Goal: Task Accomplishment & Management: Use online tool/utility

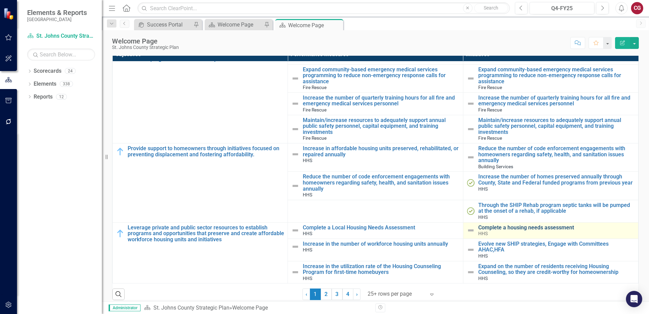
scroll to position [207, 0]
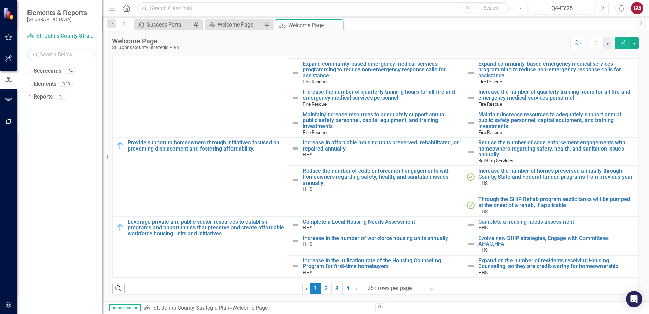
click at [537, 39] on div "Score: N/A Q4-FY25 Completed Comment Favorite Edit Report" at bounding box center [410, 43] width 457 height 12
click at [28, 73] on icon "Dropdown" at bounding box center [29, 72] width 5 height 4
click at [33, 85] on icon "Dropdown" at bounding box center [33, 83] width 5 height 4
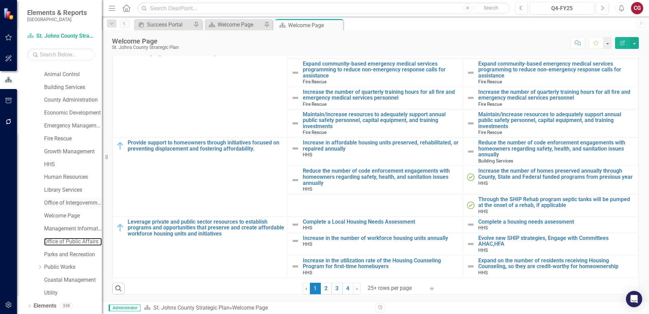
scroll to position [34, 0]
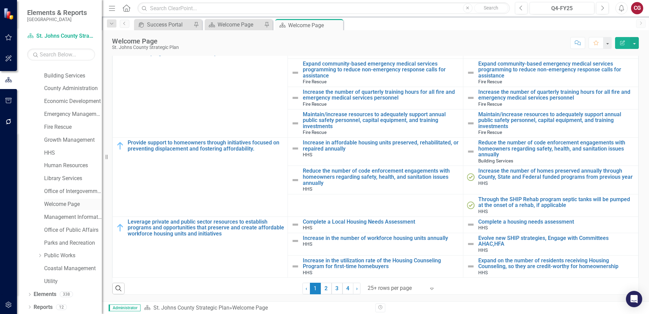
click at [59, 205] on link "Welcome Page" at bounding box center [73, 204] width 58 height 8
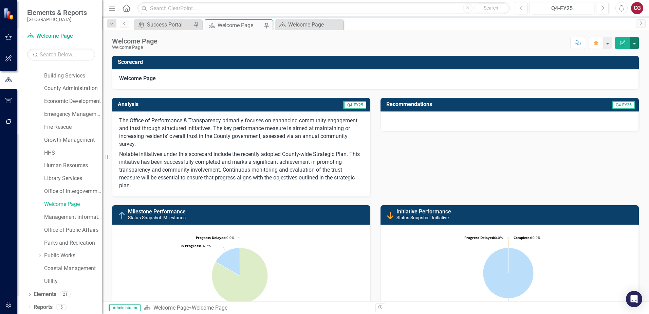
click at [633, 47] on button "button" at bounding box center [634, 43] width 9 height 12
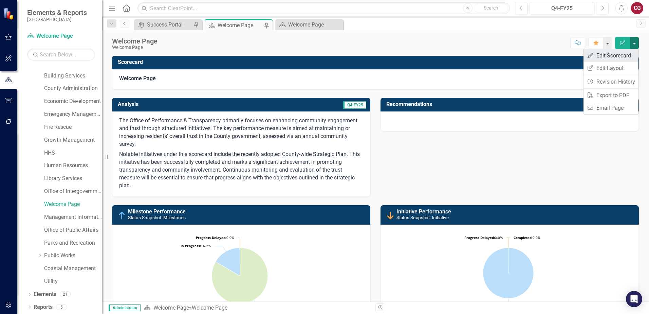
click at [598, 55] on link "Edit Edit Scorecard" at bounding box center [611, 55] width 55 height 13
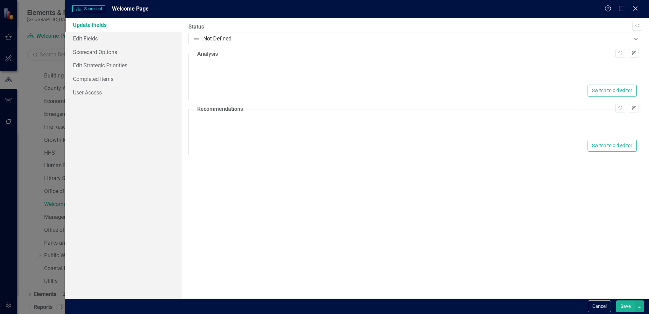
type textarea "<p>The Office of Performance &amp; Transparency primarily focuses on enhancing …"
click at [121, 8] on span "Welcome Page" at bounding box center [130, 8] width 37 height 6
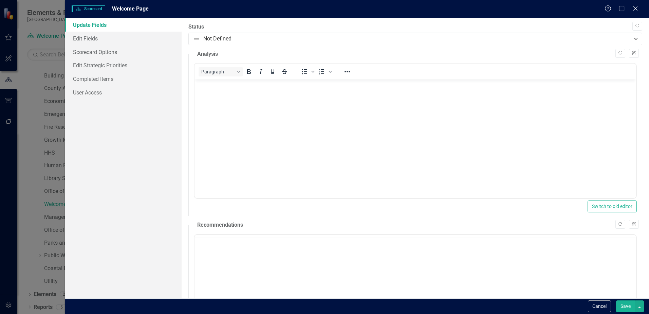
click at [121, 8] on span "Welcome Page" at bounding box center [130, 8] width 37 height 6
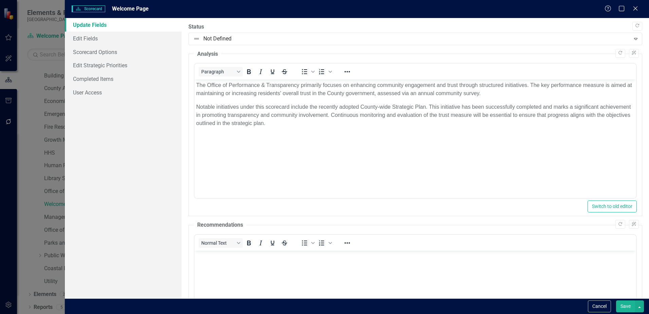
click at [132, 8] on span "Welcome Page" at bounding box center [130, 8] width 37 height 6
click at [95, 40] on link "Edit Fields" at bounding box center [123, 39] width 117 height 14
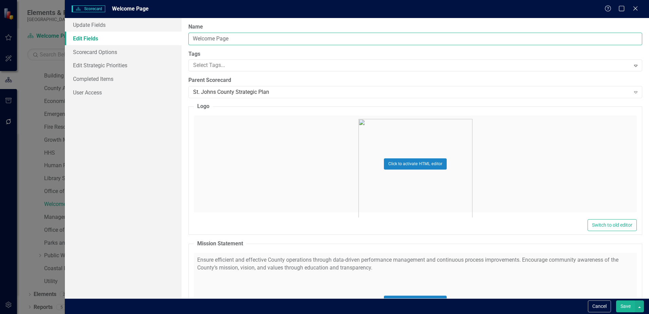
click at [248, 40] on input "Welcome Page" at bounding box center [415, 39] width 454 height 13
drag, startPoint x: 235, startPoint y: 38, endPoint x: 168, endPoint y: 33, distance: 67.1
click at [168, 33] on div "Update Fields Edit Fields Scorecard Options Edit Strategic Priorities Completed…" at bounding box center [357, 158] width 584 height 280
click at [235, 43] on input "Office of Performance and Transparency" at bounding box center [415, 39] width 454 height 13
click at [292, 36] on input "Office of Performance and Transparency" at bounding box center [415, 39] width 454 height 13
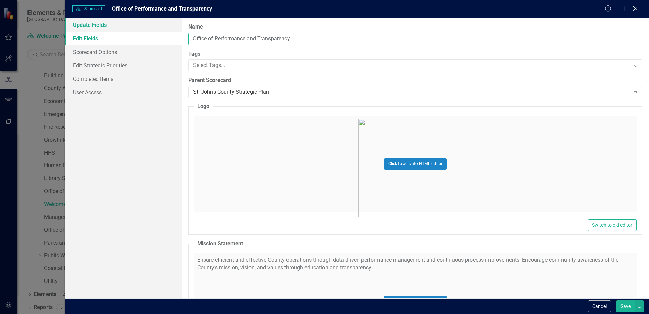
drag, startPoint x: 298, startPoint y: 40, endPoint x: 141, endPoint y: 26, distance: 157.8
click at [137, 26] on div "Update Fields Edit Fields Scorecard Options Edit Strategic Priorities Completed…" at bounding box center [357, 158] width 584 height 280
type input "Office of Performance and Transparency"
click at [628, 306] on button "Save" at bounding box center [625, 306] width 19 height 12
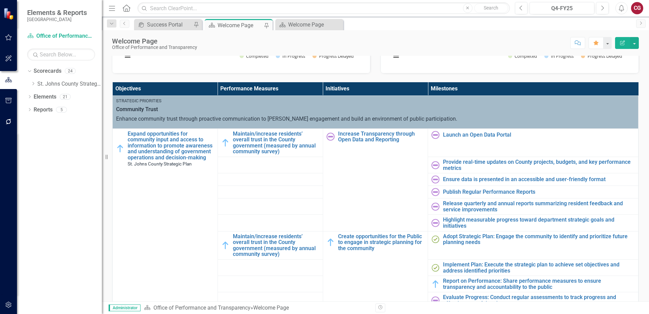
scroll to position [68, 0]
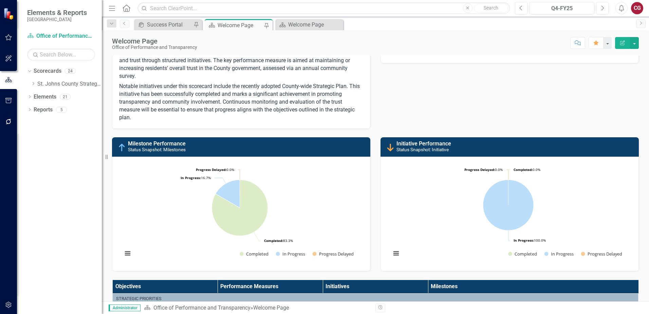
drag, startPoint x: 531, startPoint y: 114, endPoint x: 519, endPoint y: 51, distance: 64.5
click at [519, 51] on div "Welcome Page Office of Performance and Transparency Score: N/A Q4-FY25 Complete…" at bounding box center [375, 165] width 547 height 271
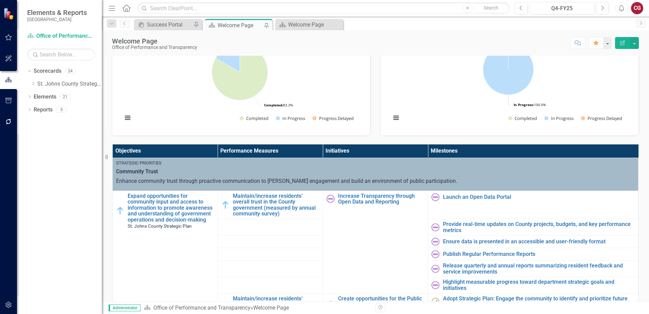
scroll to position [204, 0]
click at [252, 206] on link "Maintain/increase residents’ overall trust in the County government (measured b…" at bounding box center [276, 204] width 87 height 24
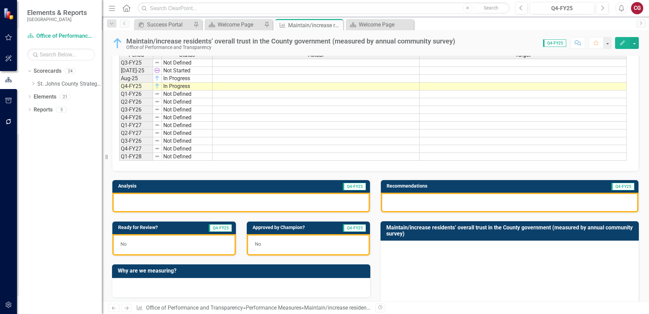
scroll to position [34, 0]
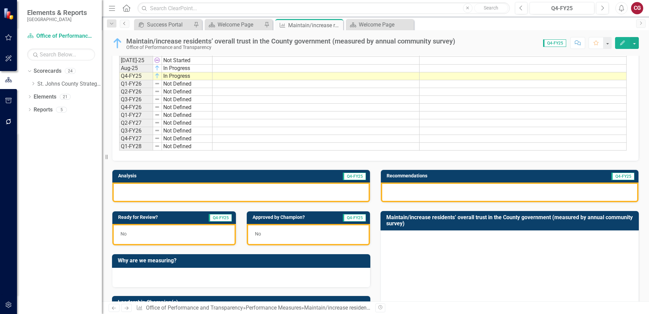
click at [122, 21] on link "Previous" at bounding box center [125, 24] width 10 height 8
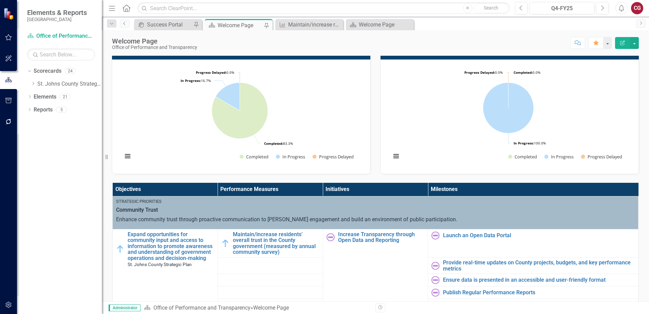
scroll to position [204, 0]
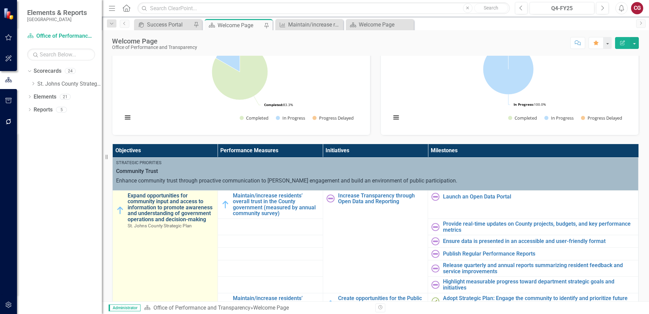
click at [154, 211] on link "Expand opportunities for community input and access to information to promote a…" at bounding box center [171, 207] width 87 height 30
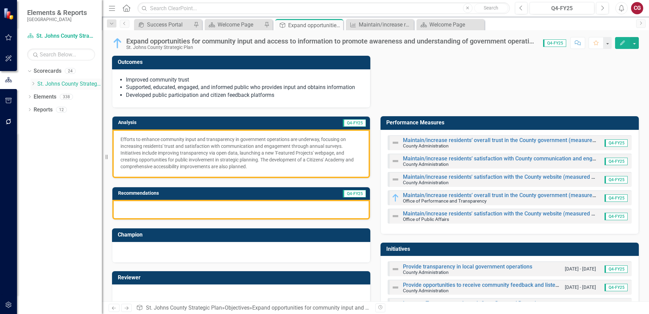
click at [34, 86] on div "Dropdown" at bounding box center [33, 84] width 5 height 6
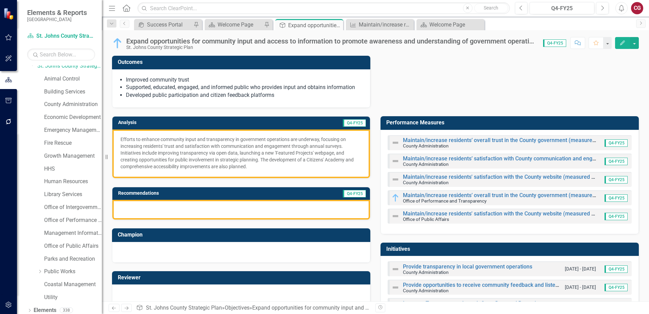
scroll to position [35, 0]
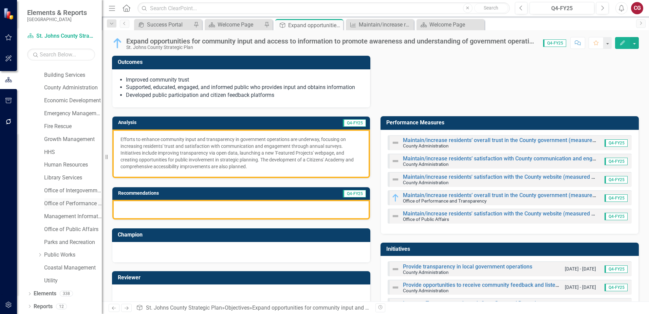
click at [63, 203] on link "Office of Performance and Transparency" at bounding box center [73, 204] width 58 height 8
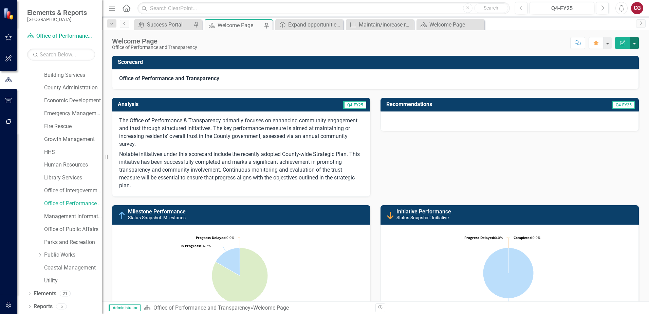
click at [633, 44] on button "button" at bounding box center [634, 43] width 9 height 12
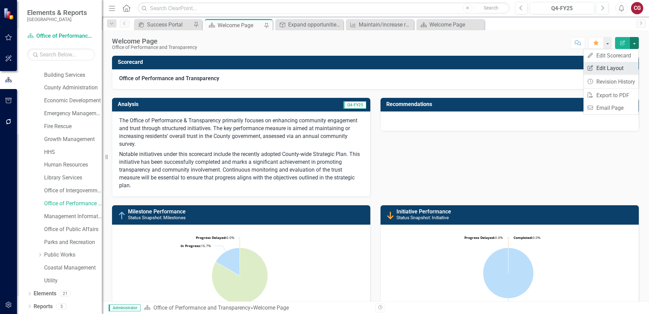
click at [618, 64] on link "Edit Report Edit Layout" at bounding box center [611, 68] width 55 height 13
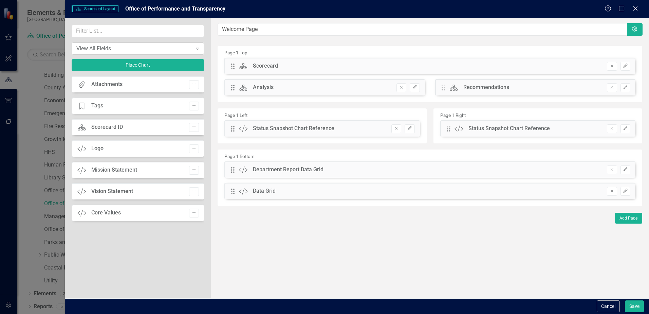
click at [113, 44] on div "View All Fields" at bounding box center [134, 48] width 116 height 8
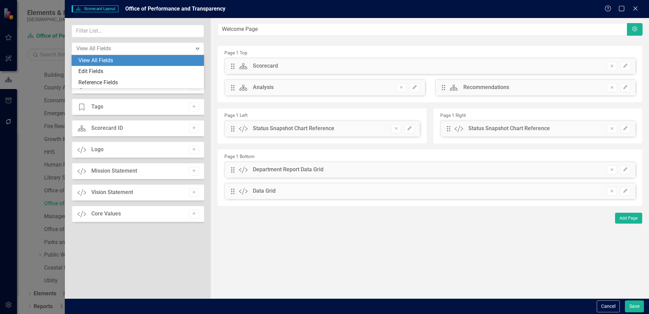
click at [155, 22] on div "3 results available. Use Up and Down to choose options, press Enter to select t…" at bounding box center [138, 158] width 146 height 280
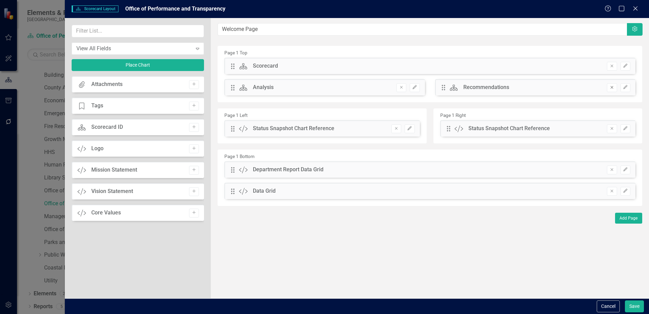
click at [612, 89] on icon "Remove" at bounding box center [611, 87] width 5 height 4
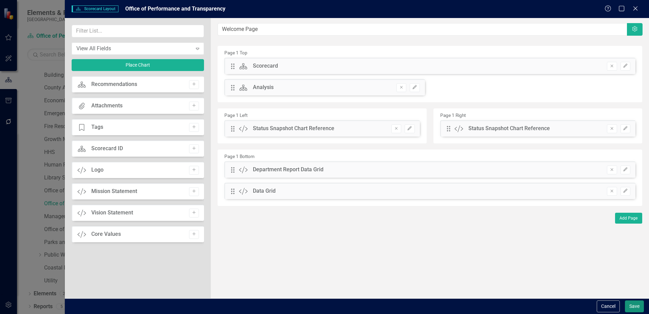
click at [633, 302] on button "Save" at bounding box center [634, 306] width 19 height 12
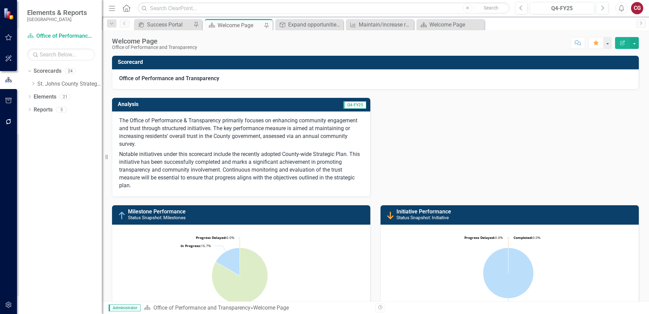
click at [238, 131] on p "The Office of Performance & Transparency primarily focuses on enhancing communi…" at bounding box center [241, 133] width 244 height 32
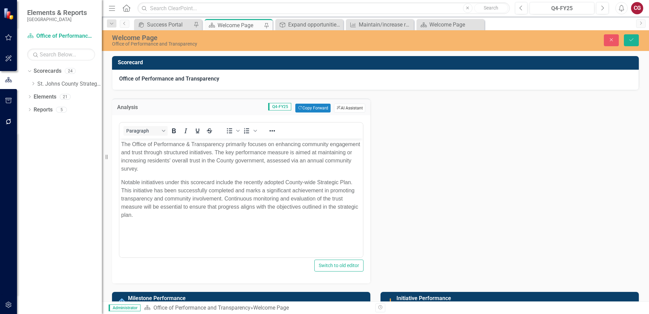
click at [340, 110] on button "ClearPoint AI AI Assistant" at bounding box center [349, 108] width 31 height 9
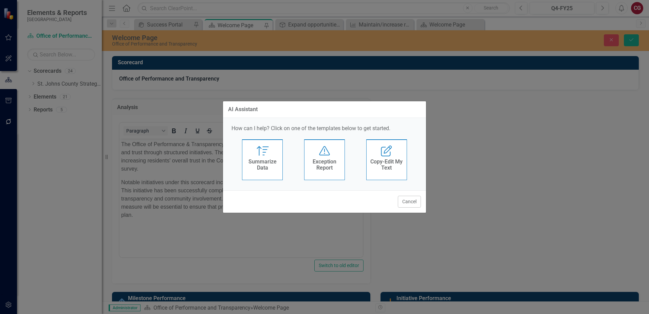
click at [386, 167] on h4 "Copy-Edit My Text" at bounding box center [386, 165] width 33 height 12
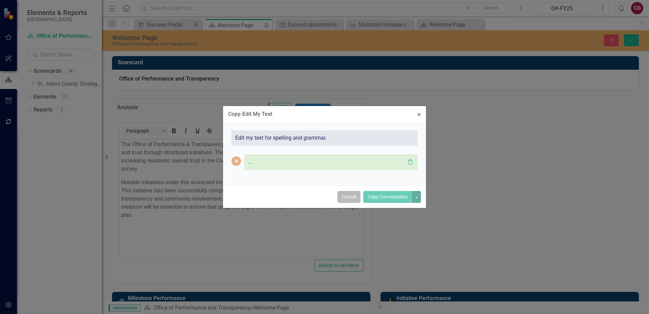
click at [343, 192] on button "Cancel" at bounding box center [348, 197] width 23 height 12
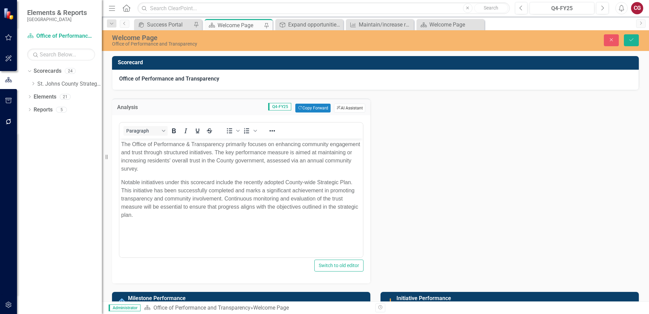
click at [356, 106] on button "ClearPoint AI AI Assistant" at bounding box center [349, 108] width 31 height 9
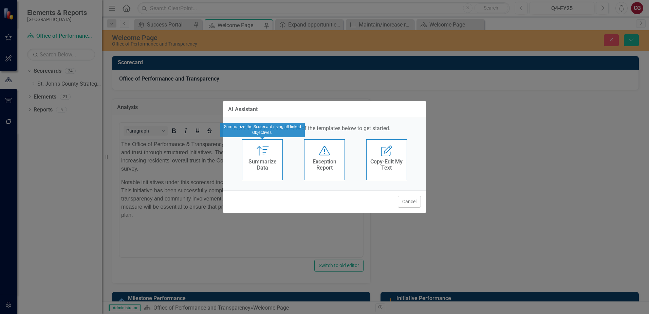
click at [271, 165] on h4 "Summarize Data" at bounding box center [262, 165] width 33 height 12
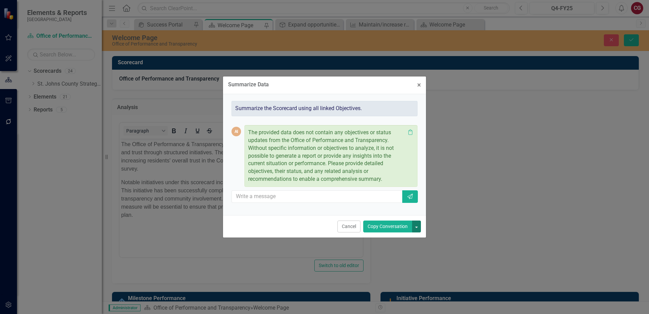
click at [419, 229] on button "button" at bounding box center [416, 226] width 9 height 12
click at [419, 227] on button "button" at bounding box center [416, 226] width 9 height 12
click at [343, 199] on input "text" at bounding box center [317, 196] width 171 height 13
type input "please put together a summary of this scorecard"
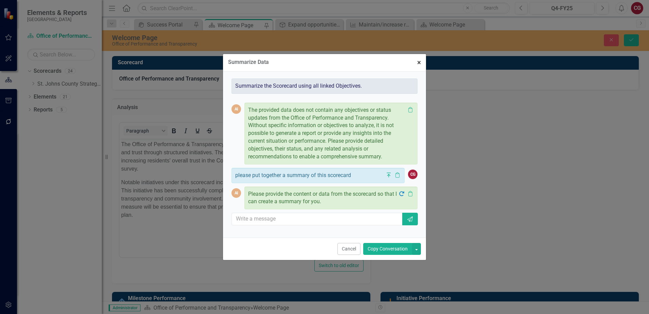
click at [421, 63] on button "× Close" at bounding box center [419, 62] width 14 height 17
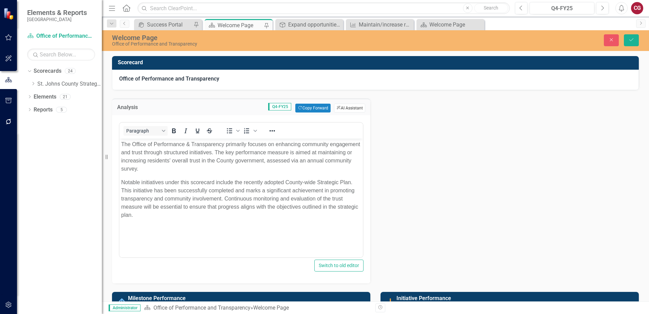
click at [362, 110] on button "ClearPoint AI AI Assistant" at bounding box center [349, 108] width 31 height 9
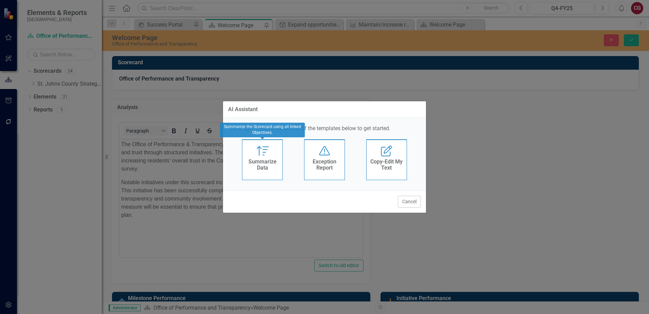
click at [271, 171] on div "Summarize Data" at bounding box center [262, 165] width 33 height 17
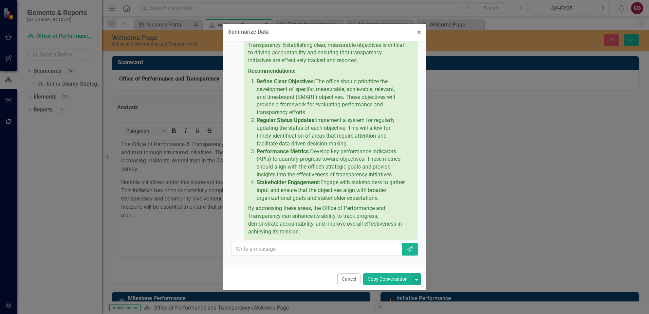
scroll to position [126, 0]
click at [337, 278] on div "Cancel Copy Conversation" at bounding box center [324, 278] width 203 height 22
click at [343, 278] on button "Cancel" at bounding box center [348, 279] width 23 height 12
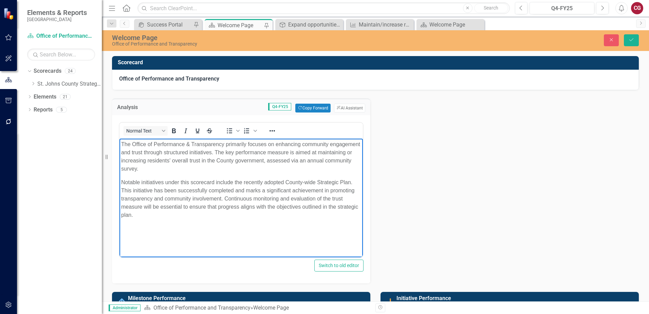
click at [220, 168] on p "The Office of Performance & Transparency primarily focuses on enhancing communi…" at bounding box center [241, 156] width 240 height 33
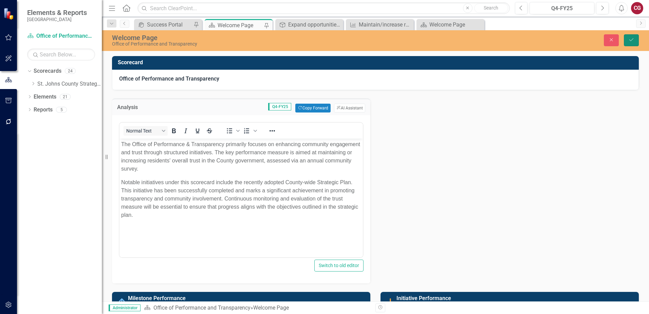
click at [628, 41] on button "Save" at bounding box center [631, 40] width 15 height 12
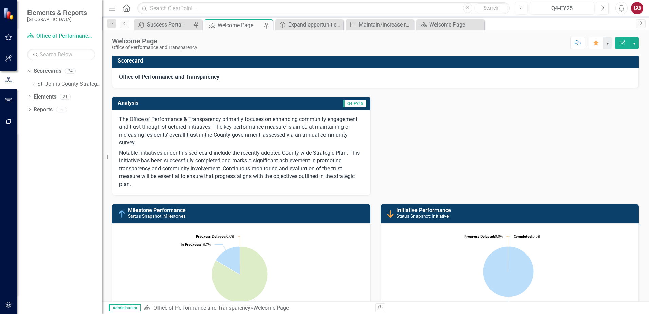
scroll to position [0, 0]
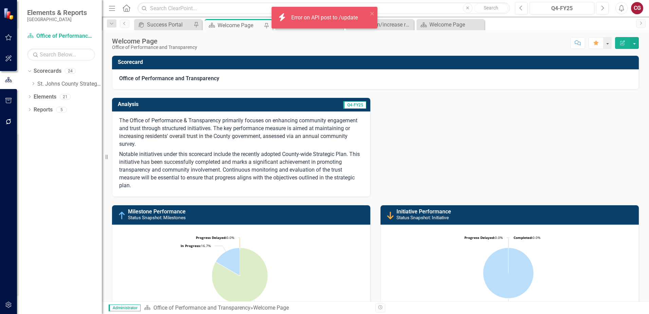
click at [310, 160] on p "Notable initiatives under this scorecard include the recently adopted County-wi…" at bounding box center [241, 169] width 244 height 40
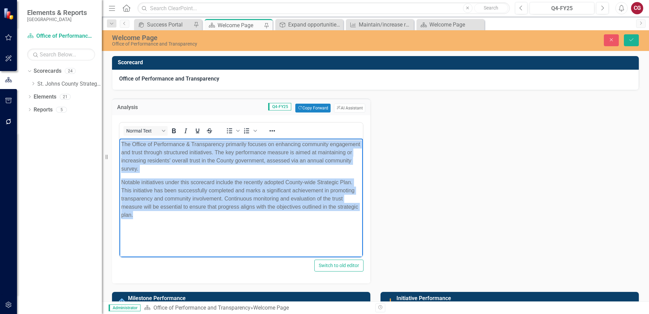
drag, startPoint x: 207, startPoint y: 222, endPoint x: 71, endPoint y: 135, distance: 161.6
click at [119, 138] on html "The Office of Performance & Transparency primarily focuses on enhancing communi…" at bounding box center [240, 189] width 243 height 102
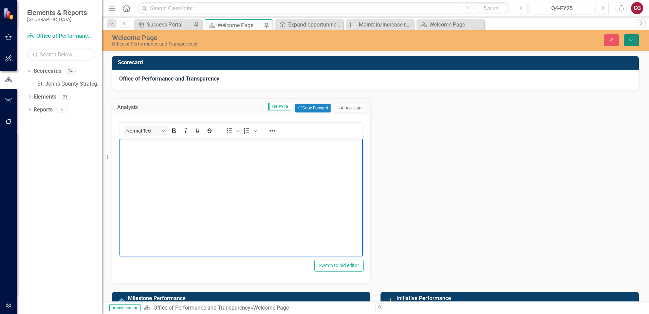
click at [627, 44] on button "Save" at bounding box center [631, 40] width 15 height 12
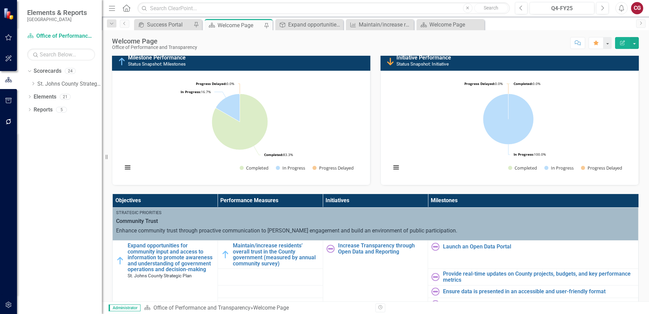
scroll to position [102, 0]
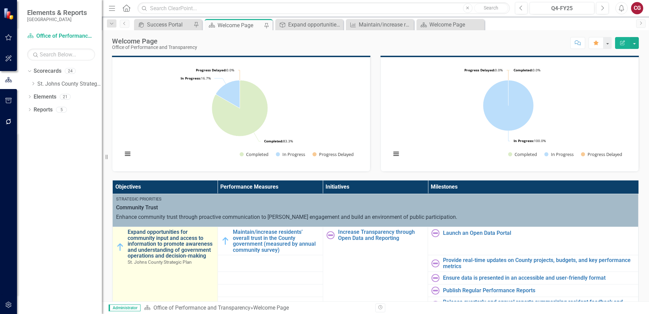
click at [178, 242] on link "Expand opportunities for community input and access to information to promote a…" at bounding box center [171, 244] width 87 height 30
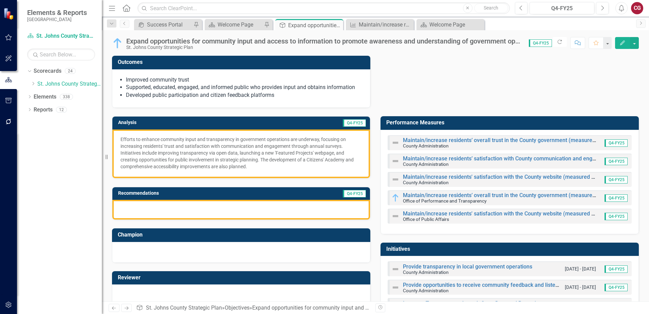
click at [178, 210] on div at bounding box center [241, 210] width 258 height 20
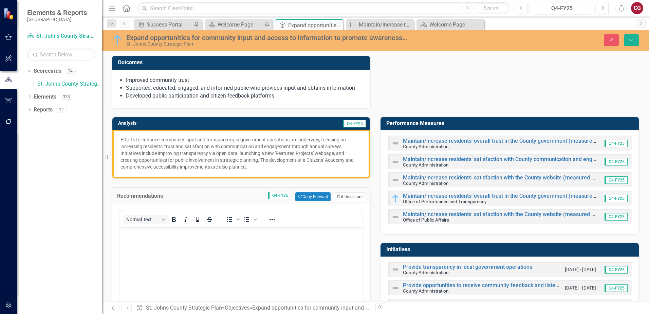
click at [345, 196] on button "ClearPoint AI AI Assistant" at bounding box center [349, 196] width 31 height 9
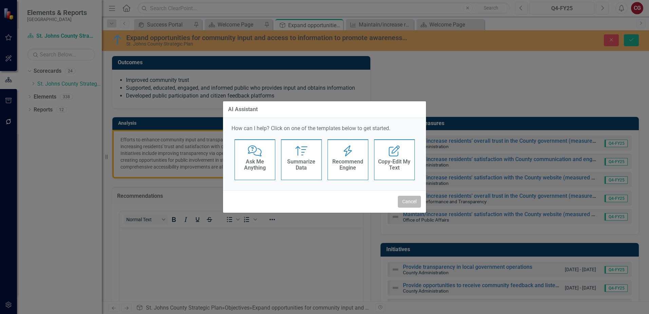
click at [407, 200] on button "Cancel" at bounding box center [409, 202] width 23 height 12
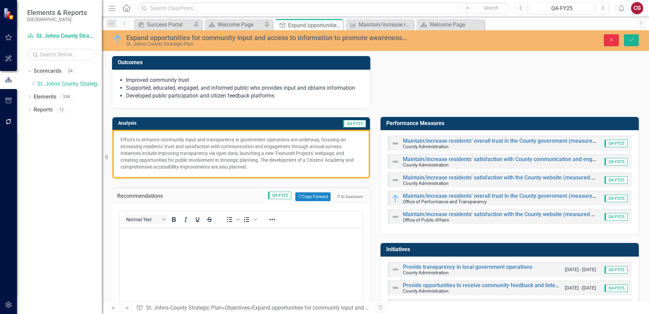
click at [612, 37] on icon "Close" at bounding box center [611, 39] width 6 height 5
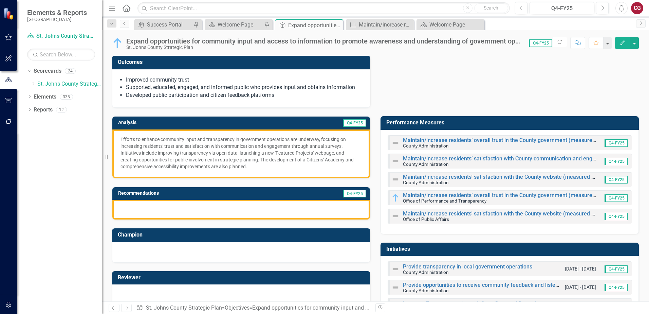
click at [265, 126] on td "Q4-FY25" at bounding box center [296, 123] width 140 height 10
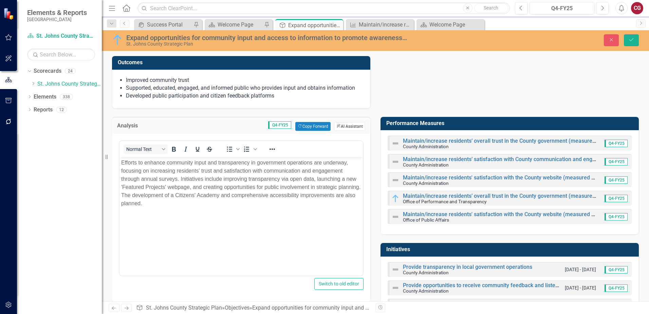
click at [337, 126] on icon "ClearPoint AI" at bounding box center [338, 126] width 4 height 4
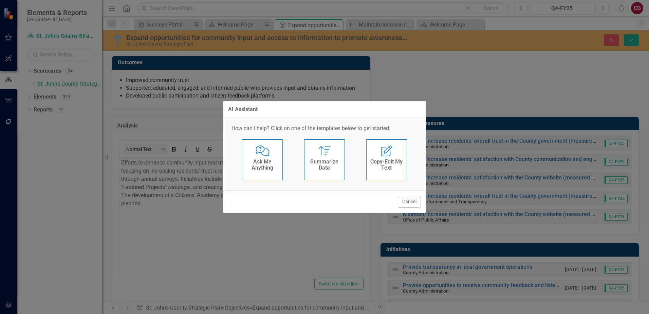
click at [392, 163] on h4 "Copy-Edit My Text" at bounding box center [386, 165] width 33 height 12
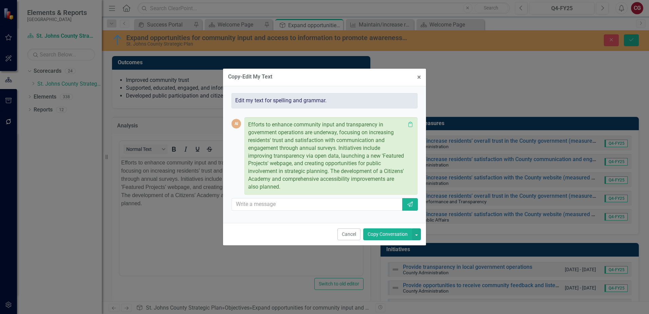
click at [379, 232] on button "Copy Conversation" at bounding box center [387, 234] width 49 height 12
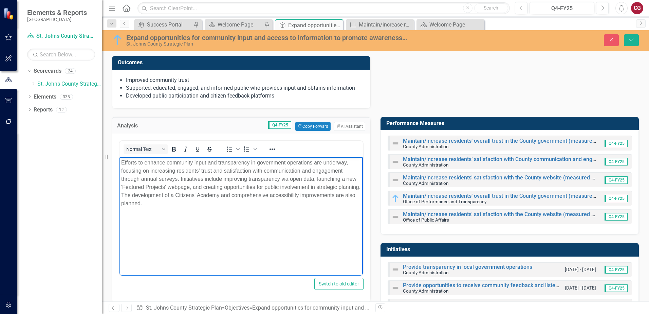
click at [194, 205] on p "Efforts to enhance community input and transparency in government operations ar…" at bounding box center [241, 182] width 240 height 49
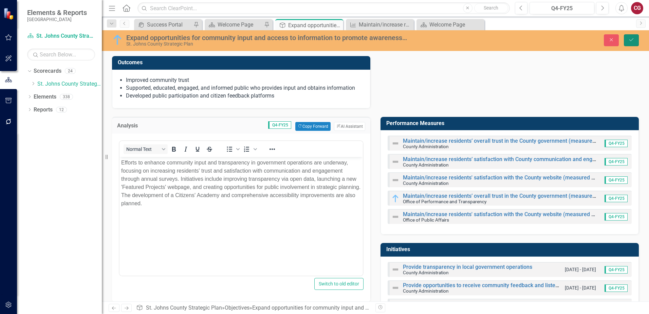
click at [631, 42] on icon "Save" at bounding box center [631, 39] width 6 height 5
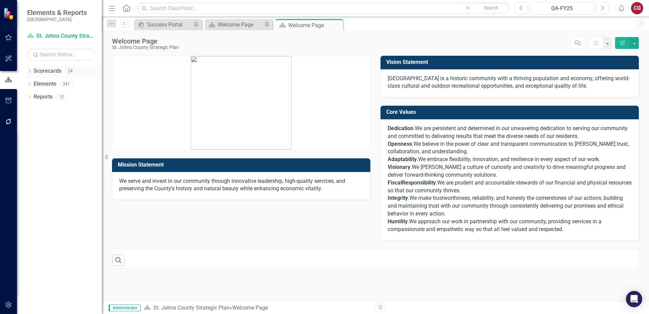
click at [29, 71] on icon "Dropdown" at bounding box center [29, 72] width 5 height 4
click at [32, 86] on icon "Dropdown" at bounding box center [33, 83] width 5 height 4
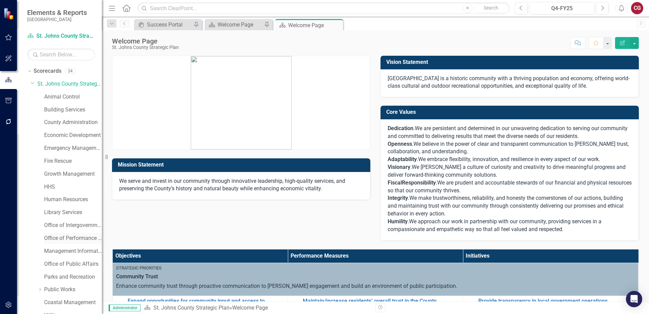
click at [71, 238] on link "Office of Performance and Transparency" at bounding box center [73, 238] width 58 height 8
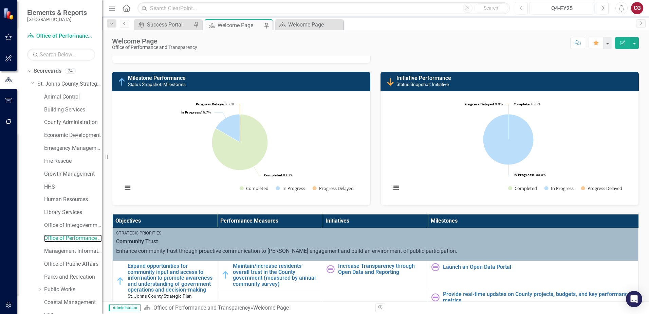
scroll to position [102, 0]
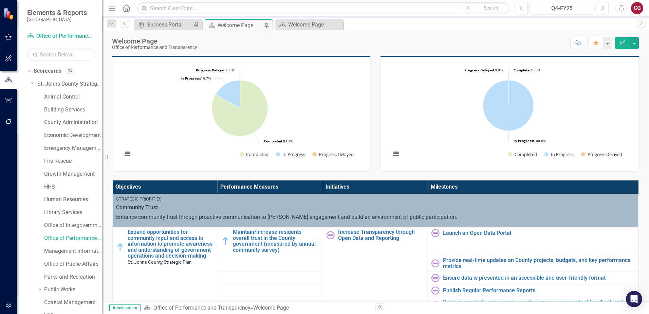
click at [7, 117] on button "button" at bounding box center [8, 122] width 15 height 14
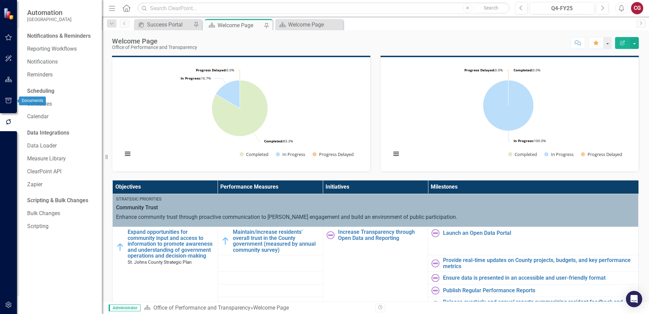
click at [7, 99] on icon "button" at bounding box center [8, 100] width 7 height 5
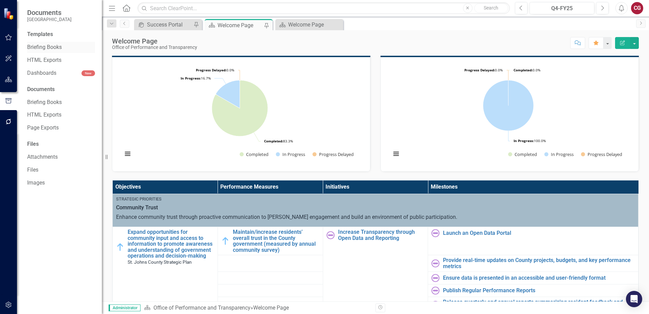
click at [49, 47] on link "Briefing Books" at bounding box center [61, 47] width 68 height 8
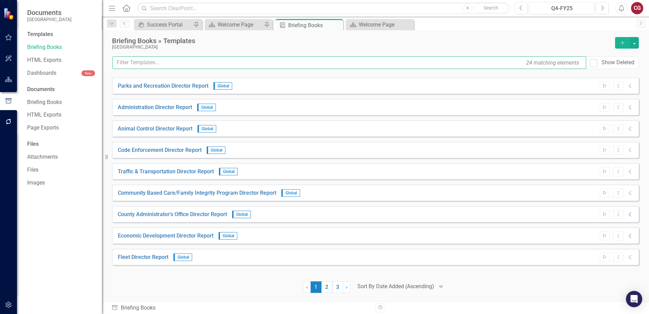
click at [222, 68] on input "text" at bounding box center [349, 62] width 474 height 13
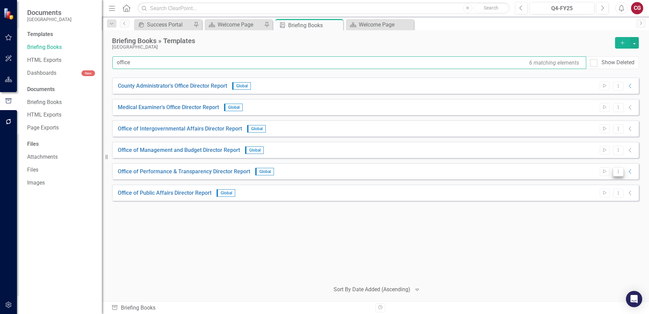
type input "office"
click at [622, 172] on button "Dropdown Menu" at bounding box center [618, 171] width 11 height 9
click at [609, 184] on link "Start Run Template" at bounding box center [591, 183] width 63 height 13
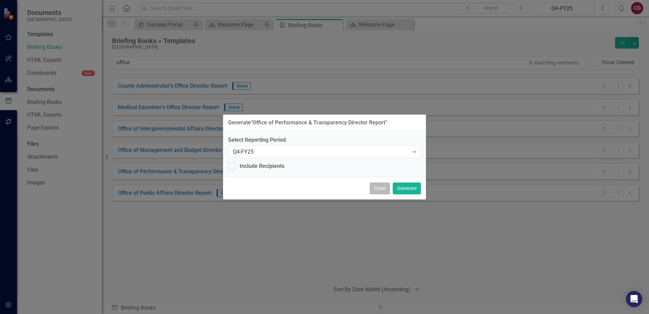
click at [382, 189] on button "Close" at bounding box center [380, 188] width 20 height 12
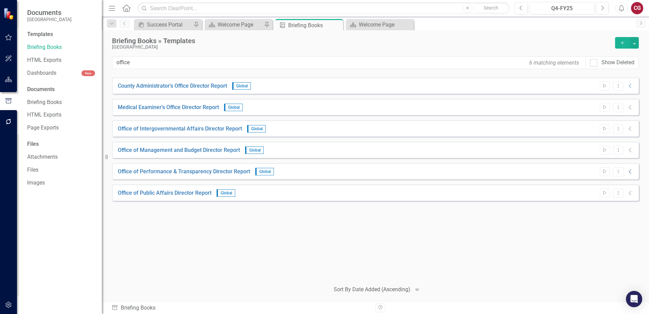
click at [631, 173] on icon "Collapse" at bounding box center [630, 171] width 7 height 5
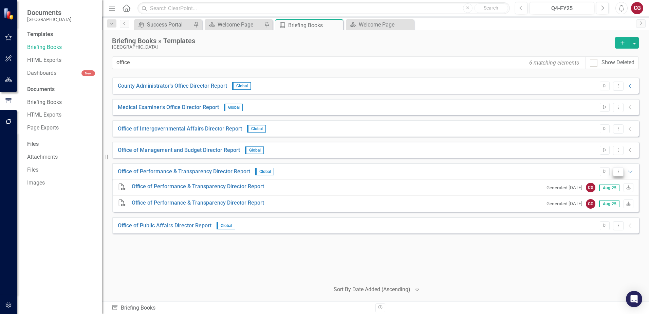
click at [620, 172] on icon "Dropdown Menu" at bounding box center [618, 171] width 6 height 4
click at [599, 207] on link "Edit Edit Template" at bounding box center [591, 208] width 63 height 13
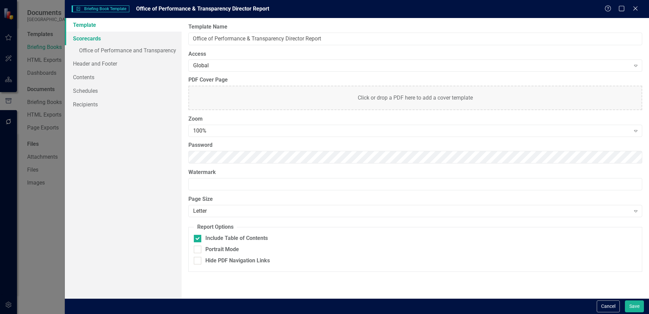
click at [89, 39] on link "Scorecards" at bounding box center [123, 39] width 117 height 14
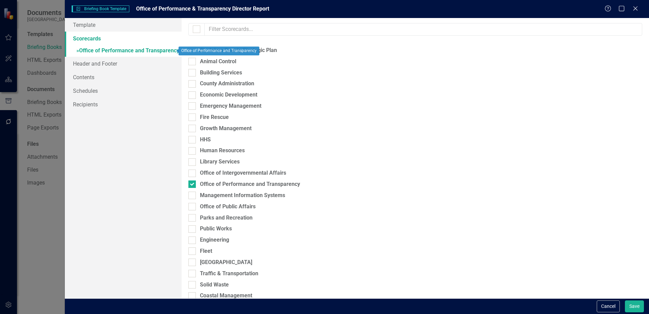
click at [99, 50] on link "» Office of Performance and Transparency" at bounding box center [123, 51] width 117 height 12
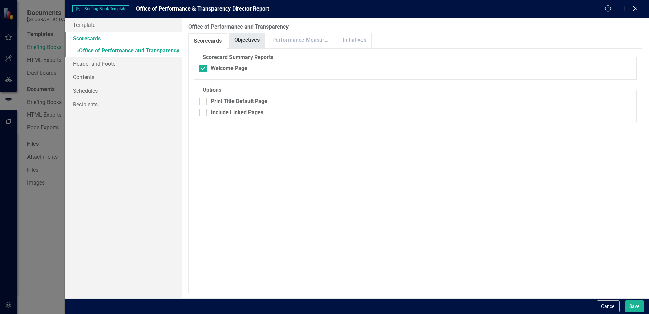
click at [257, 42] on link "Objectives" at bounding box center [247, 40] width 36 height 15
click at [208, 39] on link "Scorecards" at bounding box center [208, 40] width 38 height 15
click at [254, 41] on link "Objectives" at bounding box center [247, 40] width 36 height 15
click at [284, 41] on link "Performance Measures" at bounding box center [301, 40] width 68 height 15
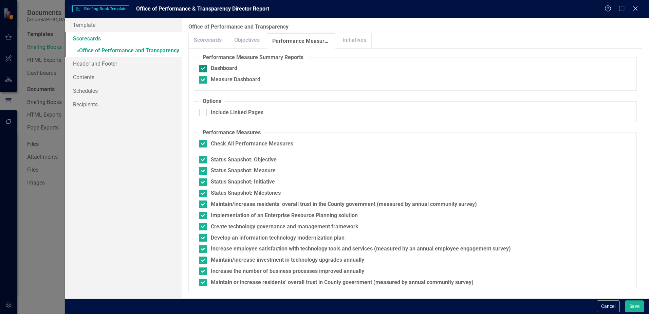
click at [201, 69] on input "Dashboard" at bounding box center [201, 67] width 4 height 4
checkbox input "false"
click at [204, 82] on div at bounding box center [202, 79] width 7 height 7
click at [204, 80] on input "Measure Dashboard" at bounding box center [201, 78] width 4 height 4
checkbox input "false"
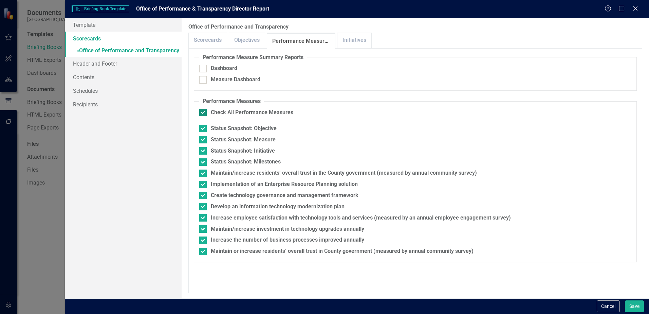
click at [201, 110] on input "Check All Performance Measures" at bounding box center [201, 111] width 4 height 4
checkbox input "false"
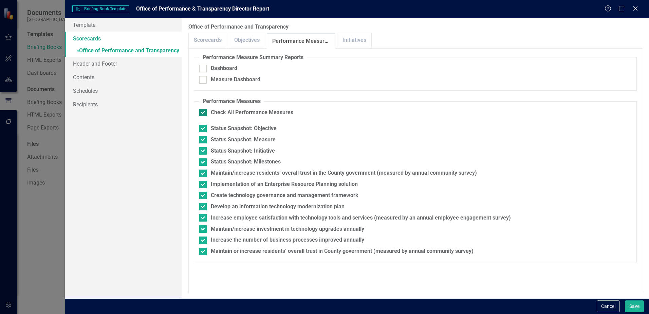
checkbox input "false"
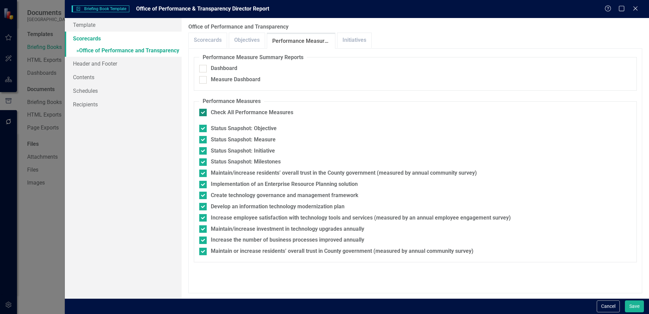
checkbox input "false"
click at [341, 40] on link "Initiatives" at bounding box center [354, 40] width 34 height 15
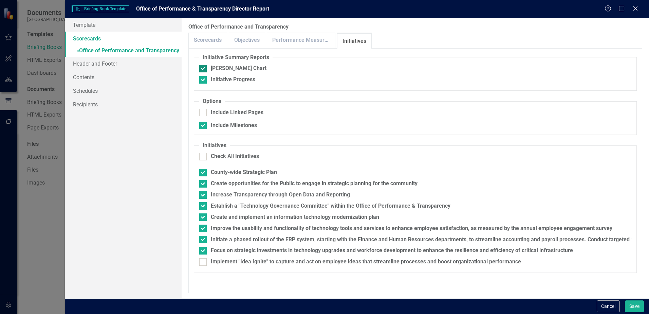
click at [207, 68] on div "[PERSON_NAME] Chart" at bounding box center [415, 68] width 432 height 8
click at [204, 68] on input "[PERSON_NAME] Chart" at bounding box center [201, 67] width 4 height 4
checkbox input "false"
click at [203, 80] on input "Initiative Progress" at bounding box center [201, 78] width 4 height 4
checkbox input "false"
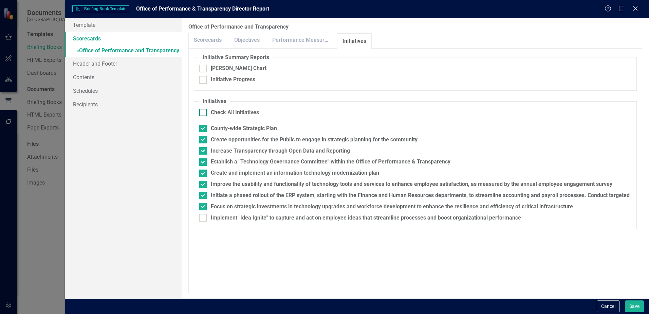
click at [203, 114] on div at bounding box center [202, 112] width 7 height 7
click at [203, 113] on input "Check All Initiatives" at bounding box center [201, 111] width 4 height 4
checkbox input "true"
click at [203, 114] on div at bounding box center [202, 112] width 7 height 7
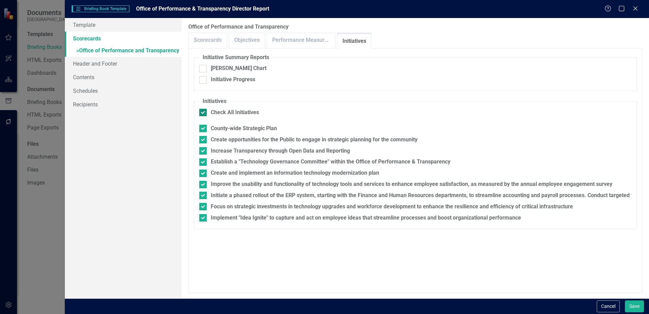
click at [203, 113] on input "Check All Initiatives" at bounding box center [201, 111] width 4 height 4
checkbox input "false"
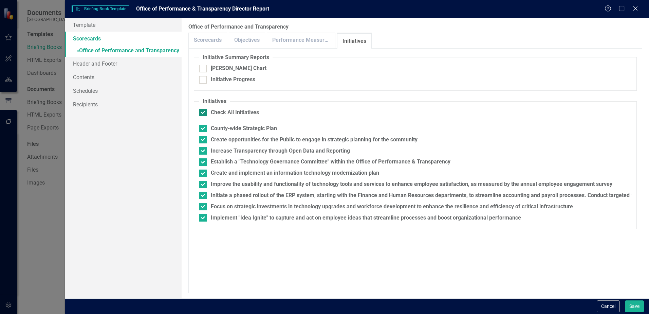
checkbox input "false"
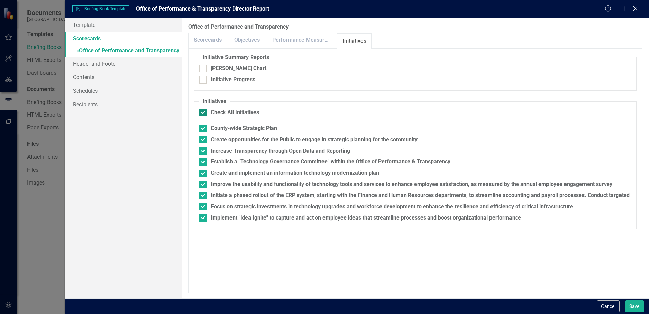
checkbox input "false"
click at [87, 62] on link "Header and Footer" at bounding box center [123, 64] width 117 height 14
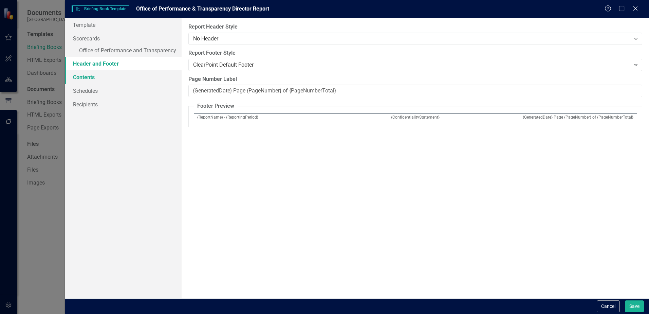
click at [87, 74] on link "Contents" at bounding box center [123, 77] width 117 height 14
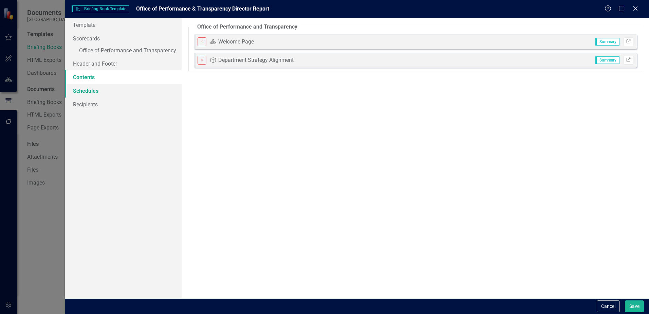
click at [87, 91] on link "Schedules" at bounding box center [123, 91] width 117 height 14
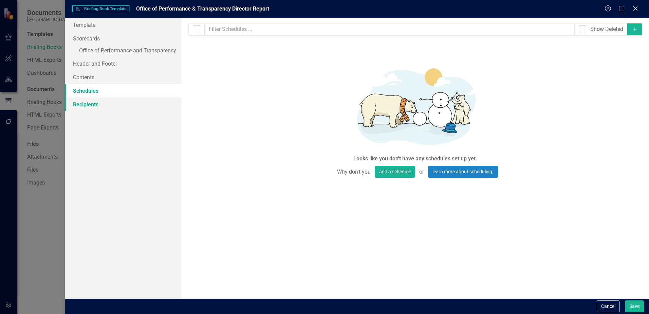
click at [84, 103] on link "Recipients" at bounding box center [123, 104] width 117 height 14
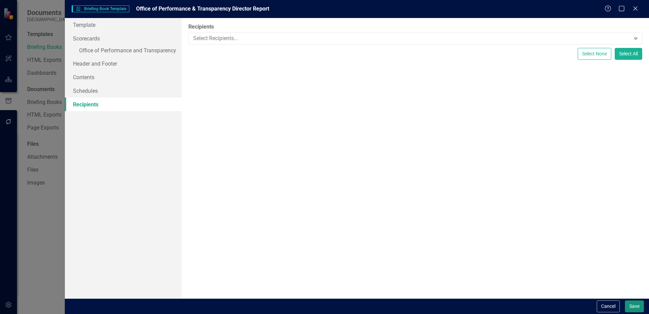
click at [631, 309] on button "Save" at bounding box center [634, 306] width 19 height 12
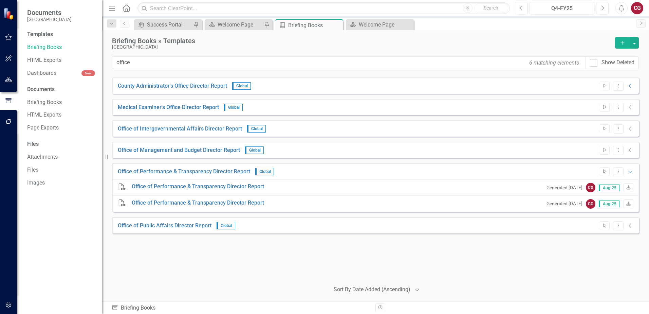
click at [603, 173] on icon "Start" at bounding box center [604, 171] width 5 height 4
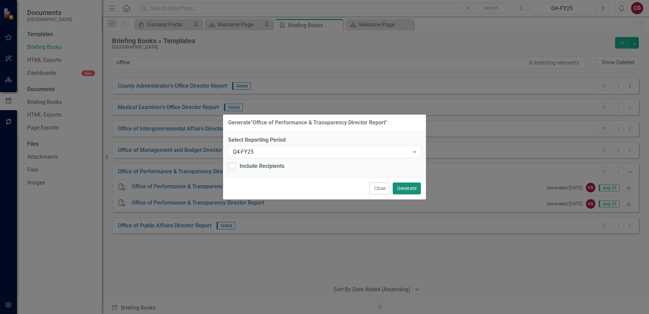
click at [406, 188] on button "Generate" at bounding box center [407, 188] width 28 height 12
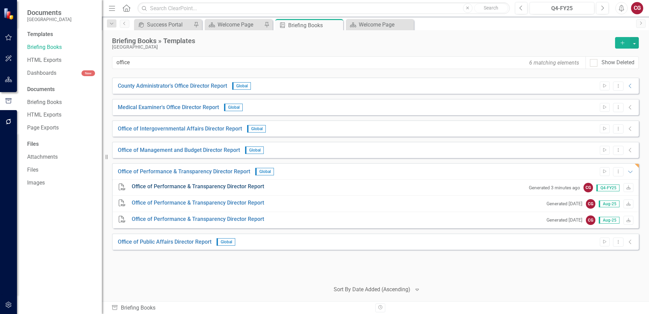
click at [251, 188] on link "Office of Performance & Transparency Director Report" at bounding box center [198, 187] width 132 height 8
click at [631, 171] on icon "Expanded" at bounding box center [630, 171] width 7 height 5
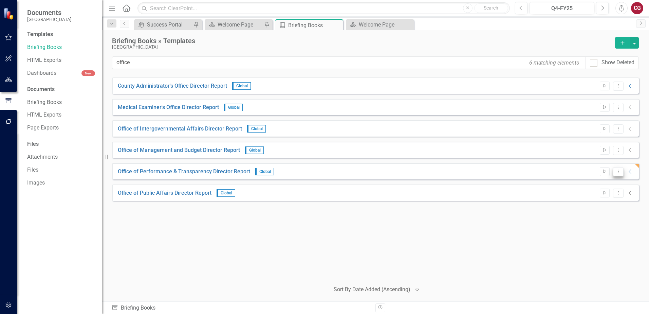
click at [622, 172] on button "Dropdown Menu" at bounding box center [618, 171] width 11 height 9
click at [598, 206] on link "Edit Edit Template" at bounding box center [591, 208] width 63 height 13
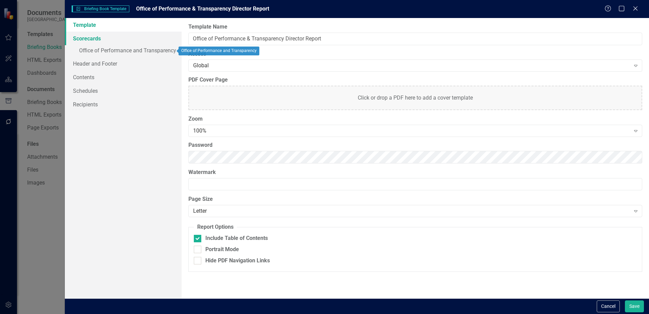
click at [92, 40] on link "Scorecards" at bounding box center [123, 39] width 117 height 14
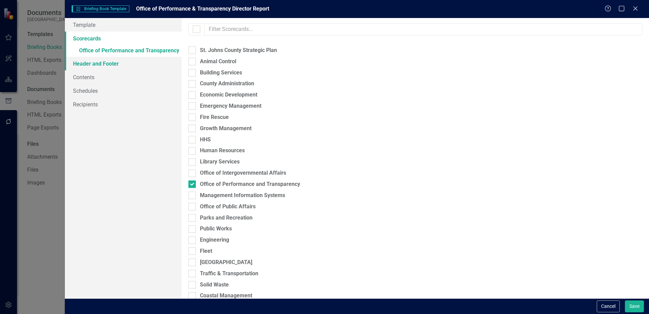
click at [95, 66] on link "Header and Footer" at bounding box center [123, 64] width 117 height 14
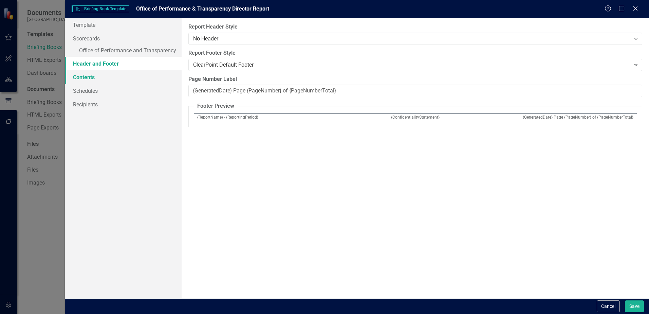
click at [89, 75] on link "Contents" at bounding box center [123, 77] width 117 height 14
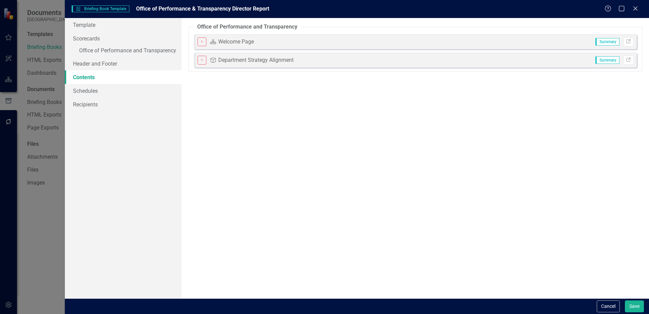
click at [230, 40] on div "Welcome Page" at bounding box center [236, 42] width 36 height 8
click at [84, 87] on link "Schedules" at bounding box center [123, 91] width 117 height 14
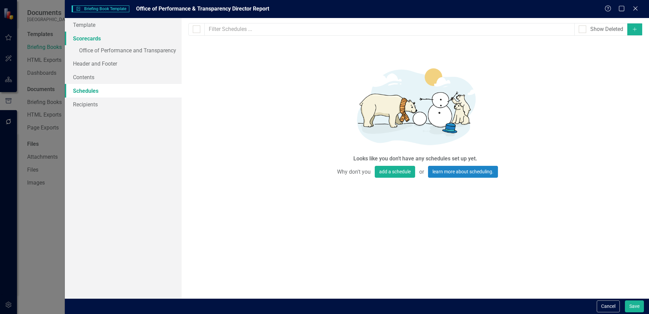
click at [94, 44] on link "Scorecards" at bounding box center [123, 39] width 117 height 14
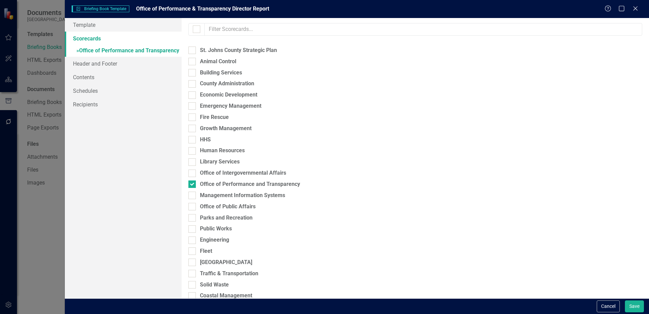
click at [92, 49] on link "» Office of Performance and Transparency" at bounding box center [123, 51] width 117 height 12
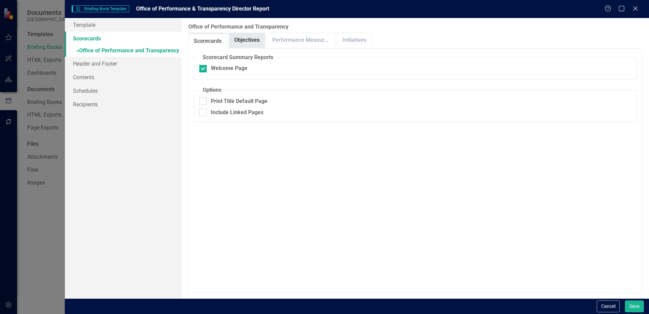
click at [250, 42] on link "Objectives" at bounding box center [247, 40] width 36 height 15
click at [283, 37] on link "Performance Measures" at bounding box center [301, 40] width 68 height 15
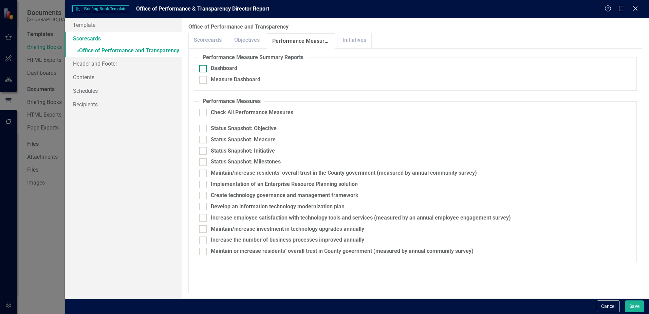
click at [206, 65] on div at bounding box center [202, 68] width 7 height 7
click at [204, 65] on input "Dashboard" at bounding box center [201, 67] width 4 height 4
checkbox input "true"
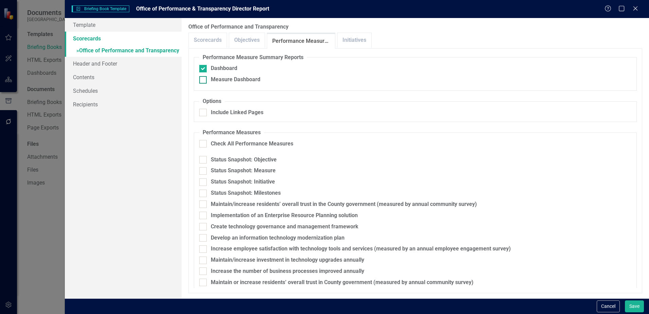
click at [204, 78] on div at bounding box center [202, 79] width 7 height 7
click at [204, 78] on input "Measure Dashboard" at bounding box center [201, 78] width 4 height 4
checkbox input "true"
click at [206, 114] on div at bounding box center [202, 112] width 7 height 7
click at [204, 113] on input "Include Linked Pages" at bounding box center [201, 111] width 4 height 4
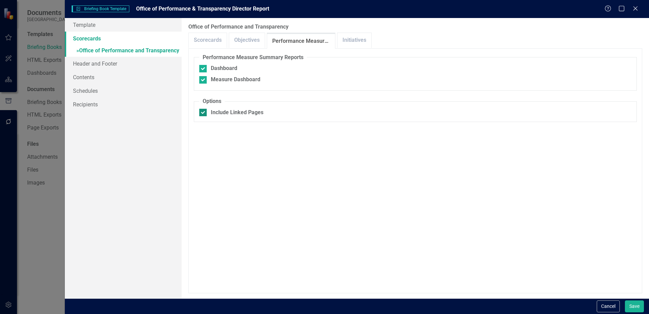
click at [205, 115] on div at bounding box center [202, 112] width 7 height 7
click at [204, 113] on input "Include Linked Pages" at bounding box center [201, 111] width 4 height 4
checkbox input "false"
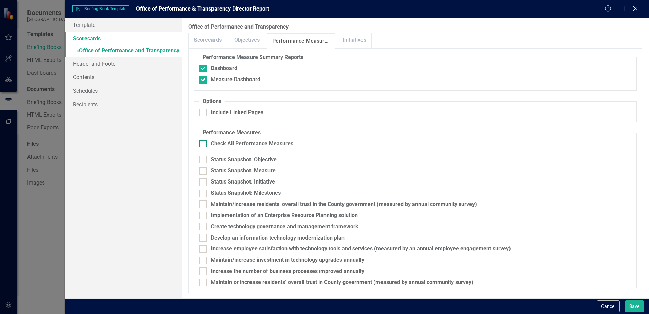
click at [204, 143] on div at bounding box center [202, 143] width 7 height 7
click at [204, 143] on input "Check All Performance Measures" at bounding box center [201, 142] width 4 height 4
checkbox input "true"
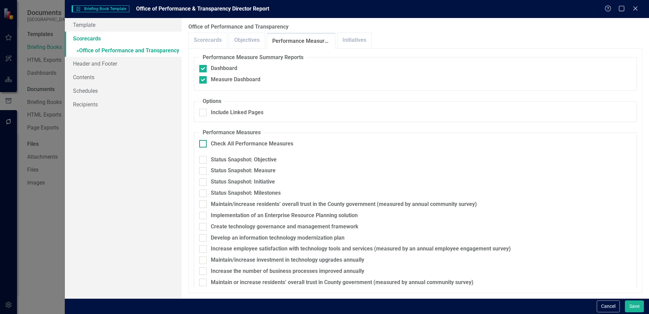
checkbox input "true"
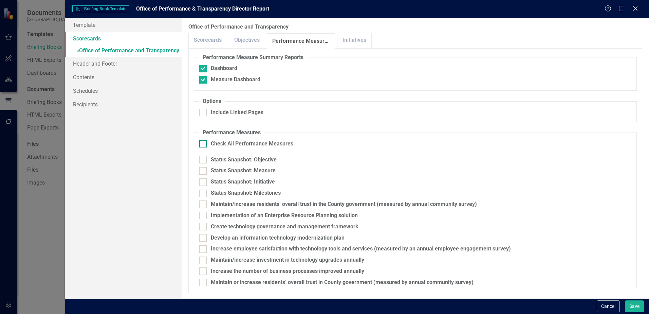
checkbox input "true"
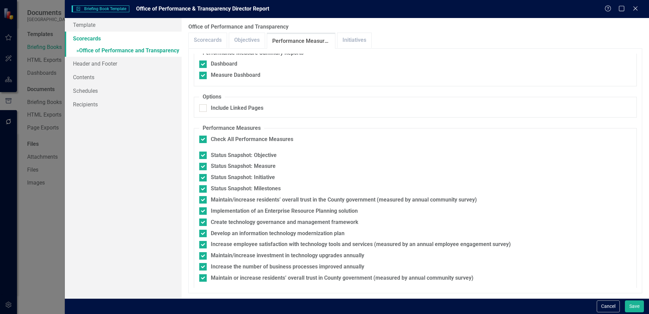
scroll to position [6, 0]
click at [358, 38] on link "Initiatives" at bounding box center [354, 40] width 34 height 15
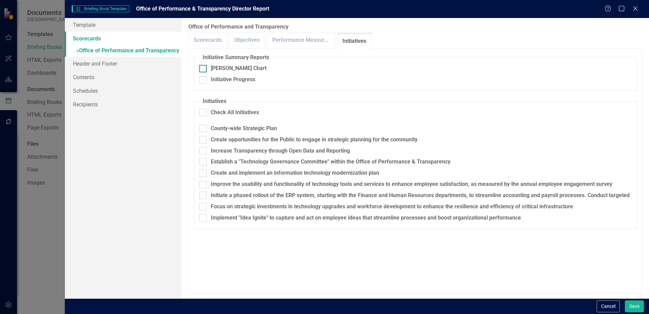
click at [201, 70] on div at bounding box center [202, 68] width 7 height 7
click at [201, 69] on input "[PERSON_NAME] Chart" at bounding box center [201, 67] width 4 height 4
checkbox input "true"
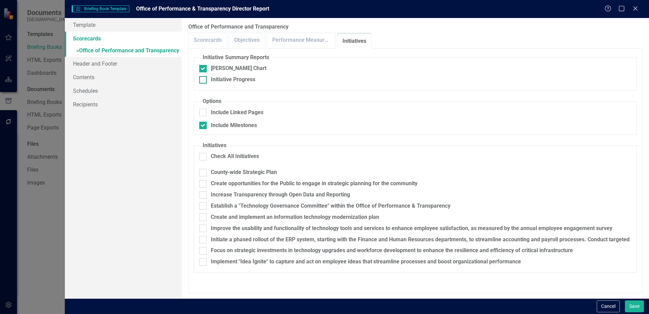
click at [202, 80] on div at bounding box center [202, 79] width 7 height 7
click at [202, 80] on input "Initiative Progress" at bounding box center [201, 78] width 4 height 4
checkbox input "true"
click at [205, 153] on div at bounding box center [202, 156] width 7 height 7
click at [204, 153] on input "Check All Initiatives" at bounding box center [201, 155] width 4 height 4
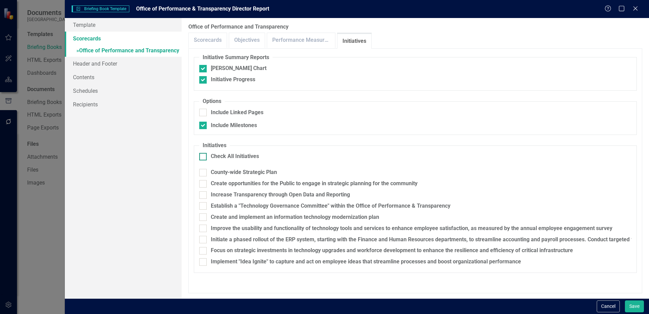
checkbox input "true"
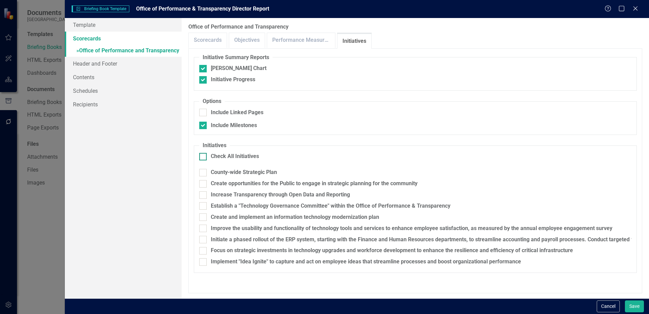
checkbox input "true"
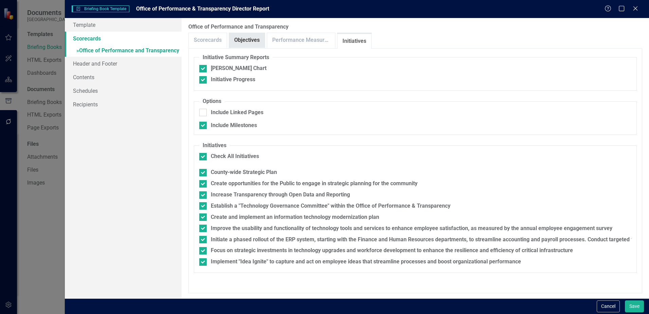
click at [241, 41] on link "Objectives" at bounding box center [247, 40] width 36 height 15
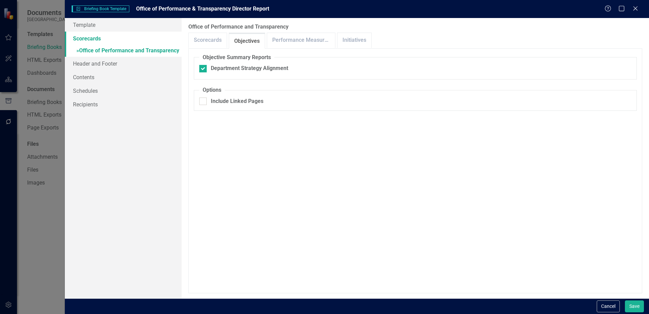
click at [209, 106] on fieldset "Options Include Linked Pages" at bounding box center [415, 98] width 443 height 24
click at [204, 101] on div at bounding box center [202, 100] width 7 height 7
click at [204, 101] on input "Include Linked Pages" at bounding box center [201, 99] width 4 height 4
checkbox input "true"
click at [631, 308] on button "Save" at bounding box center [634, 306] width 19 height 12
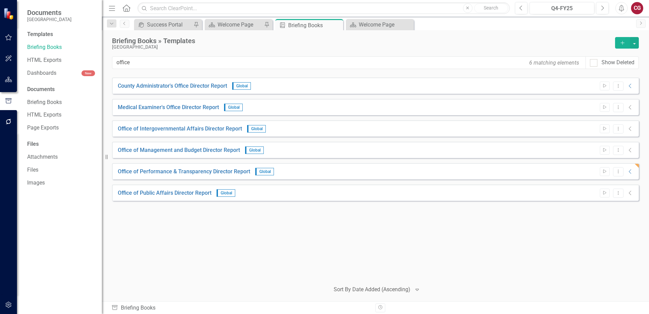
click at [12, 34] on button "button" at bounding box center [8, 38] width 15 height 14
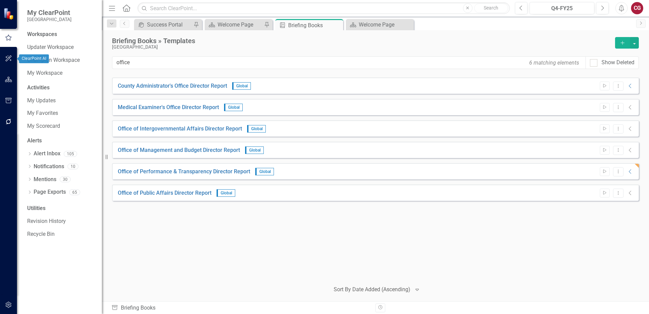
click at [12, 61] on icon "button" at bounding box center [8, 58] width 7 height 5
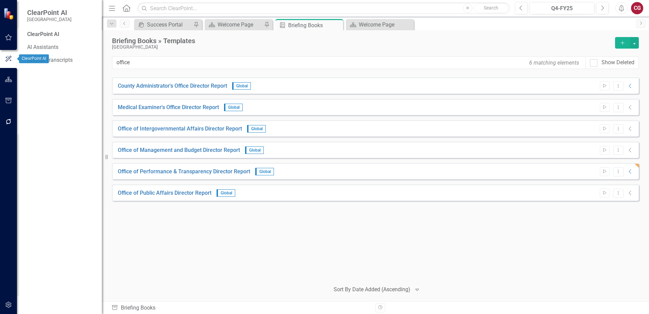
click at [7, 51] on div at bounding box center [8, 58] width 17 height 21
click at [7, 40] on button "button" at bounding box center [8, 38] width 15 height 14
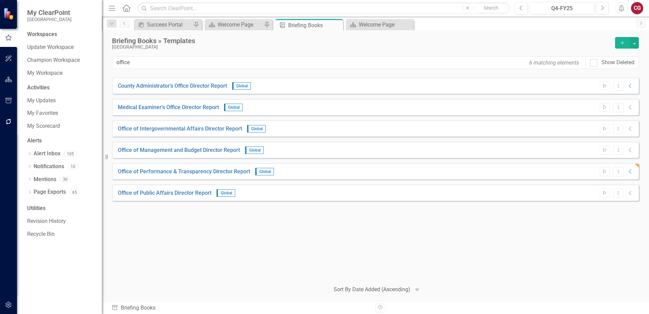
click at [8, 304] on icon "button" at bounding box center [8, 304] width 7 height 5
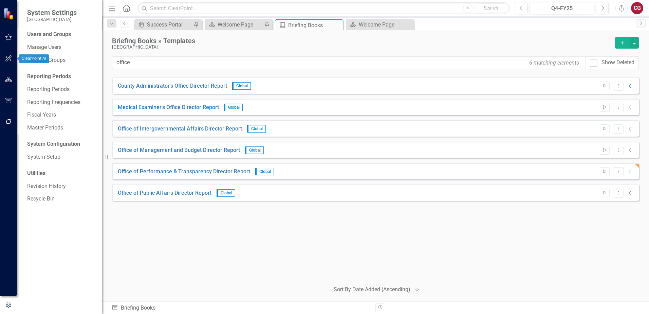
click at [12, 57] on button "button" at bounding box center [8, 59] width 15 height 14
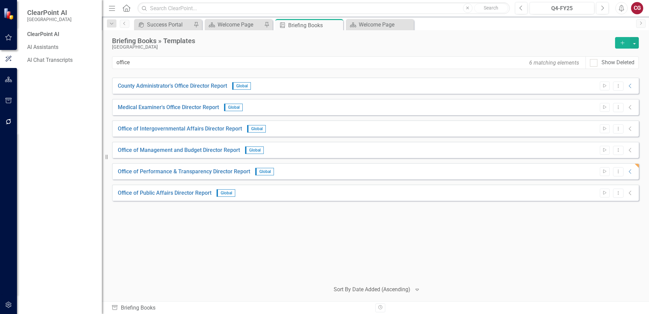
click at [11, 76] on button "button" at bounding box center [8, 80] width 15 height 14
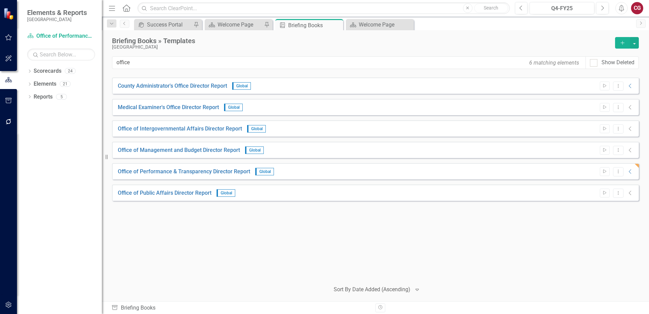
click at [6, 35] on icon "button" at bounding box center [8, 37] width 7 height 5
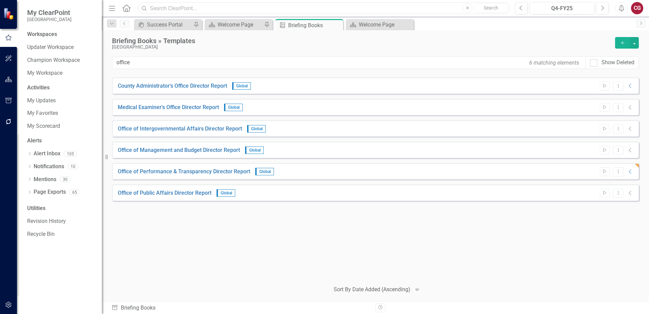
click at [264, 5] on input "text" at bounding box center [323, 8] width 372 height 12
click at [284, 10] on input "text" at bounding box center [323, 8] width 372 height 12
click at [217, 6] on input "office of performance" at bounding box center [323, 8] width 372 height 12
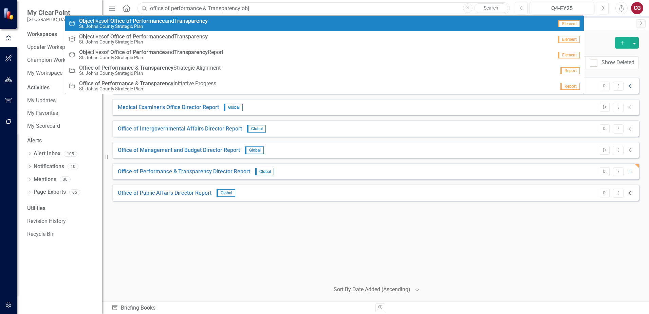
type input "office of performance & Transparency obj"
click at [185, 27] on small "St. Johns County Strategic Plan" at bounding box center [143, 26] width 129 height 5
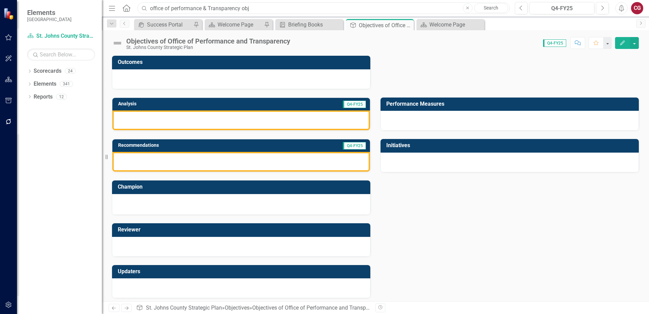
click at [265, 4] on input "office of performance & Transparency obj" at bounding box center [323, 8] width 372 height 12
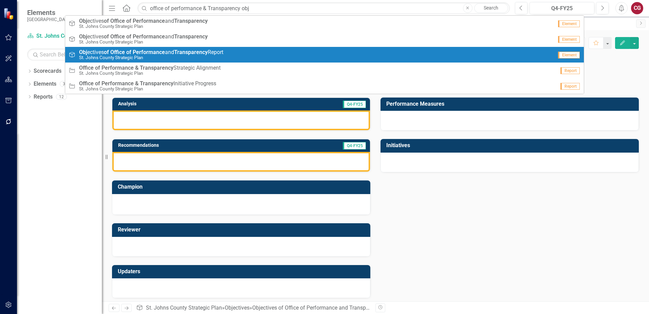
click at [183, 50] on strong "Transparency" at bounding box center [191, 52] width 34 height 6
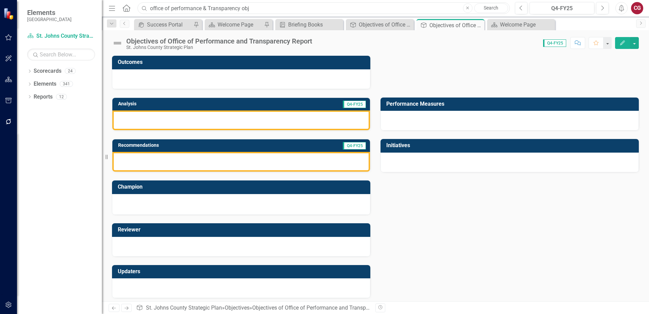
click at [274, 7] on input "office of performance & Transparency obj" at bounding box center [323, 8] width 372 height 12
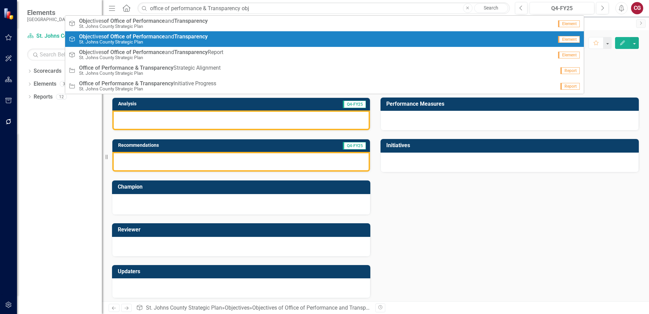
click at [174, 37] on span "Obj ectives of Office of Performance and Transparency" at bounding box center [143, 37] width 129 height 6
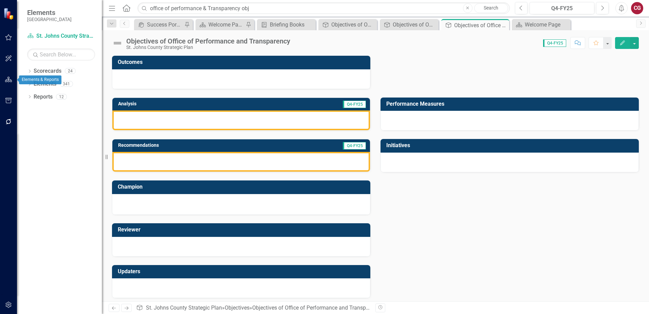
click at [5, 57] on icon "button" at bounding box center [8, 58] width 7 height 5
click at [10, 78] on icon "button" at bounding box center [8, 79] width 7 height 5
click at [9, 60] on icon "button" at bounding box center [8, 58] width 7 height 5
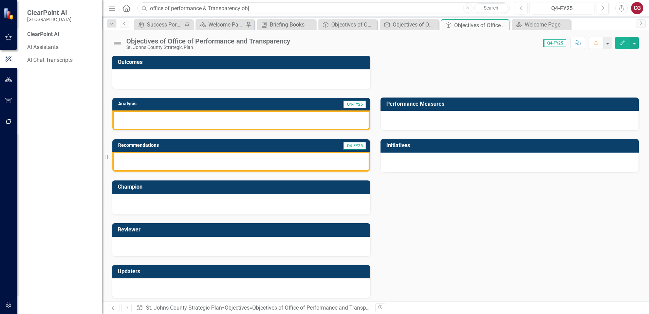
drag, startPoint x: 307, startPoint y: 5, endPoint x: 109, endPoint y: -3, distance: 198.1
click at [109, 0] on html "ClearPoint AI St. Johns County ClearPoint AI AI Assistants AI Chat Transcripts …" at bounding box center [324, 157] width 649 height 314
click at [13, 80] on button "button" at bounding box center [8, 80] width 15 height 14
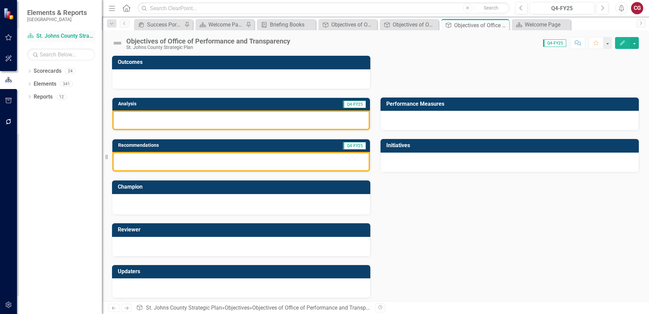
click at [52, 34] on link "Scorecard St. Johns County Strategic Plan" at bounding box center [61, 36] width 68 height 8
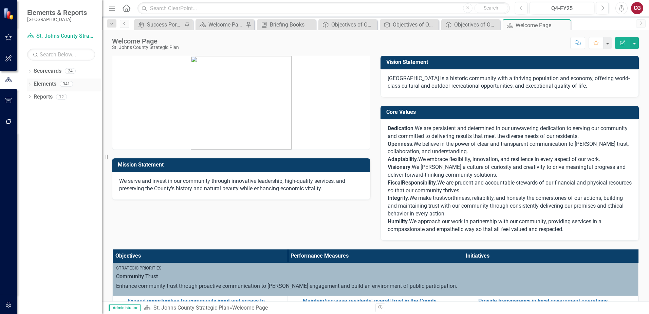
click at [46, 83] on link "Elements" at bounding box center [45, 84] width 23 height 8
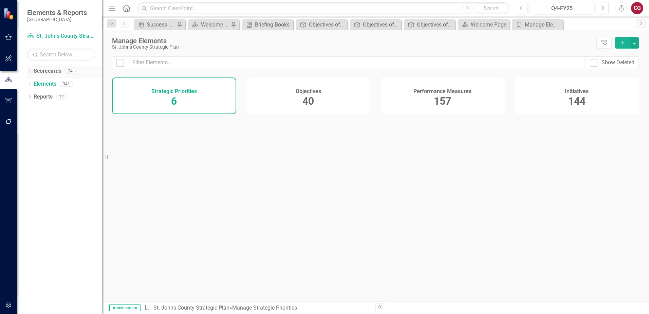
click at [43, 73] on link "Scorecards" at bounding box center [48, 71] width 28 height 8
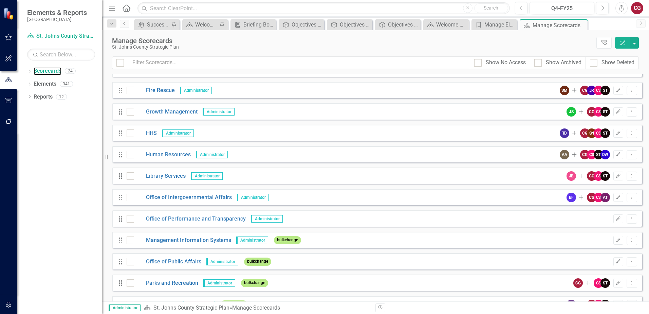
scroll to position [136, 0]
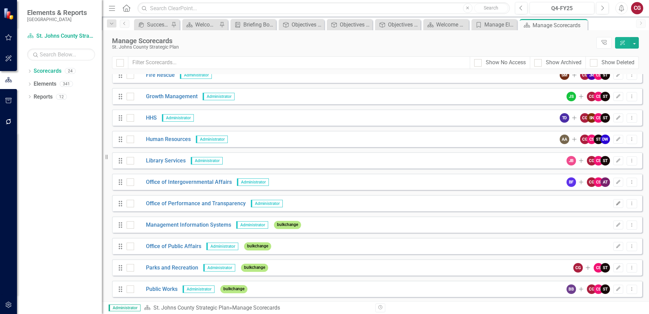
click at [616, 204] on icon "Edit" at bounding box center [618, 203] width 5 height 4
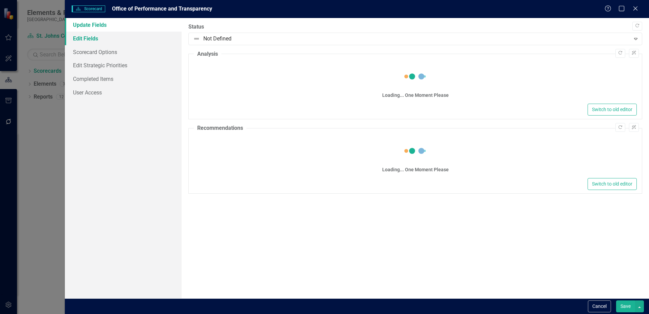
click at [119, 41] on link "Edit Fields" at bounding box center [123, 39] width 117 height 14
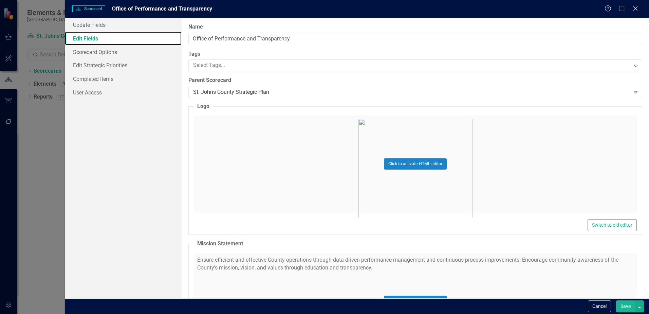
scroll to position [0, 0]
click at [249, 39] on input "Office of Performance and Transparency" at bounding box center [415, 39] width 454 height 13
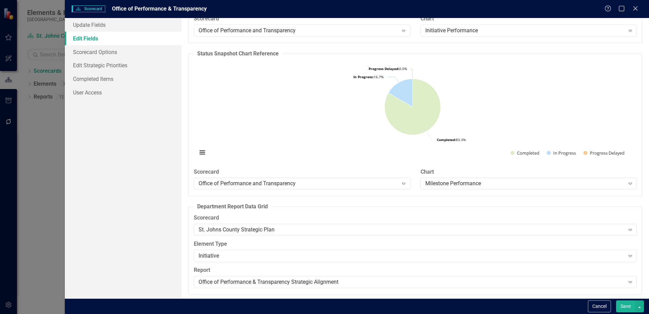
scroll to position [855, 0]
type input "Office of Performance & Transparency"
click at [628, 307] on button "Save" at bounding box center [625, 306] width 19 height 12
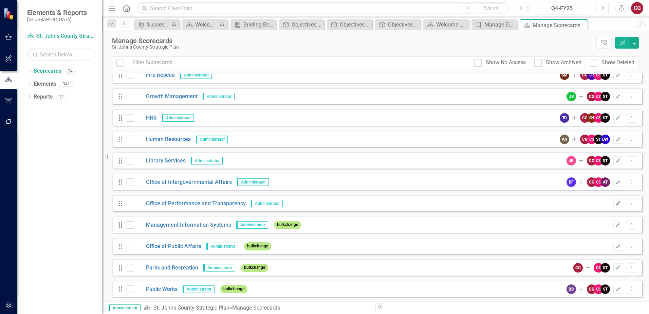
click at [613, 205] on button "Edit" at bounding box center [618, 203] width 10 height 9
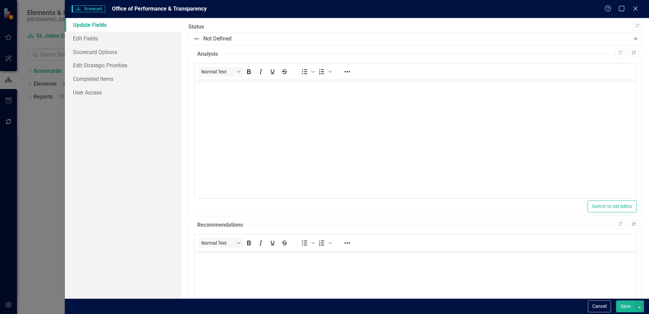
scroll to position [0, 0]
click at [99, 38] on link "Edit Fields" at bounding box center [123, 39] width 117 height 14
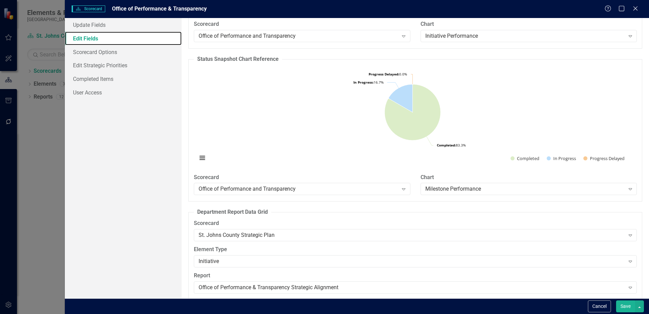
scroll to position [855, 0]
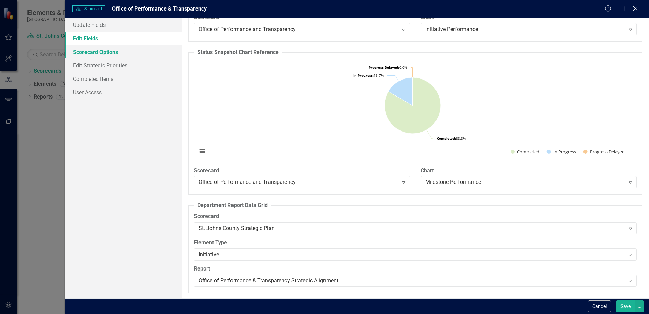
click at [81, 52] on link "Scorecard Options" at bounding box center [123, 52] width 117 height 14
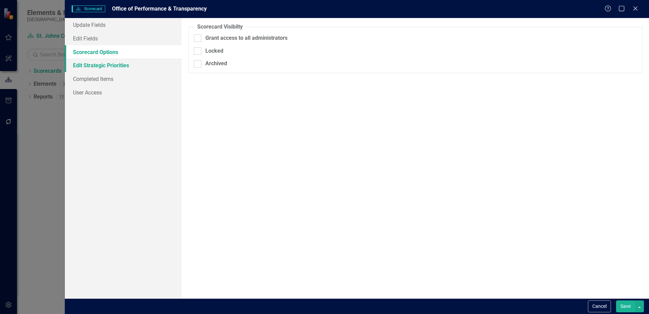
click at [101, 66] on link "Edit Strategic Priorities" at bounding box center [123, 65] width 117 height 14
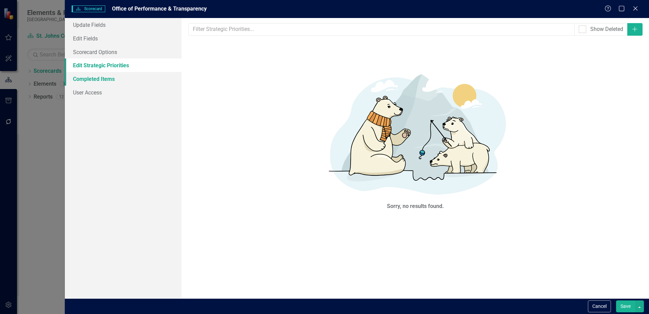
click at [101, 74] on link "Completed Items" at bounding box center [123, 79] width 117 height 14
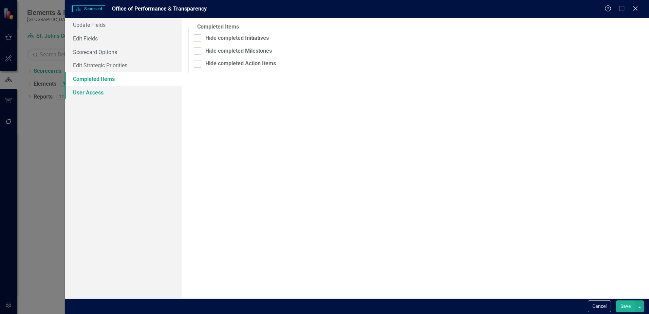
click at [98, 93] on link "User Access" at bounding box center [123, 93] width 117 height 14
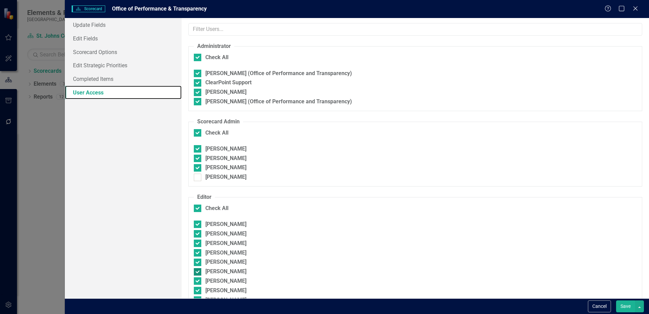
checkbox input "false"
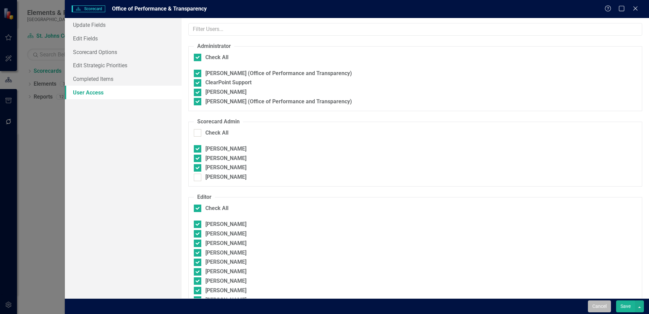
click at [597, 309] on button "Cancel" at bounding box center [599, 306] width 23 height 12
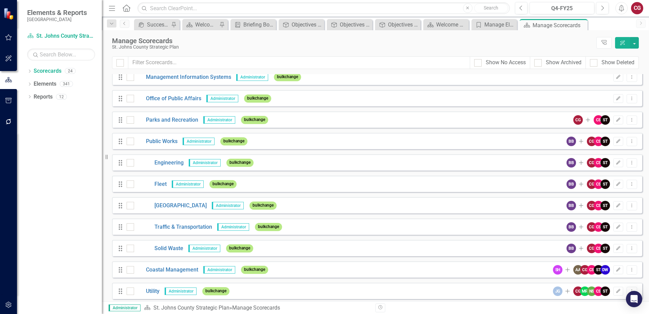
scroll to position [286, 0]
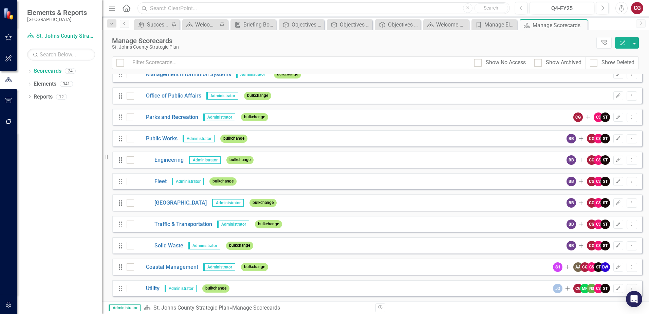
click at [195, 6] on input "text" at bounding box center [323, 8] width 372 height 12
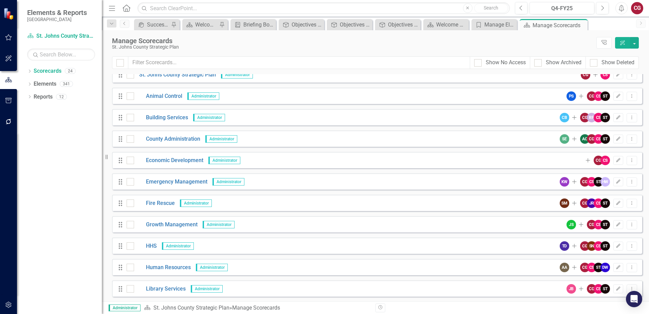
scroll to position [0, 0]
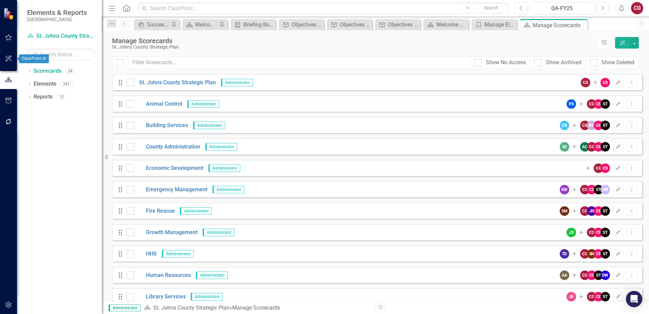
click at [9, 61] on button "button" at bounding box center [8, 59] width 15 height 14
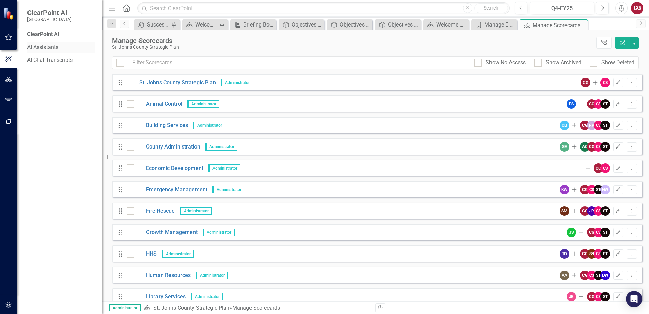
click at [48, 47] on link "AI Assistants" at bounding box center [61, 47] width 68 height 8
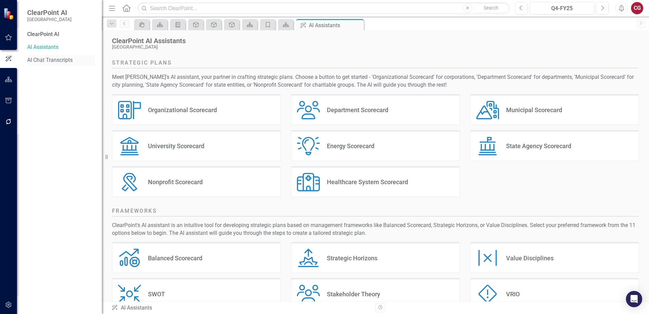
click at [50, 59] on link "AI Chat Transcripts" at bounding box center [61, 60] width 68 height 8
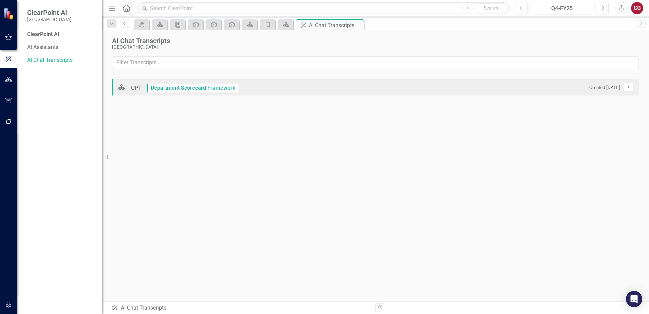
click at [137, 87] on div "OPT" at bounding box center [136, 88] width 11 height 6
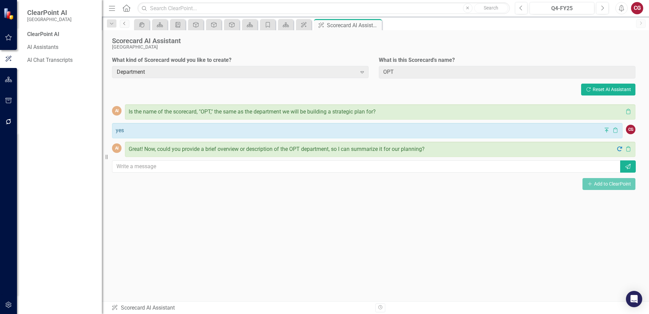
click at [125, 24] on icon "Previous" at bounding box center [124, 23] width 5 height 4
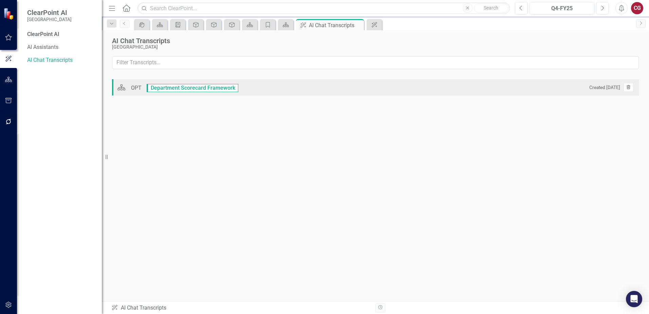
click at [630, 88] on icon "Trash" at bounding box center [628, 88] width 5 height 4
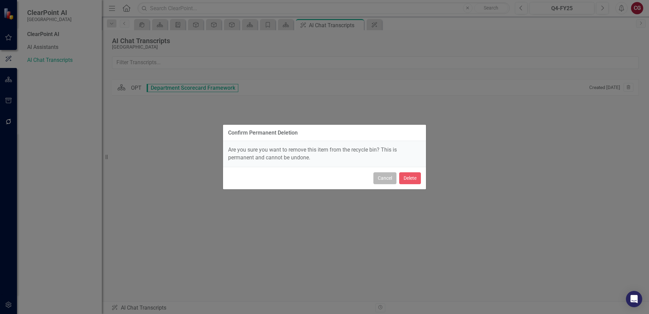
click at [383, 178] on button "Cancel" at bounding box center [384, 178] width 23 height 12
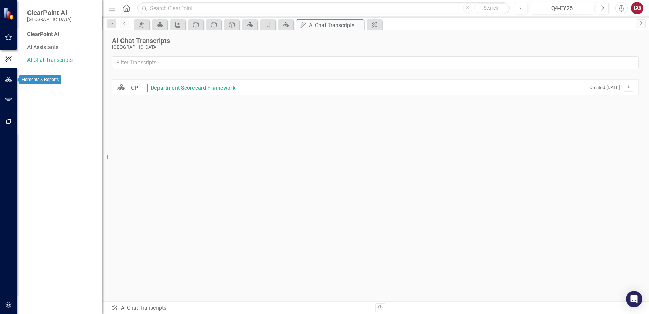
click at [6, 81] on icon "button" at bounding box center [8, 79] width 7 height 5
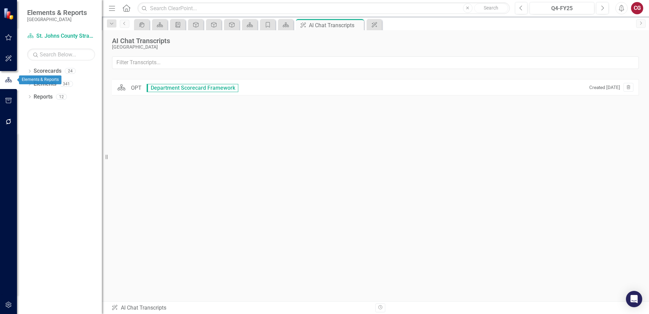
click at [8, 81] on icon "button" at bounding box center [8, 80] width 7 height 6
click at [31, 72] on icon "Dropdown" at bounding box center [29, 72] width 5 height 4
click at [32, 83] on icon "Dropdown" at bounding box center [33, 83] width 5 height 4
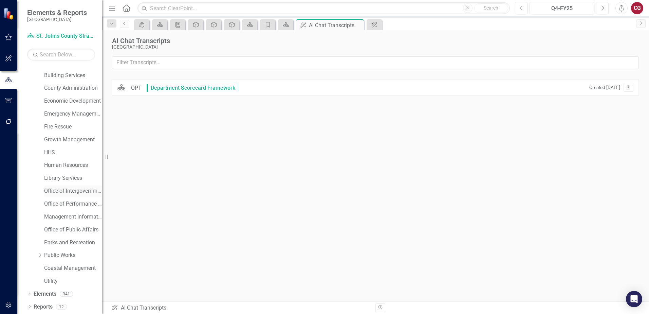
scroll to position [35, 0]
click at [62, 202] on link "Office of Performance & Transparency" at bounding box center [73, 204] width 58 height 8
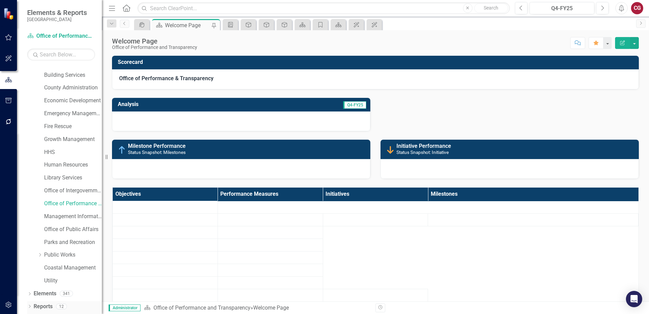
click at [46, 305] on link "Reports" at bounding box center [43, 306] width 19 height 8
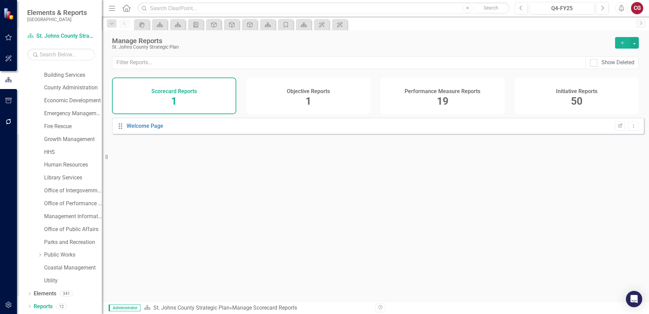
click at [307, 98] on span "1" at bounding box center [309, 101] width 6 height 12
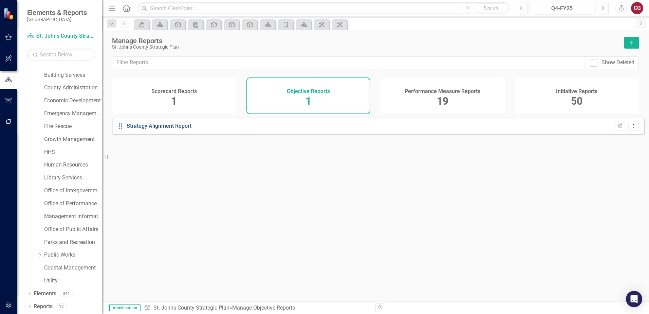
click at [186, 129] on link "Strategy Alignment Report" at bounding box center [159, 126] width 65 height 6
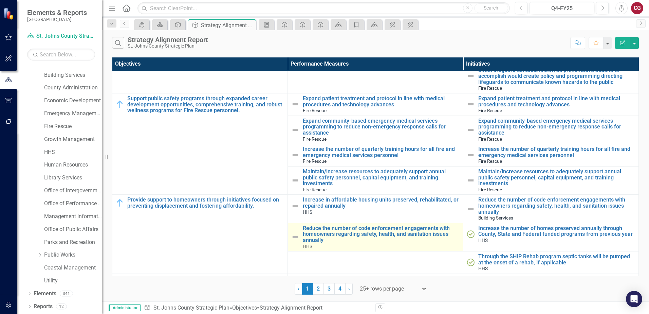
scroll to position [1683, 0]
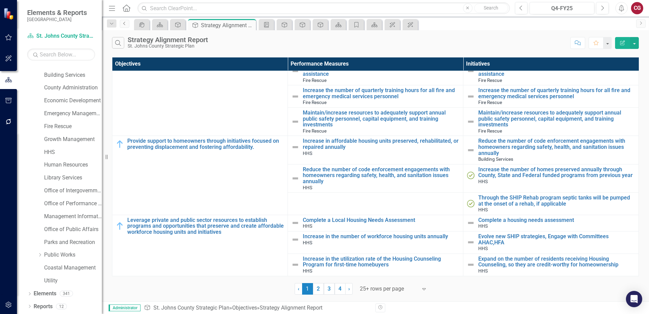
click at [123, 25] on link "Previous" at bounding box center [125, 24] width 10 height 8
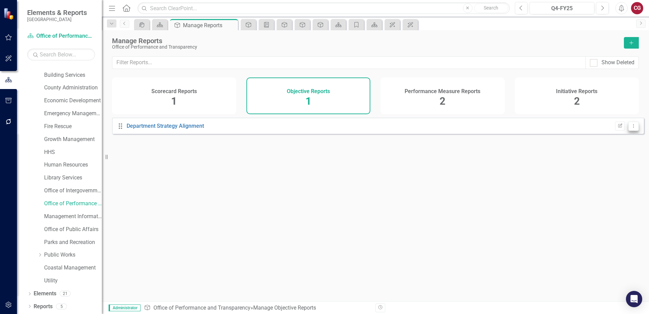
click at [631, 128] on icon "Dropdown Menu" at bounding box center [634, 126] width 6 height 4
click at [612, 139] on link "Edit Report Edit Report" at bounding box center [605, 142] width 56 height 13
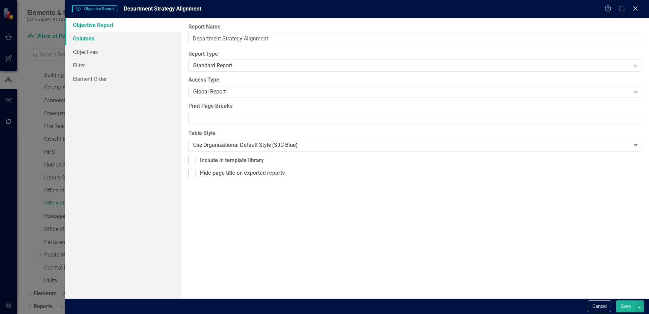
click at [86, 41] on link "Columns" at bounding box center [123, 39] width 117 height 14
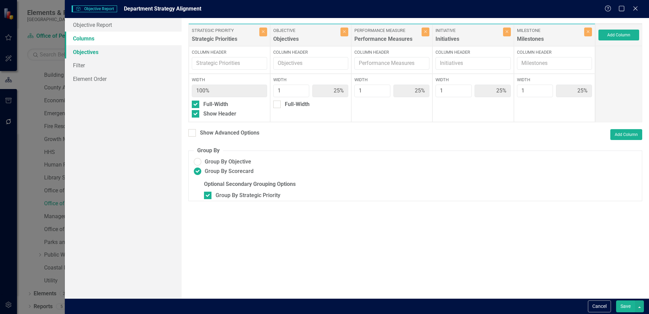
click at [90, 54] on link "Objectives" at bounding box center [123, 52] width 117 height 14
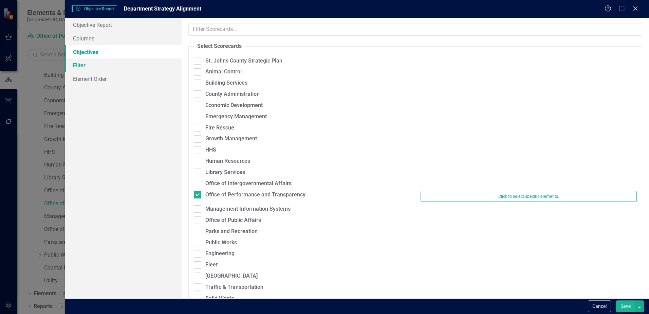
click at [93, 66] on link "Filter" at bounding box center [123, 65] width 117 height 14
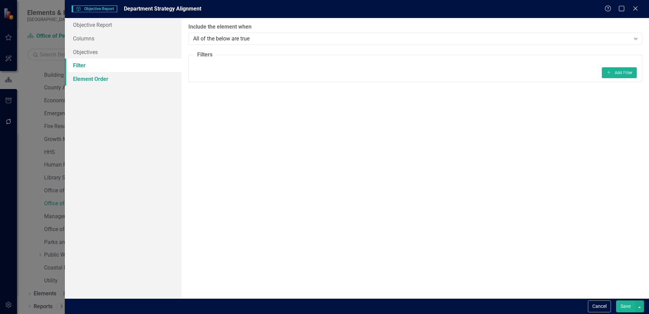
click at [93, 76] on link "Element Order" at bounding box center [123, 79] width 117 height 14
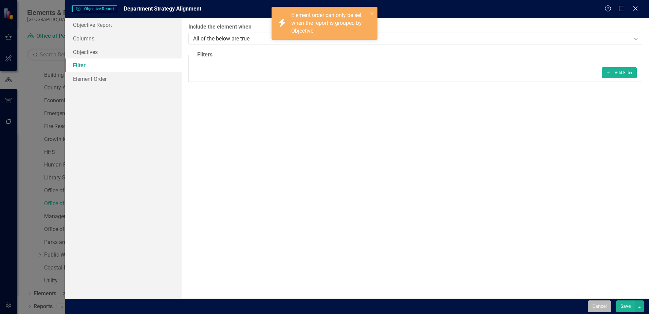
click at [596, 306] on button "Cancel" at bounding box center [599, 306] width 23 height 12
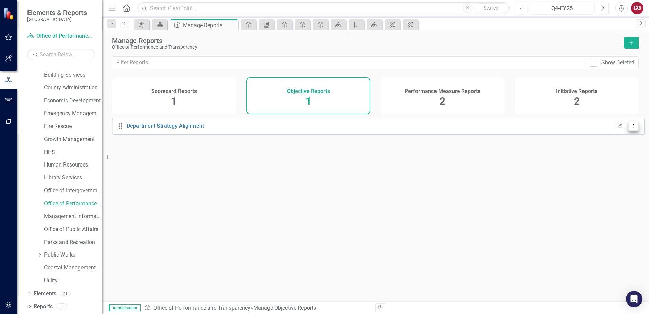
click at [633, 131] on button "Dropdown Menu" at bounding box center [633, 126] width 11 height 9
click at [514, 176] on div "Drag Department Strategy Alignment Edit Report Dropdown Menu" at bounding box center [375, 206] width 547 height 179
click at [187, 129] on link "Department Strategy Alignment" at bounding box center [165, 126] width 77 height 6
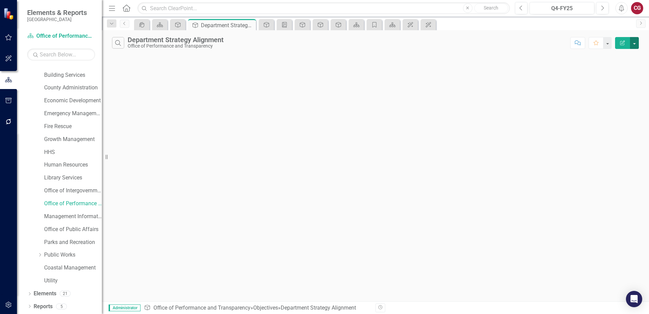
click at [634, 45] on button "button" at bounding box center [634, 43] width 9 height 12
click at [525, 91] on div "Search Department Strategy Alignment Office of Performance and Transparency Com…" at bounding box center [375, 165] width 547 height 271
click at [123, 24] on icon "Previous" at bounding box center [124, 23] width 5 height 4
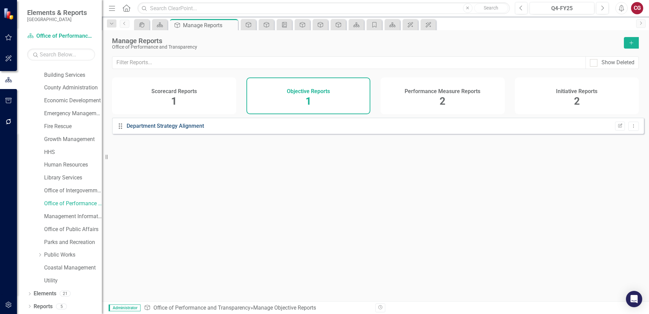
click at [200, 129] on link "Department Strategy Alignment" at bounding box center [165, 126] width 77 height 6
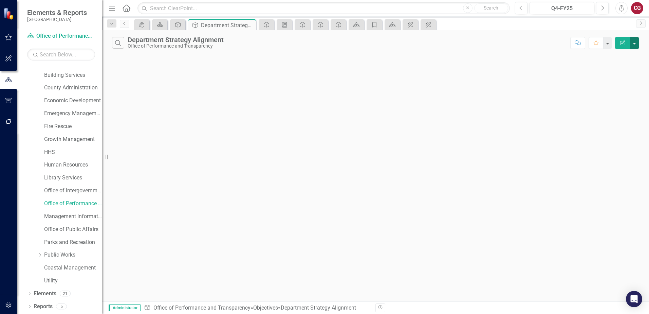
click at [638, 46] on button "button" at bounding box center [634, 43] width 9 height 12
click at [622, 67] on link "PDF Export to PDF" at bounding box center [612, 69] width 54 height 13
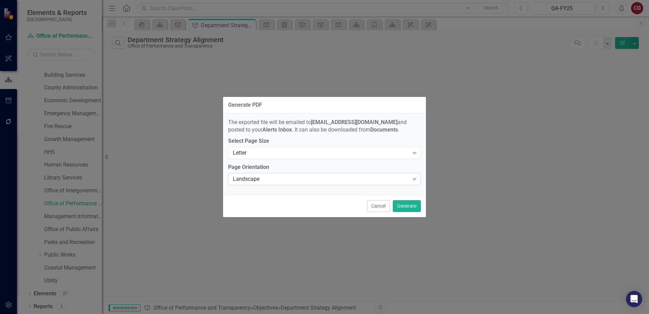
click at [404, 178] on div "Landscape" at bounding box center [321, 179] width 176 height 8
click at [445, 189] on div "Generate PDF The exported file will be emailed to cglendenning@sjcfl.us and pos…" at bounding box center [324, 157] width 649 height 314
click at [411, 207] on button "Generate" at bounding box center [407, 206] width 28 height 12
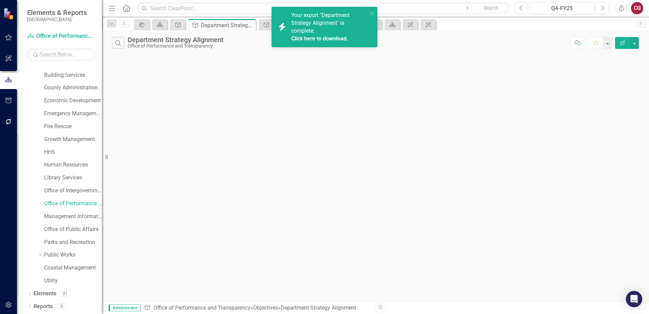
click at [331, 39] on link "Click here to download." at bounding box center [319, 38] width 57 height 6
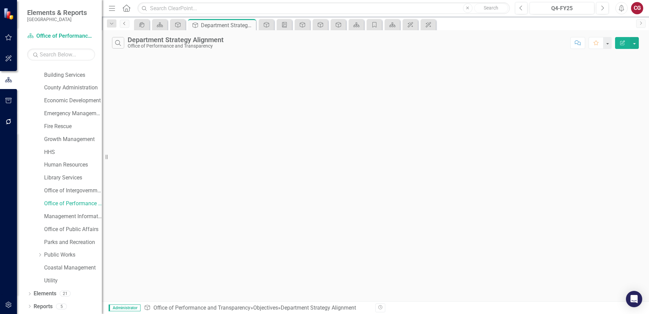
click at [123, 24] on icon "Previous" at bounding box center [124, 23] width 5 height 4
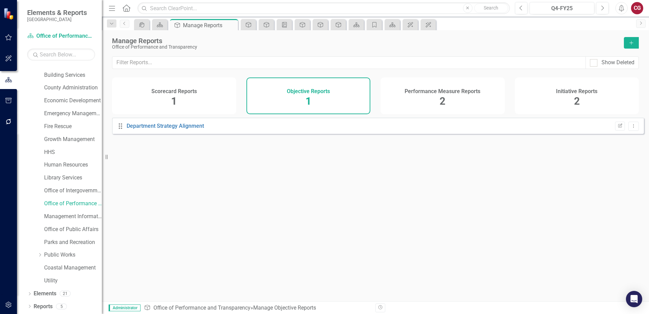
click at [328, 101] on div "Objective Reports 1" at bounding box center [308, 95] width 124 height 37
click at [617, 128] on icon "Edit Report" at bounding box center [619, 126] width 5 height 4
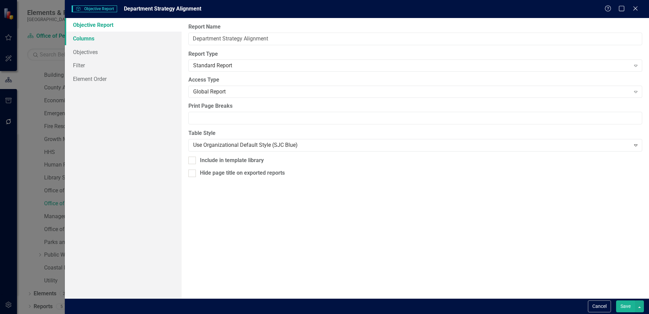
click at [89, 38] on link "Columns" at bounding box center [123, 39] width 117 height 14
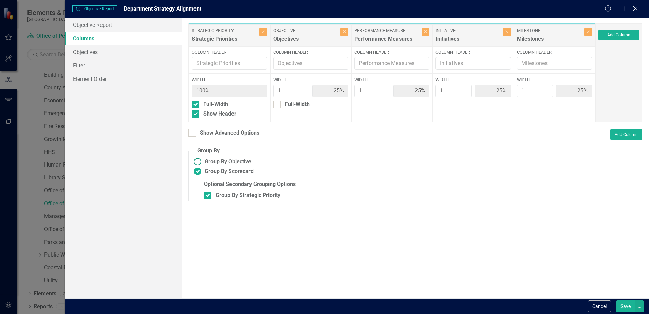
click at [196, 161] on ins at bounding box center [197, 161] width 11 height 11
click at [196, 161] on input "Group By Objective" at bounding box center [197, 161] width 11 height 11
radio input "true"
type input "20%"
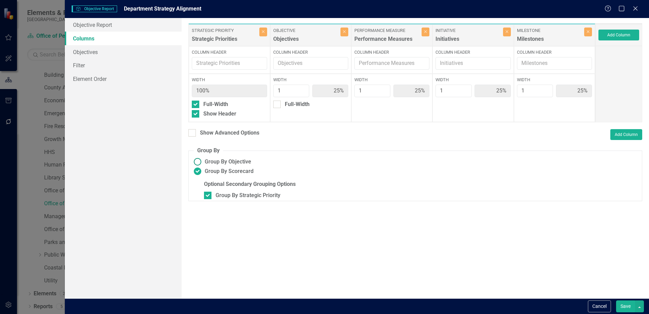
type input "20%"
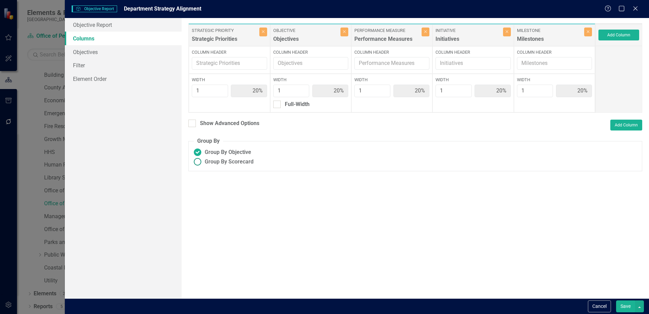
click at [199, 163] on ins at bounding box center [197, 161] width 11 height 11
click at [199, 163] on input "Group By Scorecard" at bounding box center [197, 161] width 11 height 11
radio input "true"
click at [99, 58] on link "Objectives" at bounding box center [123, 52] width 117 height 14
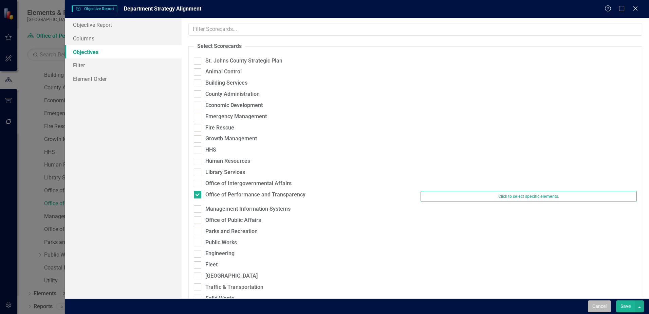
click at [599, 309] on button "Cancel" at bounding box center [599, 306] width 23 height 12
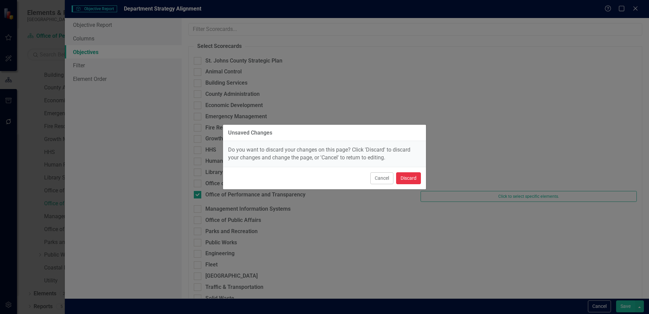
click at [402, 177] on button "Discard" at bounding box center [408, 178] width 25 height 12
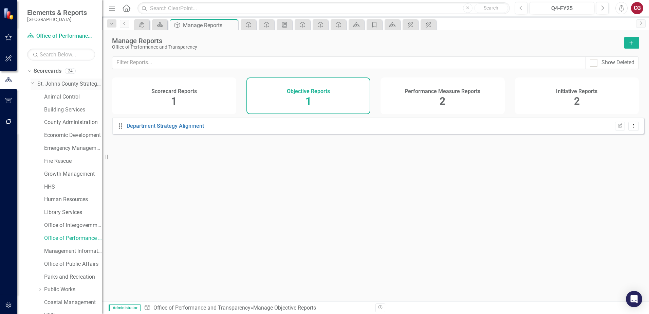
click at [72, 81] on link "St. Johns County Strategic Plan" at bounding box center [69, 84] width 64 height 8
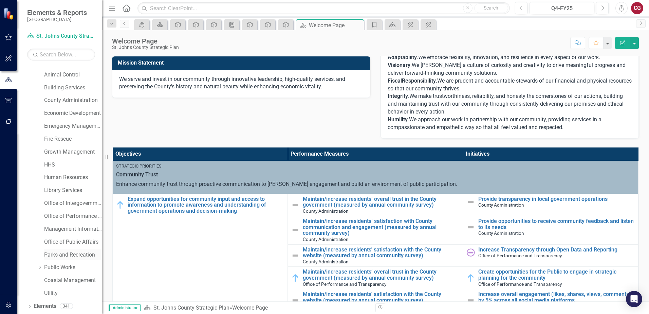
scroll to position [35, 0]
click at [52, 304] on link "Reports" at bounding box center [43, 306] width 19 height 8
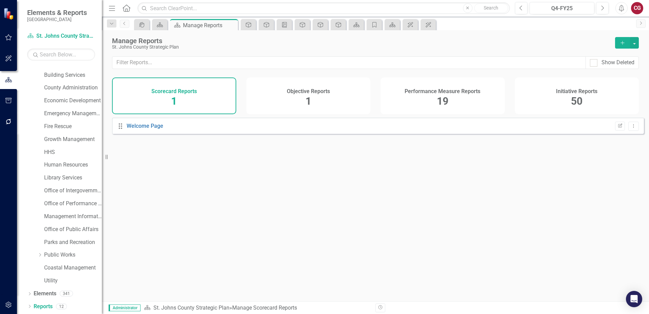
click at [316, 100] on div "Objective Reports 1" at bounding box center [308, 95] width 124 height 37
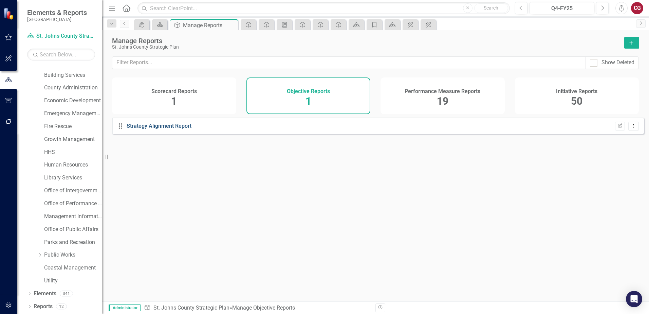
click at [173, 129] on link "Strategy Alignment Report" at bounding box center [159, 126] width 65 height 6
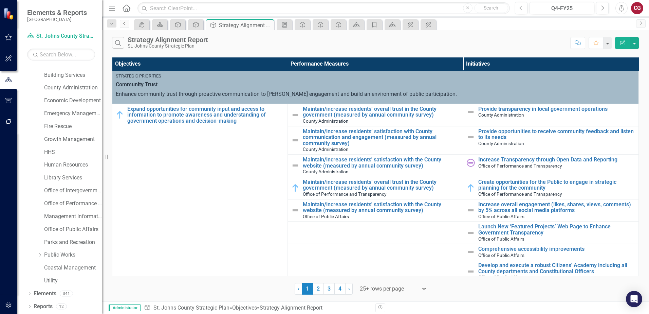
click at [125, 26] on link "Previous" at bounding box center [125, 24] width 10 height 8
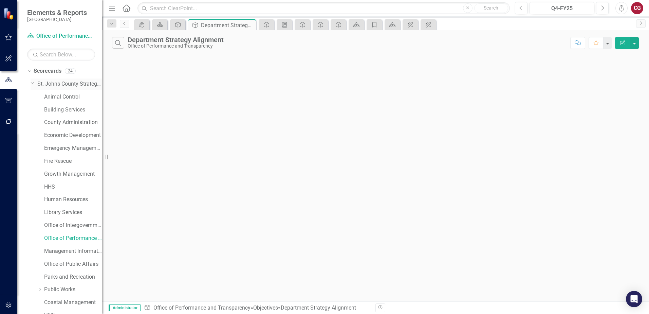
click at [54, 82] on link "St. Johns County Strategic Plan" at bounding box center [69, 84] width 64 height 8
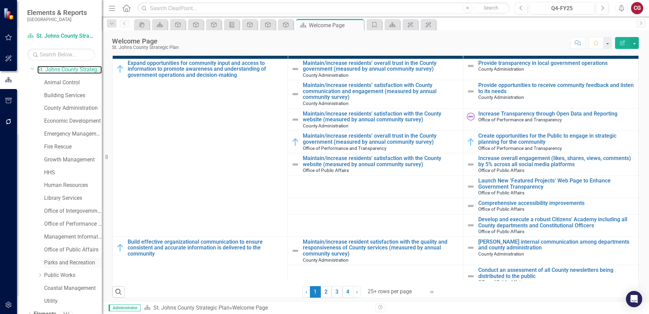
scroll to position [35, 0]
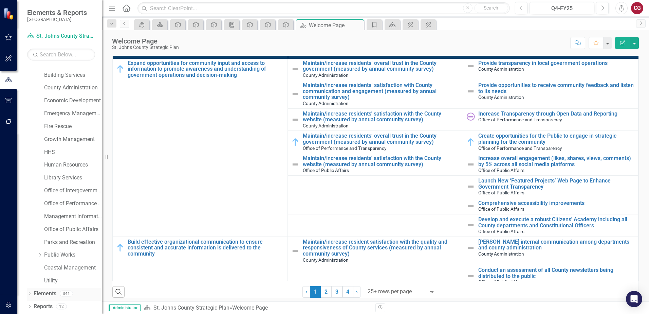
click at [44, 292] on link "Elements" at bounding box center [45, 294] width 23 height 8
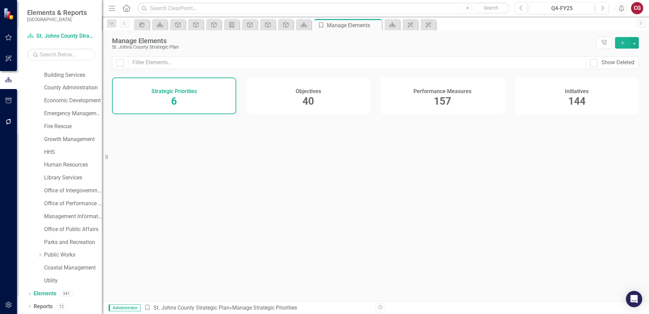
click at [319, 96] on div "Objectives 40" at bounding box center [308, 95] width 124 height 37
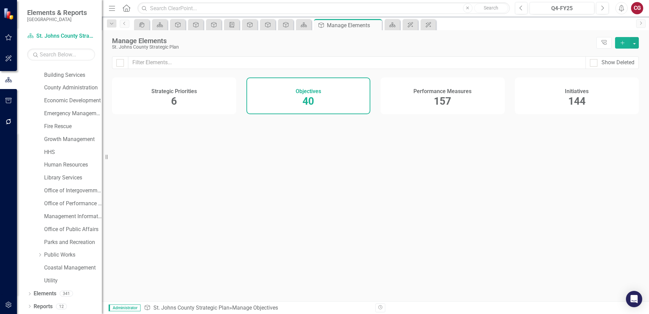
checkbox input "false"
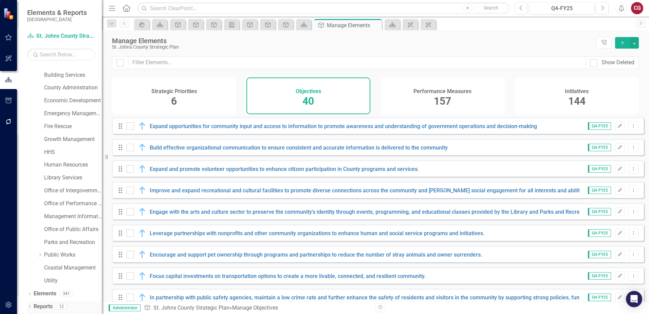
click at [50, 306] on link "Reports" at bounding box center [43, 306] width 19 height 8
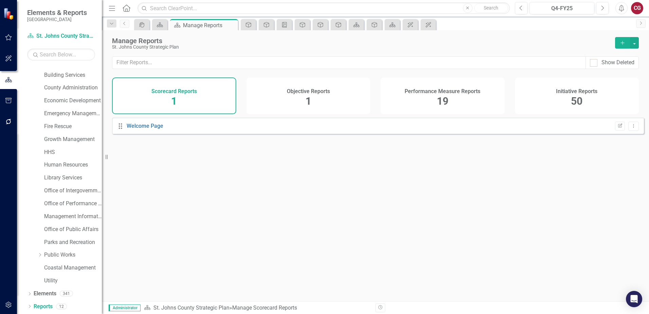
click at [312, 96] on div "Objective Reports 1" at bounding box center [308, 95] width 124 height 37
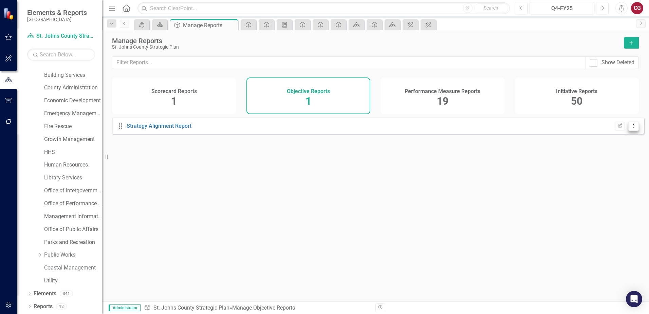
click at [630, 131] on button "Dropdown Menu" at bounding box center [633, 126] width 11 height 9
click at [613, 139] on link "Edit Report Edit Report" at bounding box center [605, 142] width 56 height 13
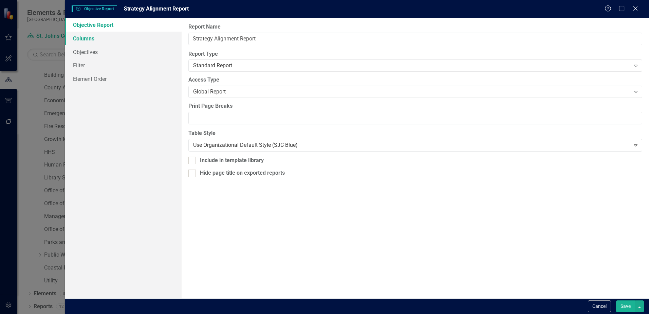
click at [84, 42] on link "Columns" at bounding box center [123, 39] width 117 height 14
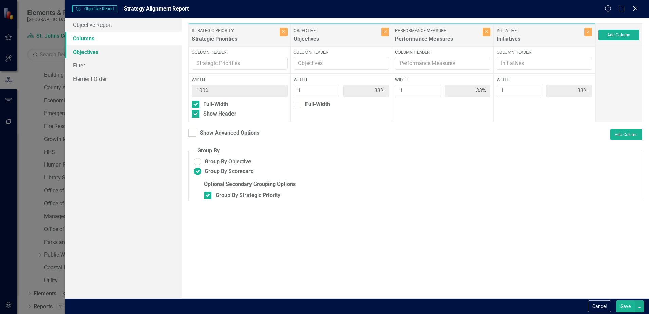
click at [84, 52] on link "Objectives" at bounding box center [123, 52] width 117 height 14
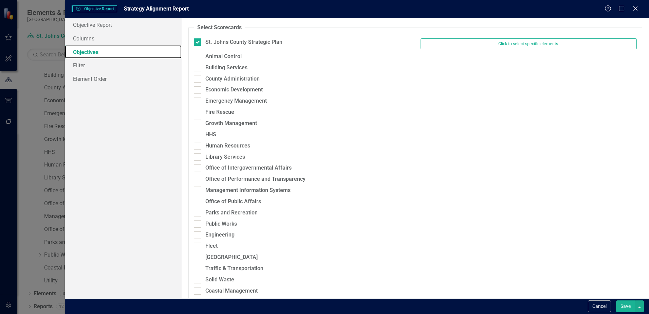
scroll to position [35, 0]
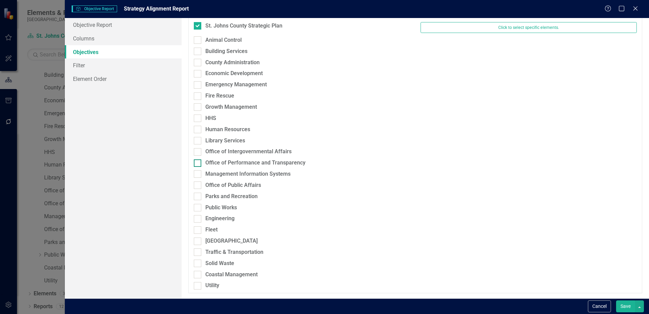
click at [199, 162] on div at bounding box center [197, 162] width 7 height 7
click at [198, 162] on input "Office of Performance and Transparency" at bounding box center [196, 161] width 4 height 4
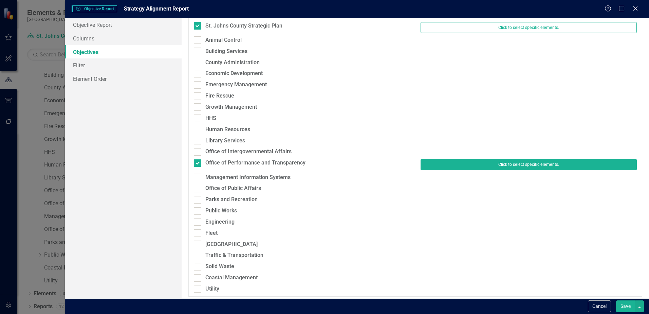
click at [526, 167] on button "Click to select specific elements." at bounding box center [529, 164] width 216 height 11
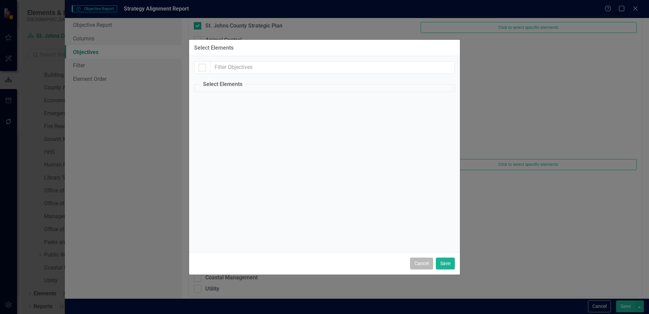
click at [417, 263] on button "Cancel" at bounding box center [421, 263] width 23 height 12
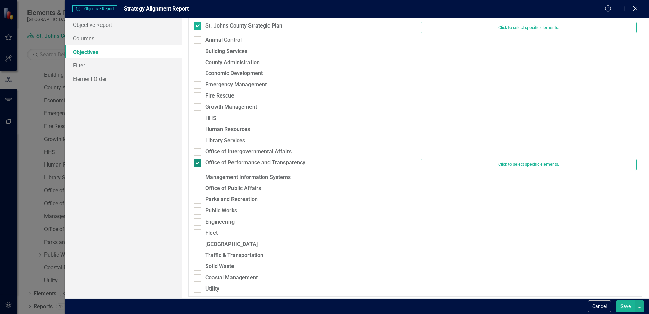
click at [200, 162] on div at bounding box center [197, 162] width 7 height 7
click at [198, 162] on input "Office of Performance and Transparency" at bounding box center [196, 161] width 4 height 4
checkbox input "false"
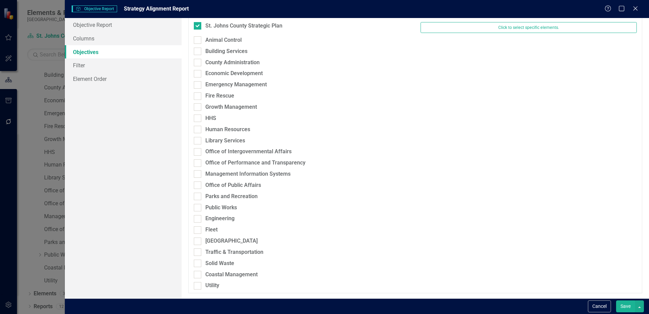
click at [624, 304] on button "Save" at bounding box center [625, 306] width 19 height 12
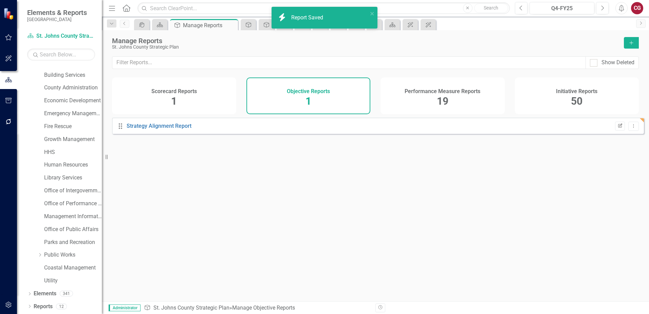
click at [617, 128] on icon "Edit Report" at bounding box center [619, 126] width 5 height 4
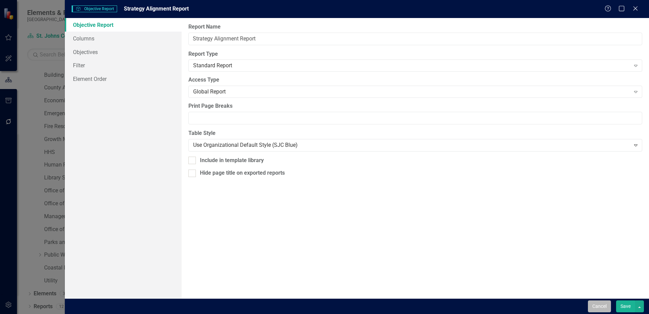
click at [606, 308] on button "Cancel" at bounding box center [599, 306] width 23 height 12
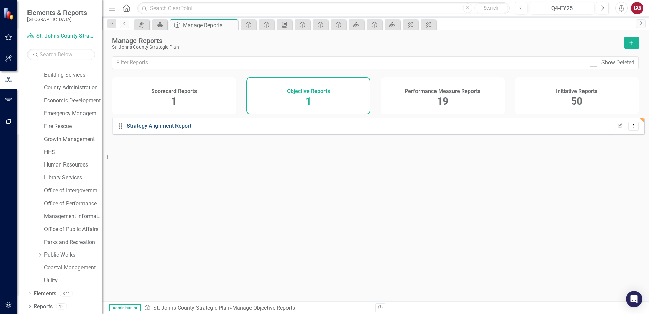
click at [161, 129] on link "Strategy Alignment Report" at bounding box center [159, 126] width 65 height 6
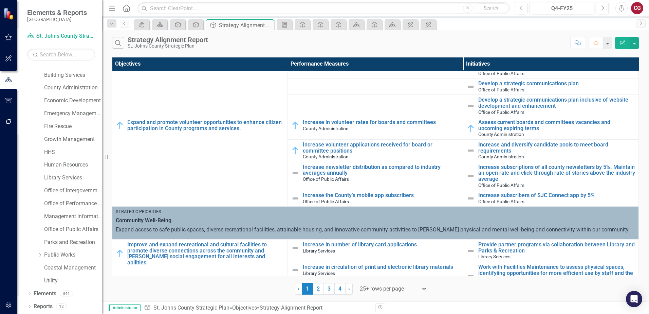
scroll to position [373, 0]
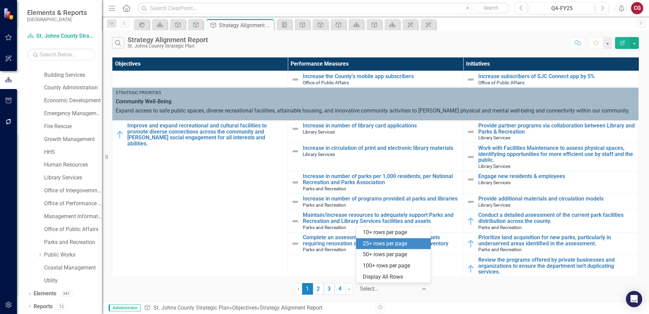
click at [396, 286] on div at bounding box center [389, 288] width 58 height 9
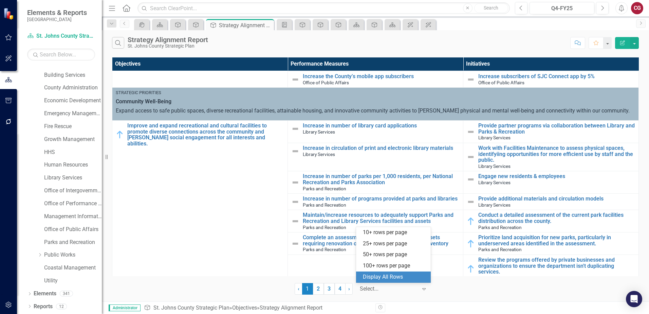
click at [415, 278] on div "Display All Rows" at bounding box center [395, 277] width 64 height 8
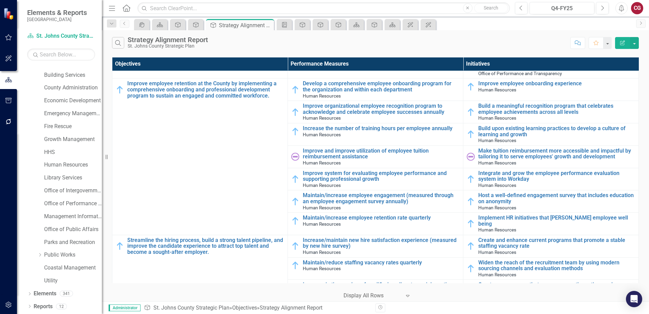
scroll to position [4093, 0]
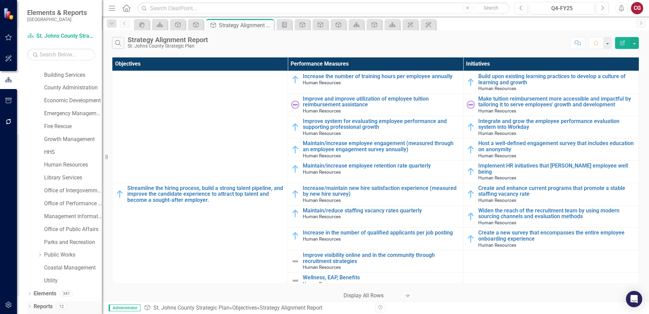
click at [38, 308] on link "Reports" at bounding box center [43, 306] width 19 height 8
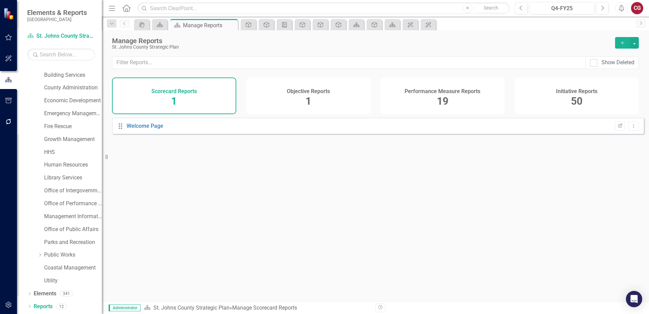
click at [315, 96] on div "Objective Reports 1" at bounding box center [308, 95] width 124 height 37
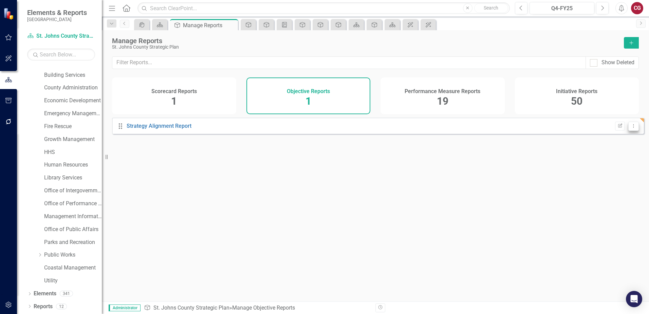
click at [628, 131] on button "Dropdown Menu" at bounding box center [633, 126] width 11 height 9
click at [611, 140] on link "Edit Report Edit Report" at bounding box center [605, 142] width 56 height 13
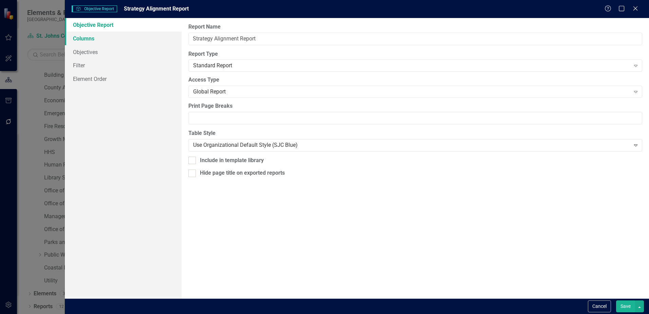
click at [113, 39] on link "Columns" at bounding box center [123, 39] width 117 height 14
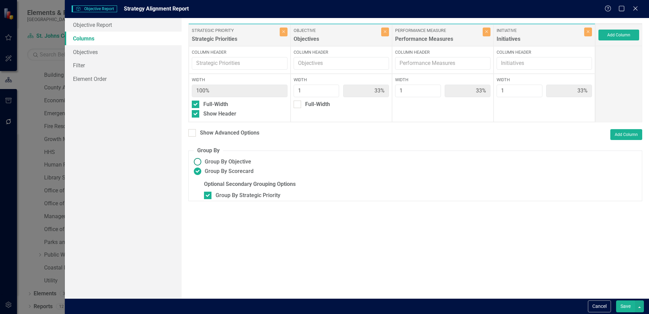
click at [201, 162] on ins at bounding box center [197, 161] width 11 height 11
click at [201, 162] on input "Group By Objective" at bounding box center [197, 161] width 11 height 11
radio input "true"
type input "25%"
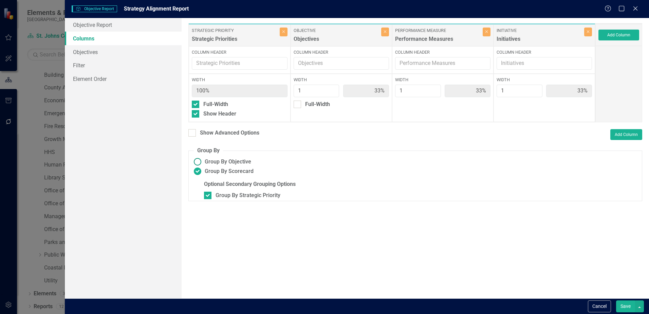
type input "25%"
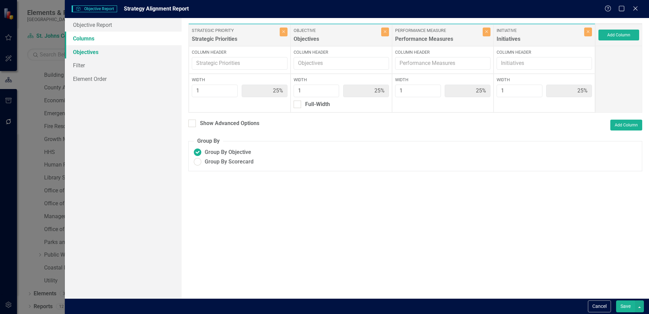
click at [86, 53] on link "Objectives" at bounding box center [123, 52] width 117 height 14
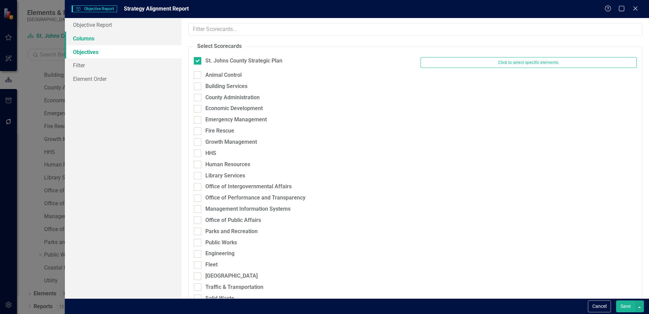
click at [84, 41] on link "Columns" at bounding box center [123, 39] width 117 height 14
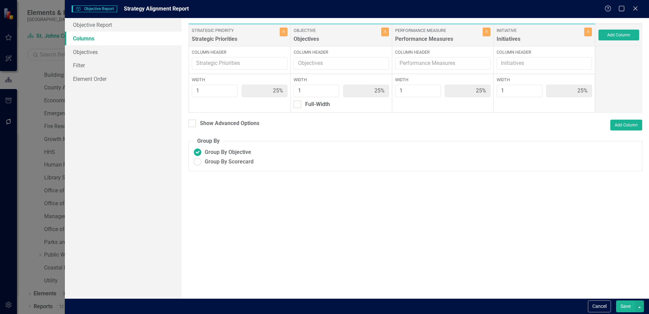
click at [632, 306] on button "Save" at bounding box center [625, 306] width 19 height 12
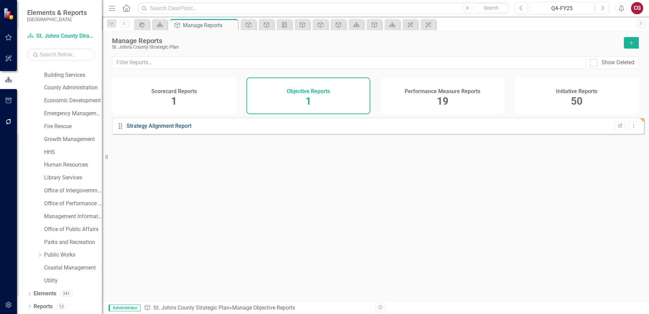
click at [162, 129] on link "Strategy Alignment Report" at bounding box center [159, 126] width 65 height 6
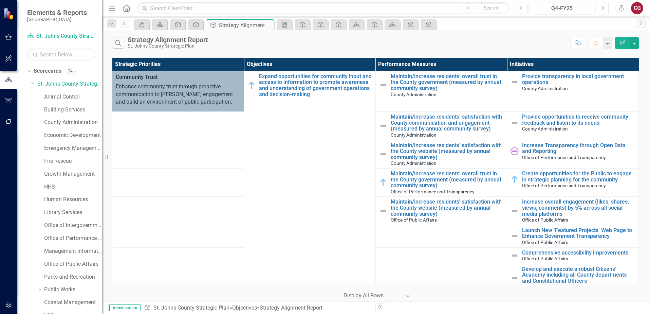
scroll to position [272, 0]
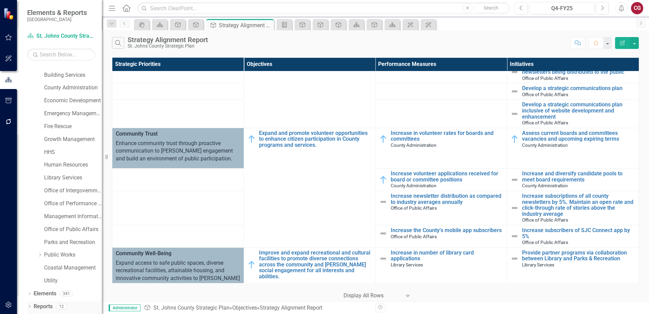
click at [48, 303] on link "Reports" at bounding box center [43, 306] width 19 height 8
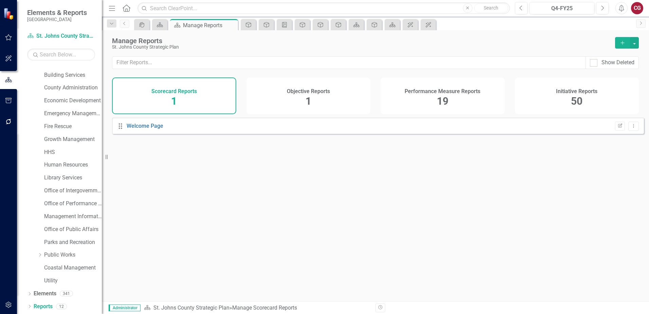
click at [306, 100] on span "1" at bounding box center [309, 101] width 6 height 12
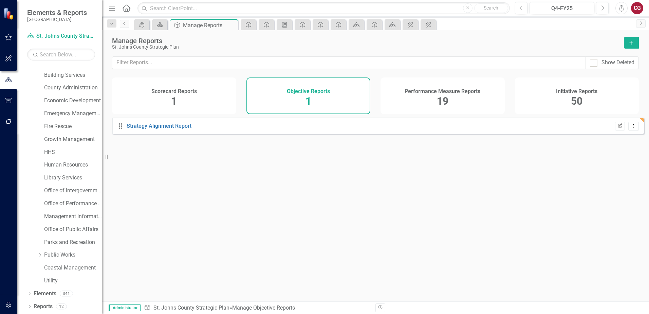
click at [617, 128] on icon "Edit Report" at bounding box center [619, 126] width 5 height 4
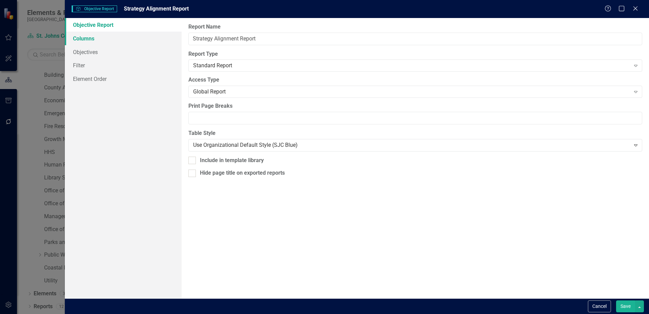
click at [92, 37] on link "Columns" at bounding box center [123, 39] width 117 height 14
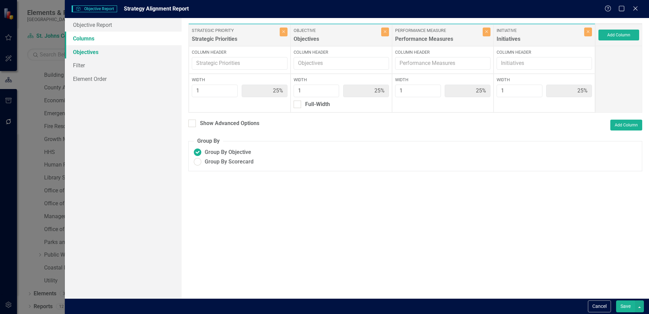
click at [92, 49] on link "Objectives" at bounding box center [123, 52] width 117 height 14
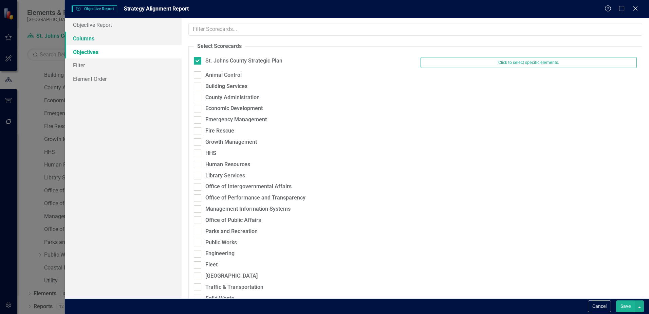
click at [94, 43] on link "Columns" at bounding box center [123, 39] width 117 height 14
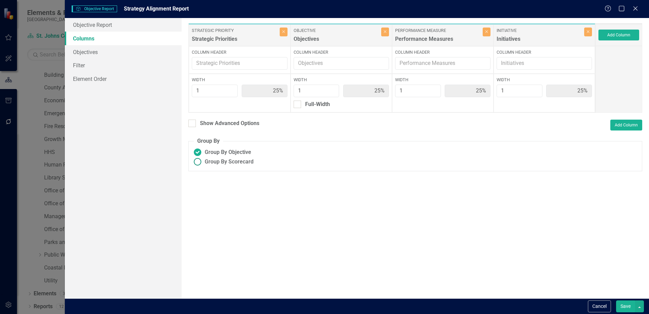
click at [198, 161] on ins at bounding box center [197, 161] width 11 height 11
click at [198, 161] on input "Group By Scorecard" at bounding box center [197, 161] width 11 height 11
radio input "true"
click at [211, 186] on div at bounding box center [207, 185] width 7 height 7
click at [208, 186] on input "Group By Strategic Priority" at bounding box center [206, 184] width 4 height 4
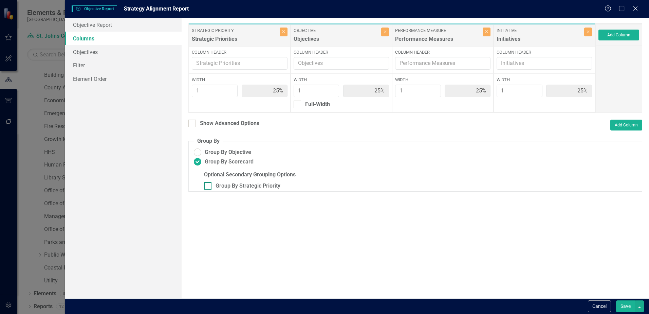
checkbox input "true"
click at [626, 304] on button "Save" at bounding box center [625, 306] width 19 height 12
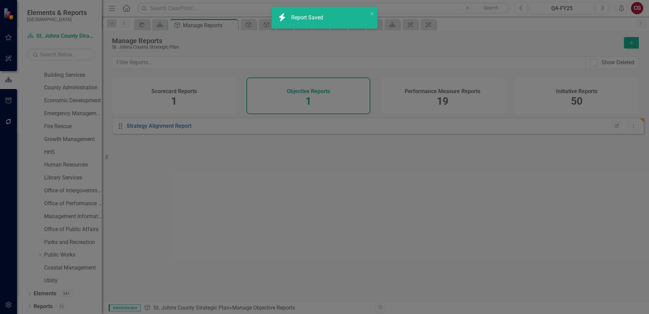
radio input "false"
checkbox input "false"
radio input "true"
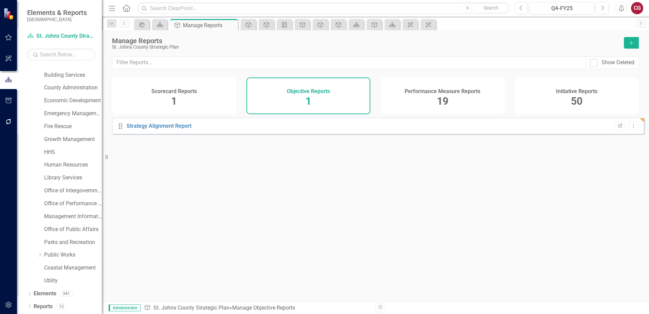
click at [632, 45] on button "Add" at bounding box center [631, 43] width 15 height 12
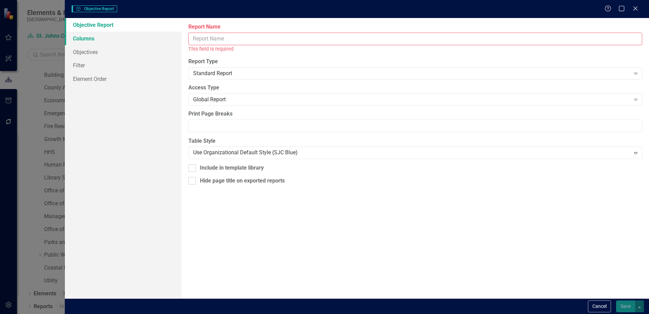
click at [91, 35] on link "Columns" at bounding box center [123, 39] width 117 height 14
click at [595, 308] on button "Cancel" at bounding box center [599, 306] width 23 height 12
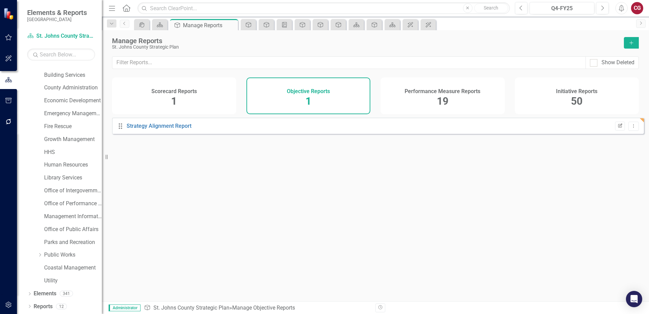
click at [617, 128] on icon "Edit Report" at bounding box center [619, 126] width 5 height 4
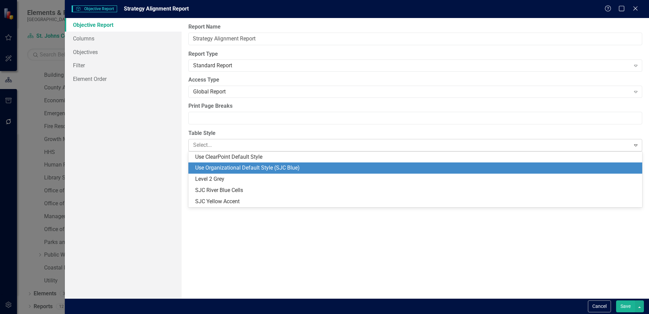
click at [233, 144] on div at bounding box center [409, 145] width 433 height 9
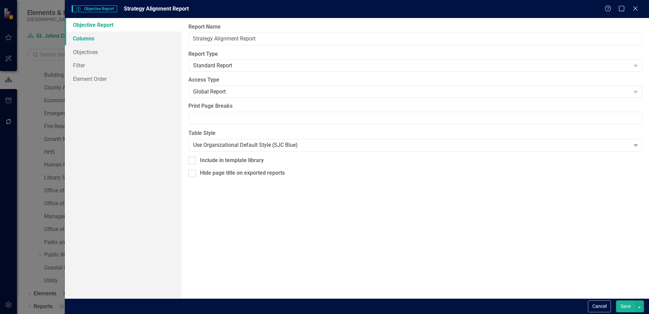
click at [77, 36] on link "Columns" at bounding box center [123, 39] width 117 height 14
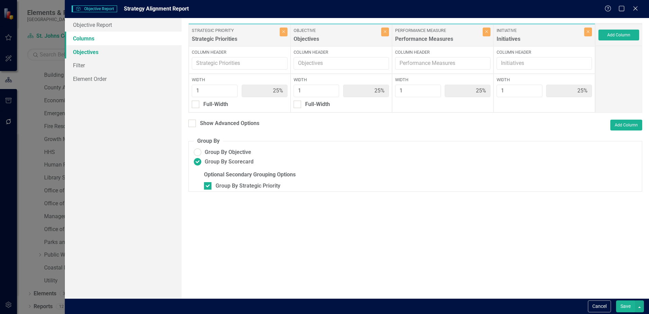
click at [96, 54] on link "Objectives" at bounding box center [123, 52] width 117 height 14
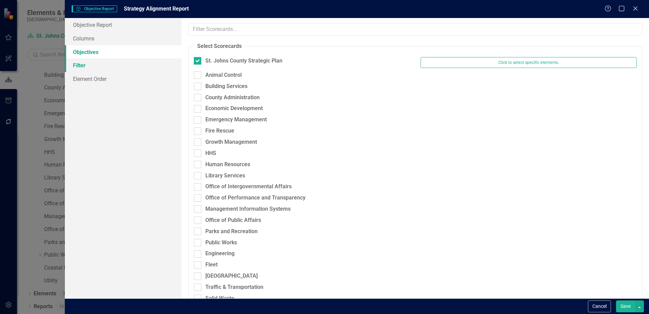
click at [83, 66] on link "Filter" at bounding box center [123, 65] width 117 height 14
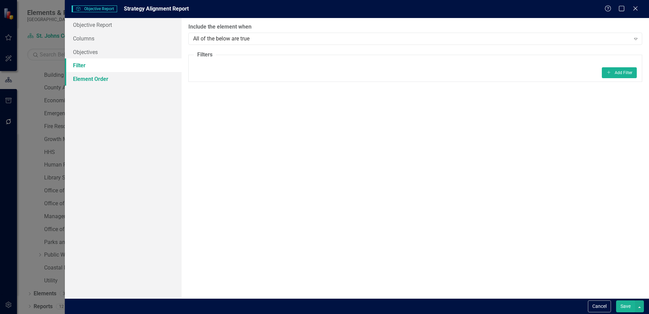
click at [80, 82] on link "Element Order" at bounding box center [123, 79] width 117 height 14
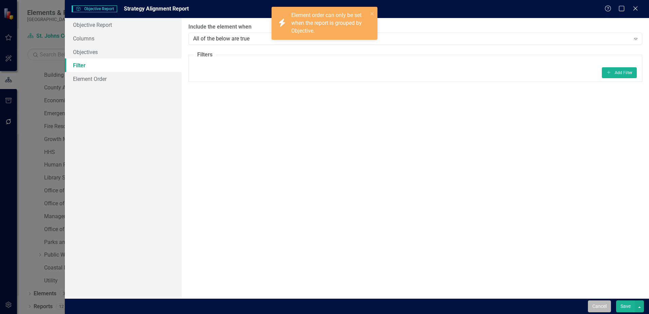
click at [594, 308] on button "Cancel" at bounding box center [599, 306] width 23 height 12
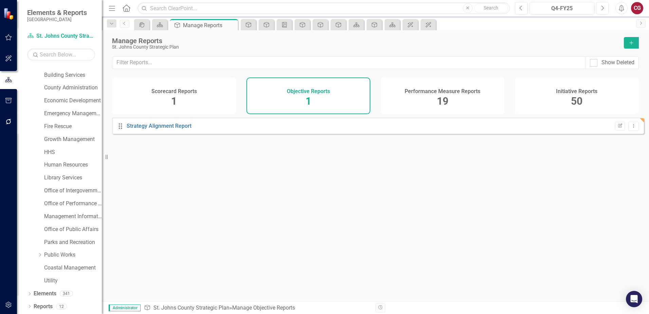
click at [178, 96] on div "Scorecard Reports 1" at bounding box center [174, 95] width 124 height 37
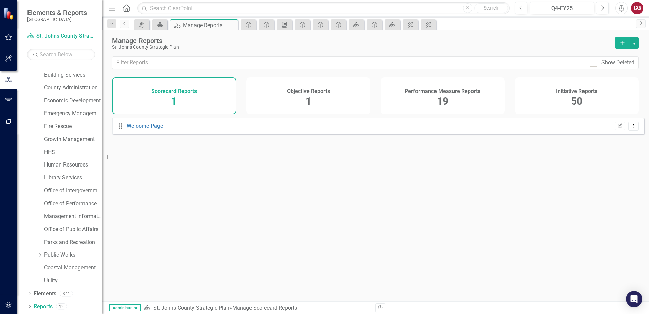
click at [317, 95] on div "Objective Reports 1" at bounding box center [308, 95] width 124 height 37
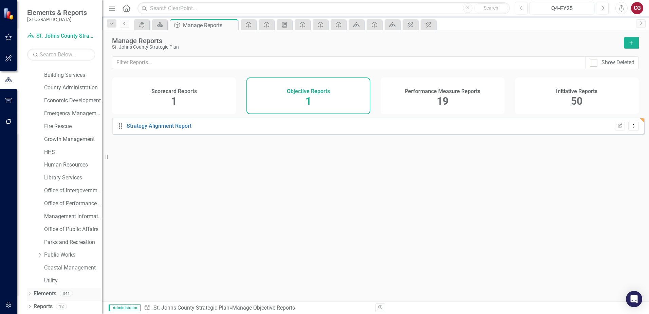
click at [55, 294] on link "Elements" at bounding box center [45, 294] width 23 height 8
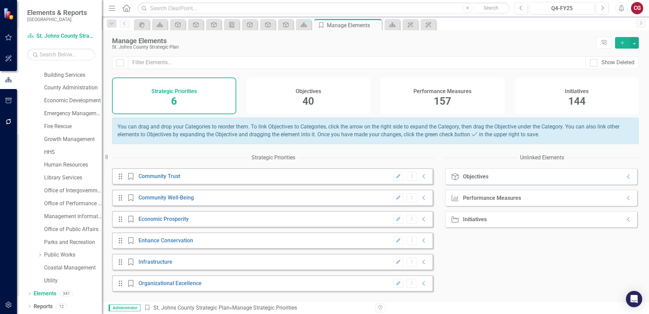
click at [330, 91] on div "Objectives 40" at bounding box center [308, 95] width 124 height 37
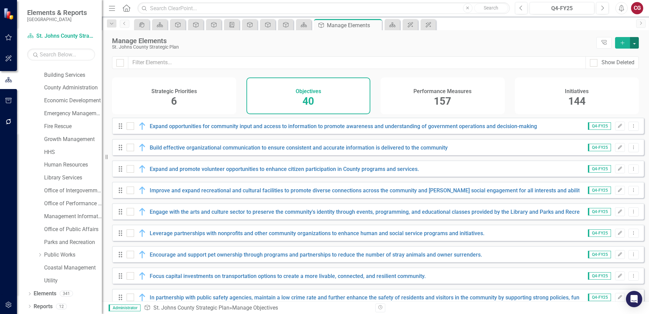
click at [635, 46] on button "button" at bounding box center [634, 43] width 9 height 12
click at [538, 38] on div "Manage Elements" at bounding box center [352, 40] width 481 height 7
click at [123, 63] on div at bounding box center [119, 62] width 7 height 7
click at [121, 63] on input "checkbox" at bounding box center [118, 61] width 4 height 4
checkbox input "true"
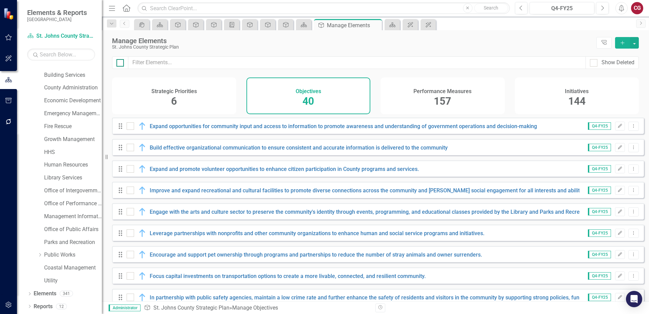
checkbox input "true"
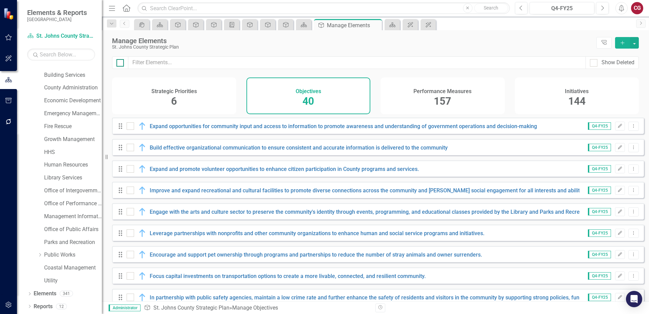
checkbox input "true"
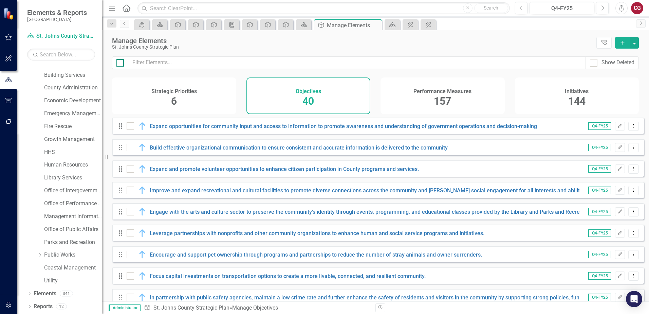
checkbox input "true"
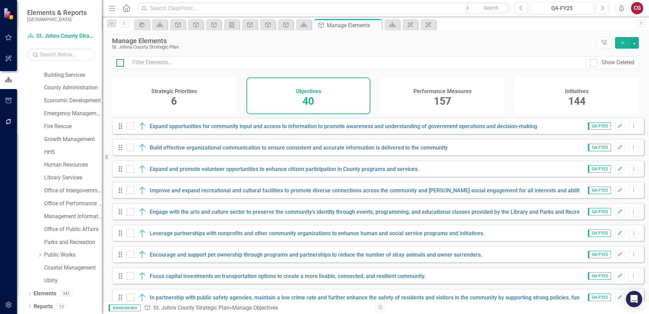
checkbox input "true"
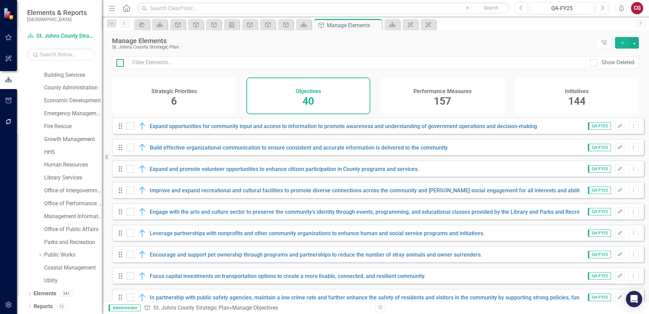
checkbox input "true"
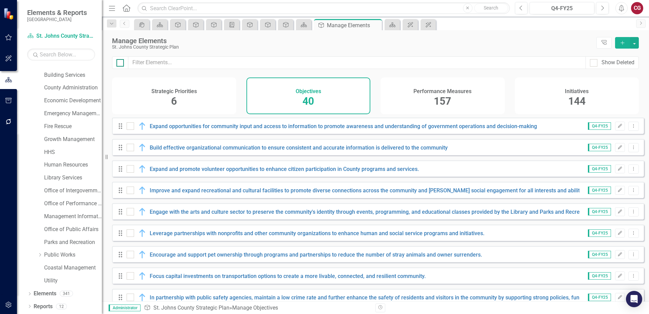
checkbox input "true"
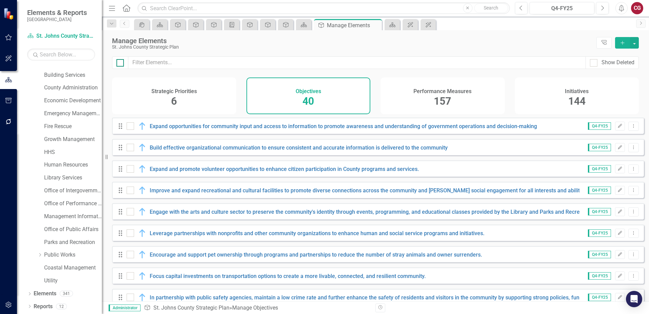
checkbox input "true"
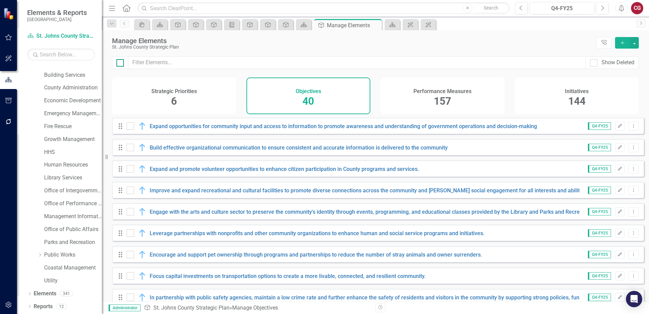
checkbox input "true"
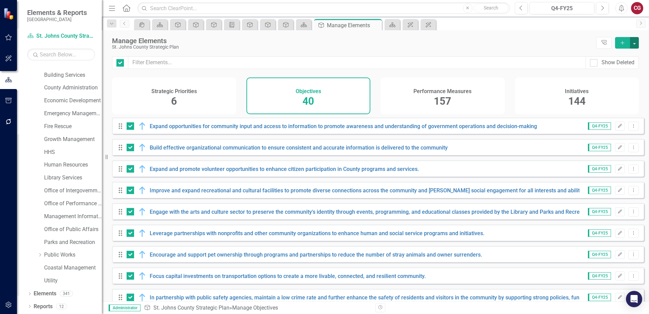
click at [636, 44] on button "button" at bounding box center [634, 43] width 9 height 12
drag, startPoint x: 519, startPoint y: 40, endPoint x: 524, endPoint y: 41, distance: 4.4
click at [519, 40] on div "Manage Elements" at bounding box center [352, 40] width 481 height 7
click at [628, 128] on button "Dropdown Menu" at bounding box center [633, 126] width 11 height 9
click at [447, 50] on div "Manage Elements St. Johns County Strategic Plan Tree Explorer Add" at bounding box center [375, 43] width 547 height 26
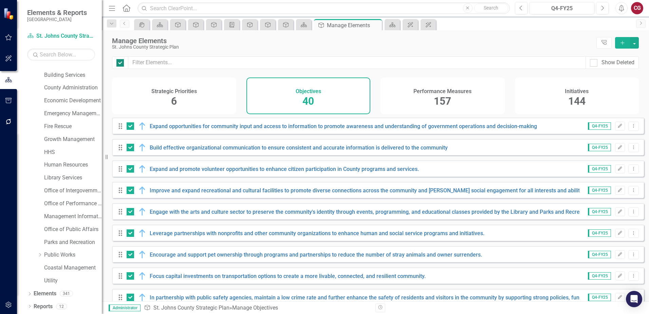
click at [123, 66] on div at bounding box center [119, 62] width 7 height 7
click at [121, 63] on input "checkbox" at bounding box center [118, 61] width 4 height 4
checkbox input "false"
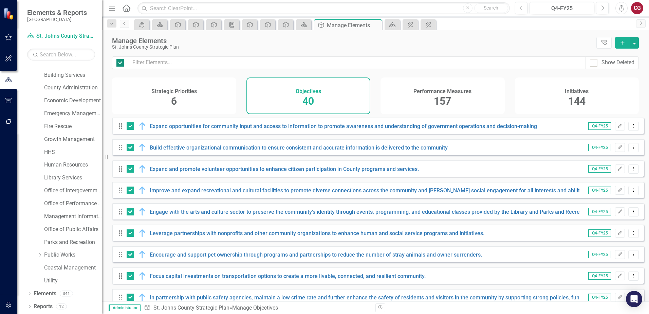
checkbox input "false"
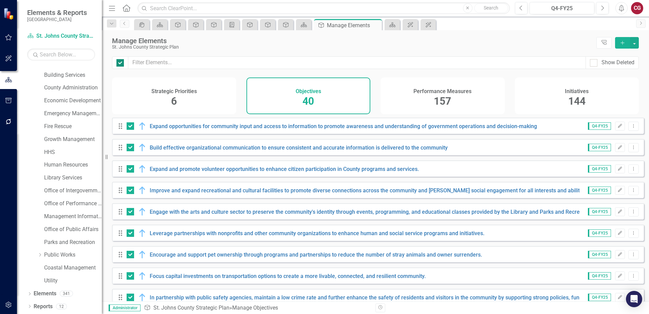
checkbox input "false"
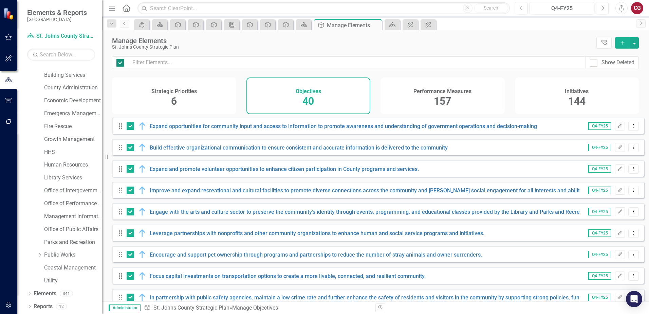
checkbox input "false"
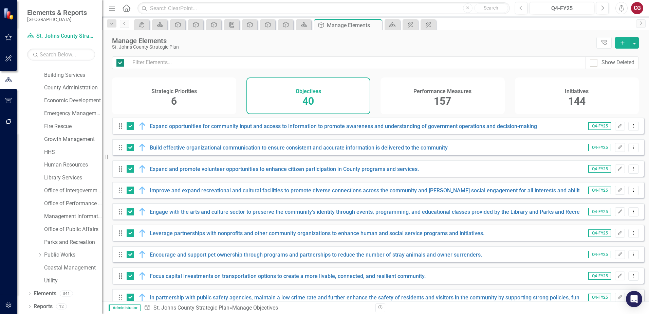
checkbox input "false"
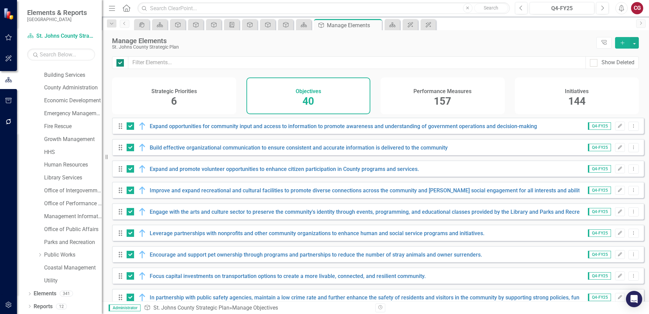
checkbox input "false"
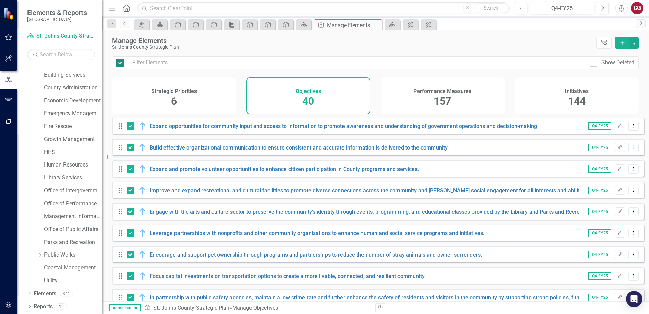
checkbox input "false"
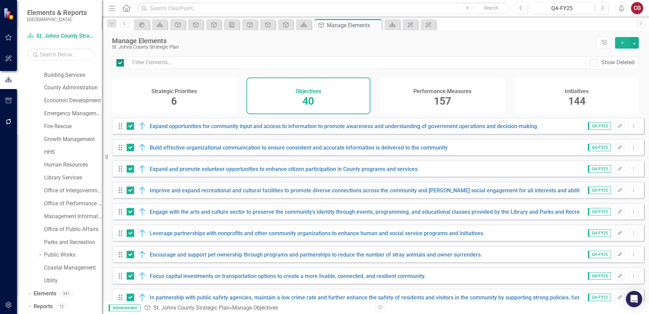
checkbox input "false"
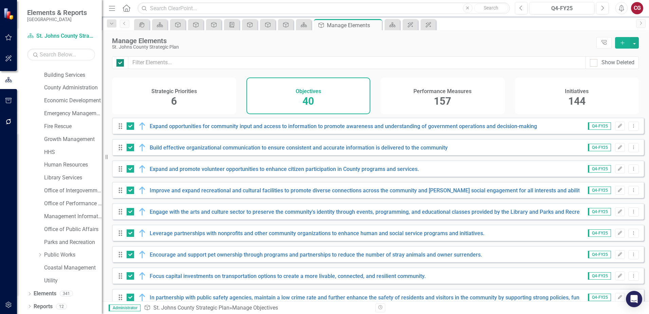
checkbox input "false"
click at [48, 308] on link "Reports" at bounding box center [43, 306] width 19 height 8
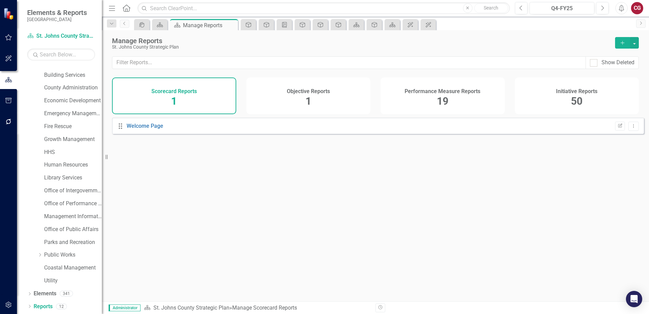
click at [315, 98] on div "Objective Reports 1" at bounding box center [308, 95] width 124 height 37
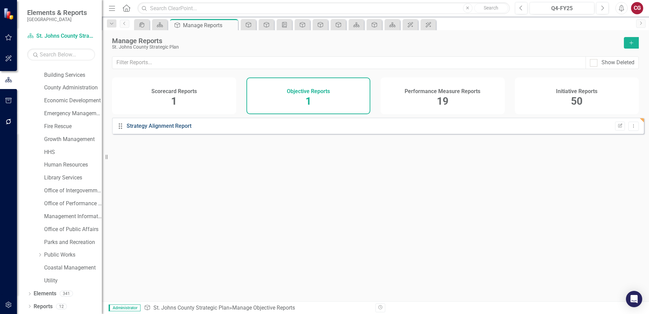
click at [178, 129] on link "Strategy Alignment Report" at bounding box center [159, 126] width 65 height 6
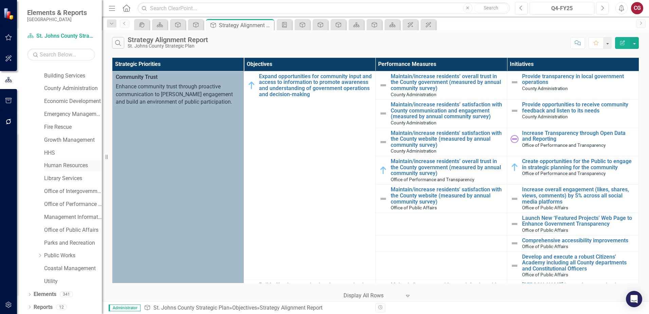
scroll to position [35, 0]
click at [45, 306] on link "Reports" at bounding box center [43, 306] width 19 height 8
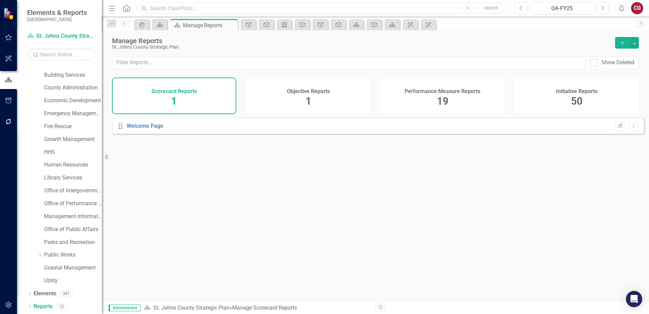
click at [326, 6] on input "text" at bounding box center [323, 8] width 372 height 12
click at [402, 188] on div "Drag Welcome Page Edit Report Dropdown Menu" at bounding box center [375, 206] width 547 height 179
click at [204, 4] on input "text" at bounding box center [323, 8] width 372 height 12
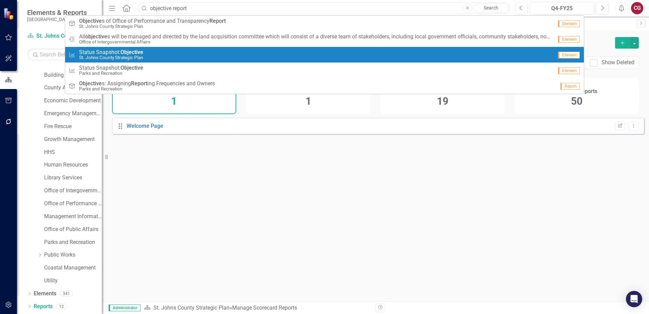
type input "objective report"
click at [137, 57] on small "St. Johns County Strategic Plan" at bounding box center [111, 57] width 64 height 5
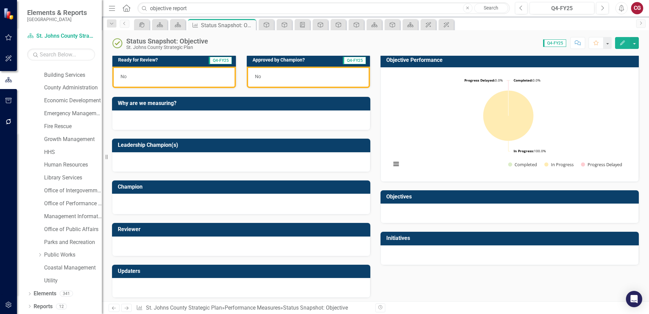
scroll to position [194, 0]
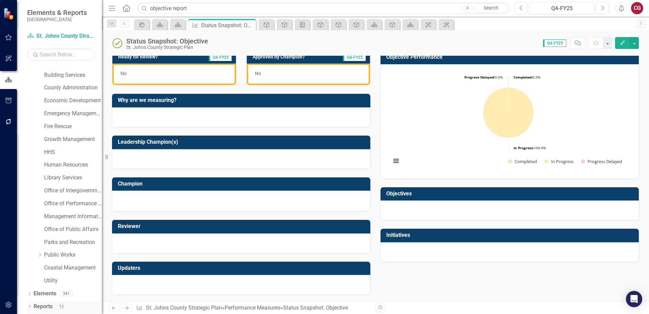
click at [56, 304] on div "Reports 12" at bounding box center [68, 307] width 68 height 13
click at [40, 302] on div "Reports" at bounding box center [43, 306] width 19 height 11
click at [41, 303] on link "Reports" at bounding box center [43, 306] width 19 height 8
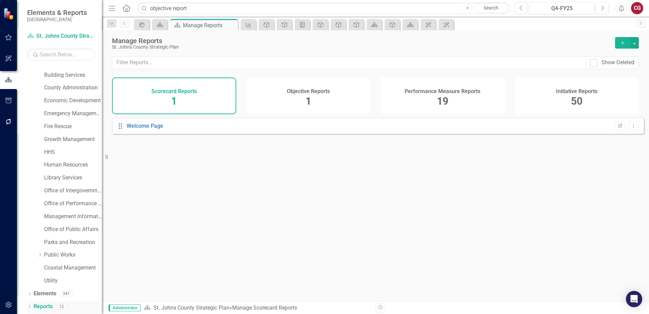
click at [28, 307] on icon "Dropdown" at bounding box center [29, 307] width 5 height 4
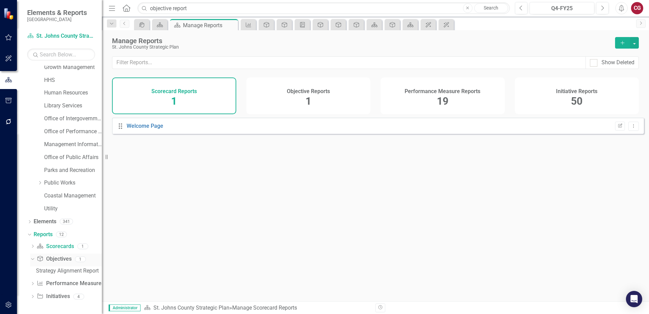
click at [66, 257] on link "Objective Objectives" at bounding box center [54, 259] width 35 height 8
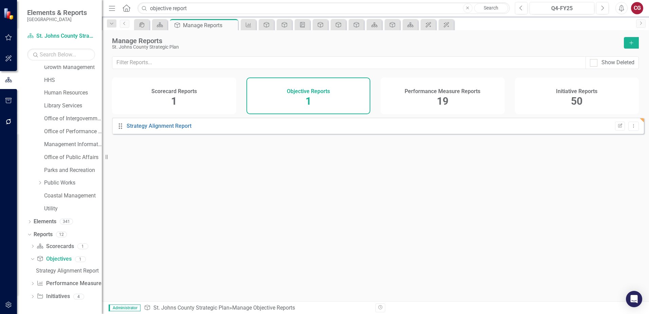
click at [628, 45] on button "Add" at bounding box center [631, 43] width 15 height 12
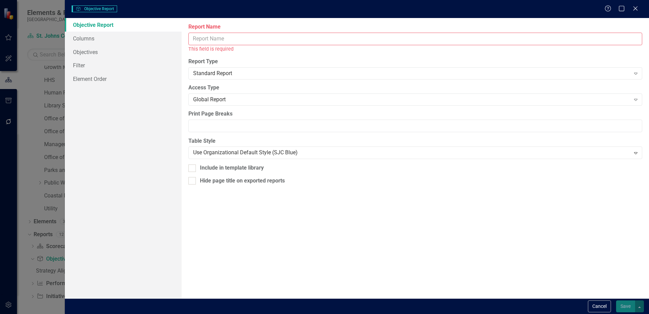
click at [201, 43] on input "Report Name" at bounding box center [415, 39] width 454 height 13
click at [201, 38] on input "Report Name" at bounding box center [415, 39] width 454 height 13
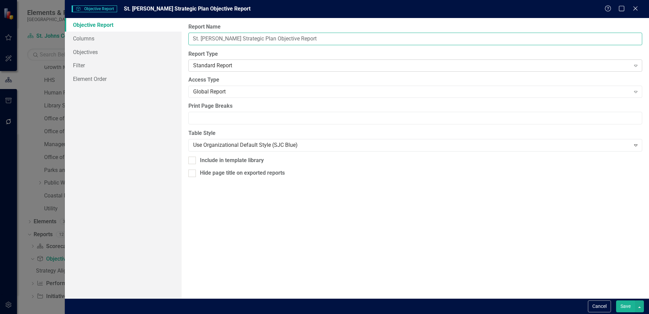
type input "St. Johns Strategic Plan Objective Report"
click at [217, 61] on div "Standard Report Expand" at bounding box center [415, 65] width 454 height 12
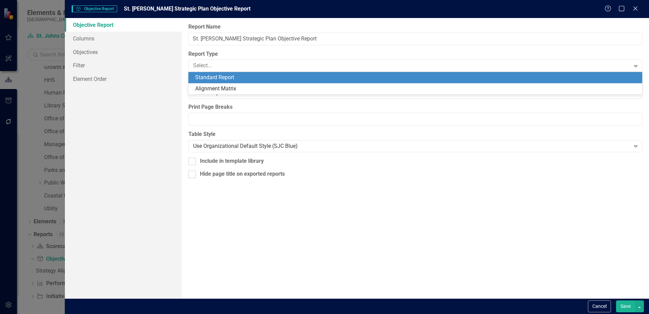
click at [259, 53] on label "Report Type" at bounding box center [415, 54] width 454 height 8
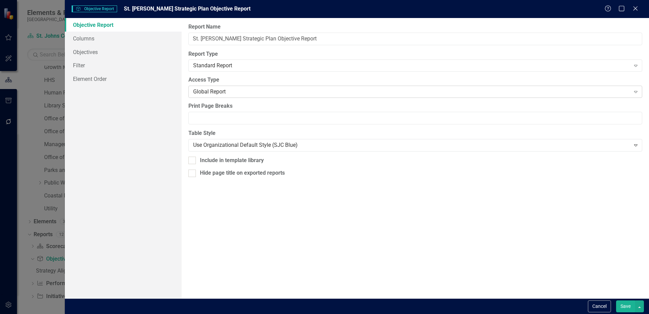
click at [236, 89] on div "Global Report" at bounding box center [411, 92] width 437 height 8
click at [219, 161] on div "Include in template library" at bounding box center [232, 160] width 64 height 8
click at [193, 161] on input "Include in template library" at bounding box center [190, 158] width 4 height 4
checkbox input "true"
click at [212, 175] on div "Hide page title on exported reports" at bounding box center [242, 173] width 85 height 8
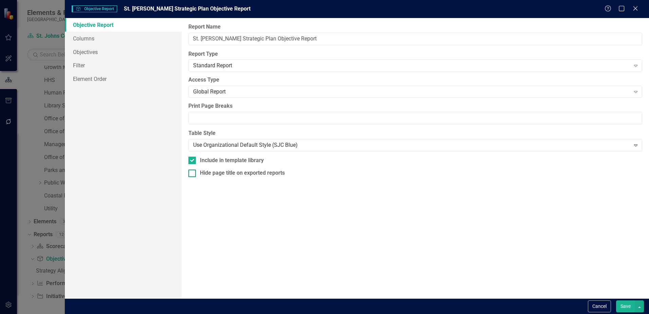
click at [193, 174] on input "Hide page title on exported reports" at bounding box center [190, 171] width 4 height 4
click at [214, 170] on div "Hide page title on exported reports" at bounding box center [242, 173] width 85 height 8
click at [193, 170] on input "Hide page title on exported reports" at bounding box center [190, 171] width 4 height 4
checkbox input "false"
click at [214, 160] on div "Include in template library" at bounding box center [232, 160] width 64 height 8
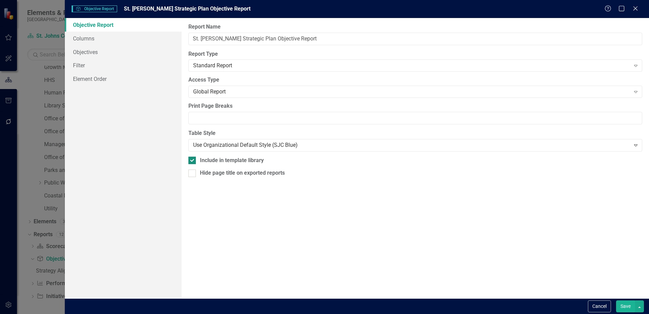
click at [193, 160] on input "Include in template library" at bounding box center [190, 158] width 4 height 4
checkbox input "false"
click at [96, 37] on link "Columns" at bounding box center [123, 39] width 117 height 14
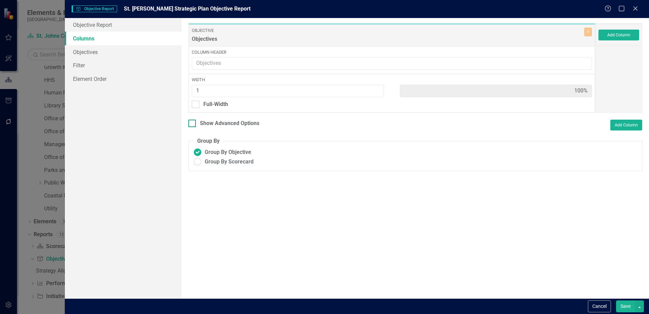
click at [192, 125] on div at bounding box center [191, 122] width 7 height 7
click at [192, 124] on input "Show Advanced Options" at bounding box center [190, 121] width 4 height 4
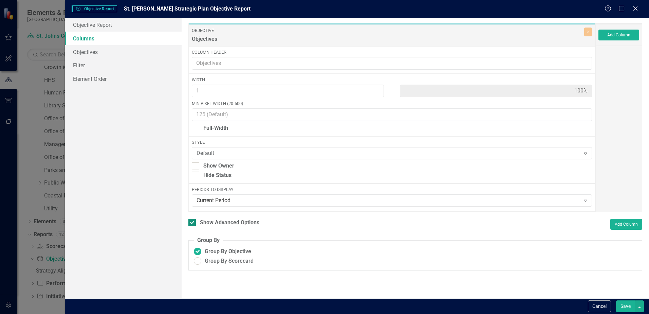
click at [190, 222] on input "Show Advanced Options" at bounding box center [190, 221] width 4 height 4
checkbox input "false"
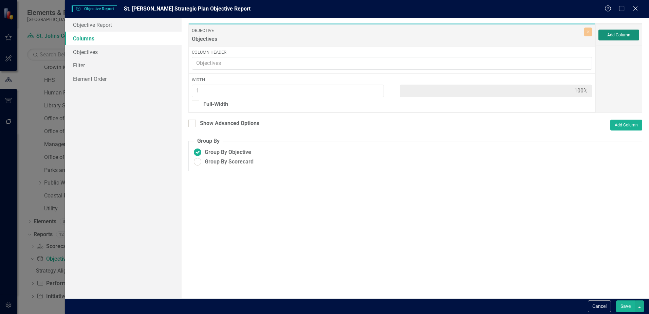
click at [620, 38] on button "Add Column" at bounding box center [618, 35] width 41 height 11
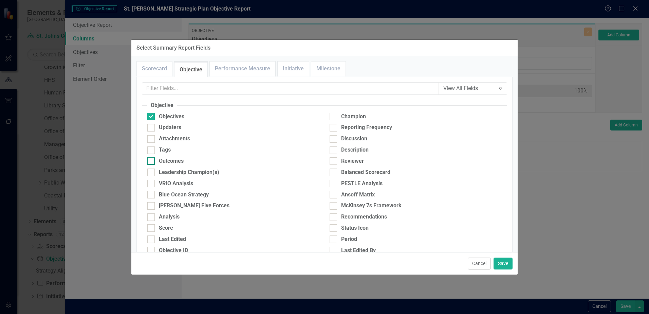
click at [151, 162] on div at bounding box center [150, 160] width 7 height 7
click at [151, 162] on input "Outcomes" at bounding box center [149, 159] width 4 height 4
checkbox input "true"
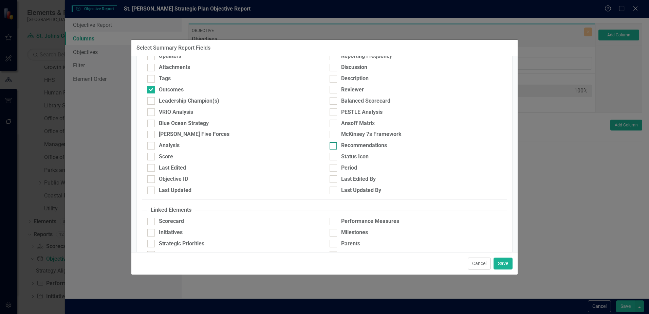
scroll to position [105, 0]
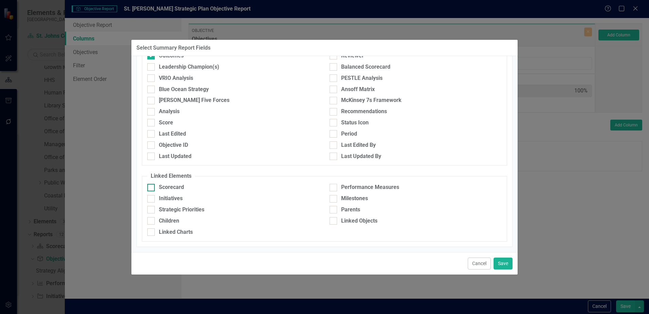
click at [171, 186] on div "Scorecard" at bounding box center [171, 187] width 25 height 8
click at [152, 186] on input "Scorecard" at bounding box center [149, 186] width 4 height 4
click at [172, 188] on div "Scorecard" at bounding box center [171, 187] width 25 height 8
click at [152, 188] on input "Scorecard" at bounding box center [149, 186] width 4 height 4
checkbox input "false"
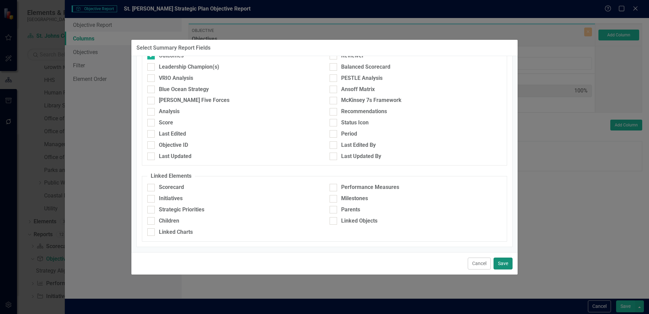
click at [505, 262] on button "Save" at bounding box center [503, 263] width 19 height 12
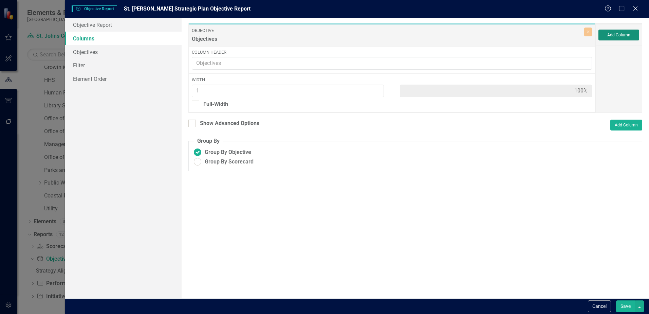
type input "50%"
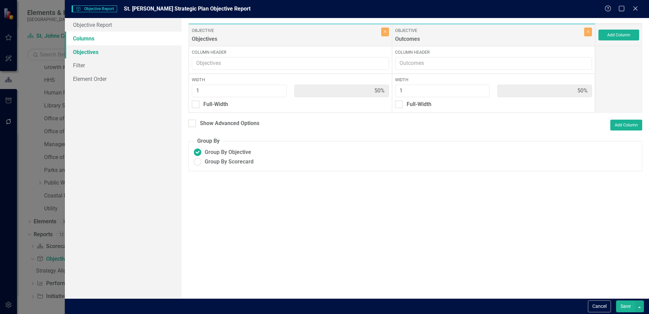
click at [93, 52] on link "Objectives" at bounding box center [123, 52] width 117 height 14
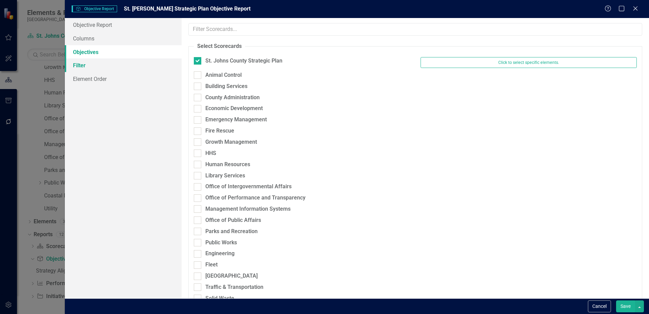
click at [87, 67] on link "Filter" at bounding box center [123, 65] width 117 height 14
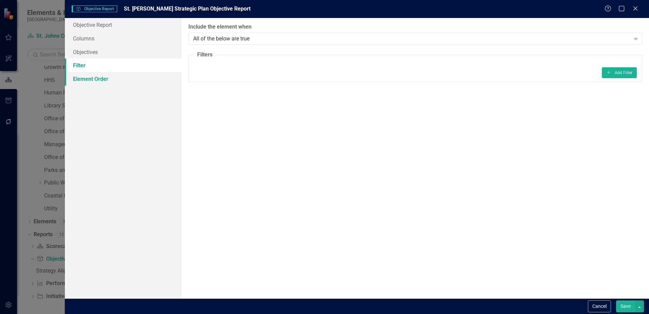
click at [91, 75] on link "Element Order" at bounding box center [123, 79] width 117 height 14
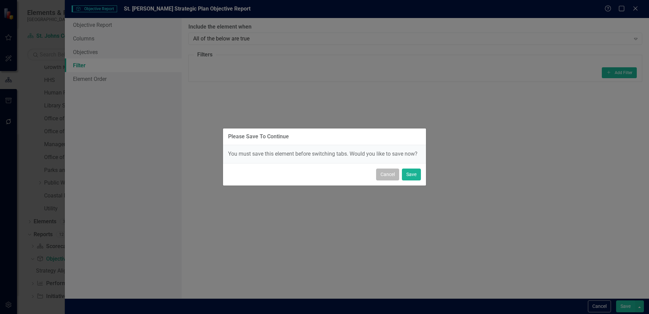
click at [393, 179] on button "Cancel" at bounding box center [387, 174] width 23 height 12
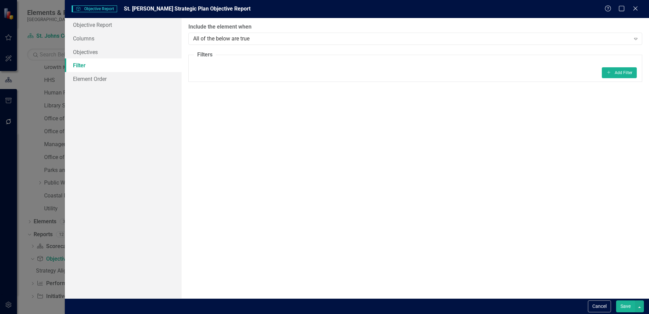
click at [634, 302] on button "Save" at bounding box center [625, 306] width 19 height 12
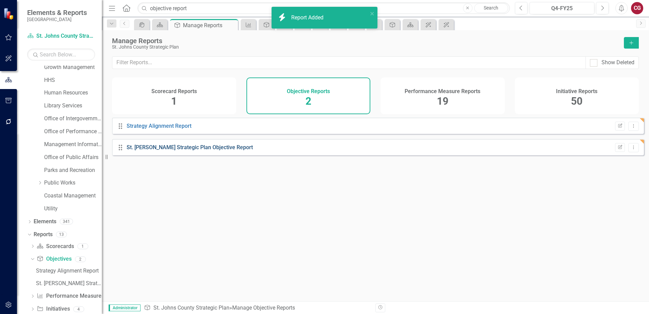
click at [205, 150] on link "St. Johns Strategic Plan Objective Report" at bounding box center [190, 147] width 126 height 6
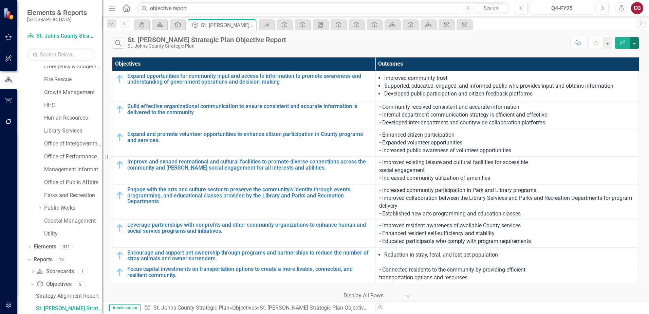
click at [635, 44] on button "button" at bounding box center [634, 43] width 9 height 12
click at [611, 55] on link "Edit Report Edit Report" at bounding box center [612, 55] width 54 height 13
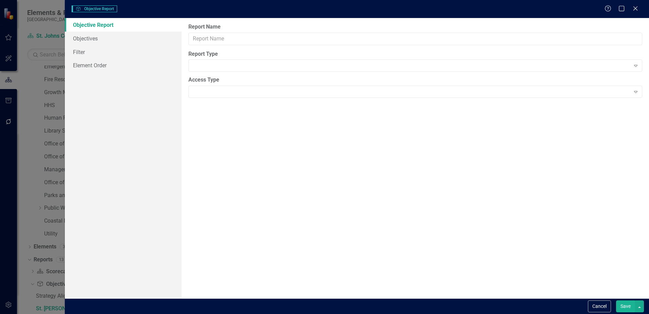
type input "St. Johns Strategic Plan Objective Report"
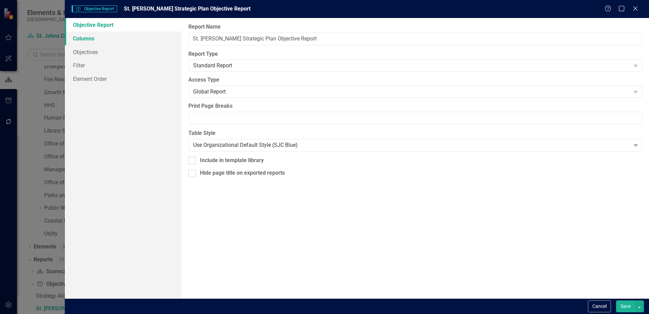
click at [91, 40] on link "Columns" at bounding box center [123, 39] width 117 height 14
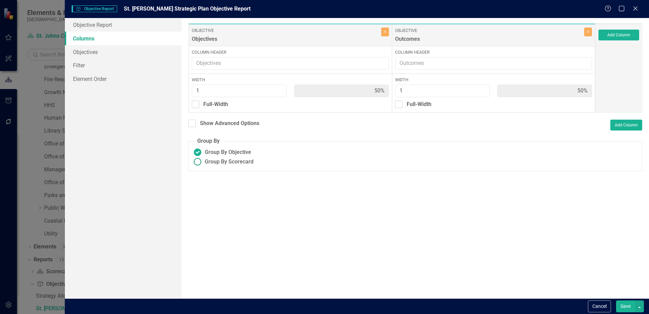
click at [197, 163] on ins at bounding box center [197, 161] width 11 height 11
click at [197, 163] on input "Group By Scorecard" at bounding box center [197, 161] width 11 height 11
radio input "true"
click at [206, 185] on input "Group By Strategic Priority" at bounding box center [206, 184] width 4 height 4
checkbox input "true"
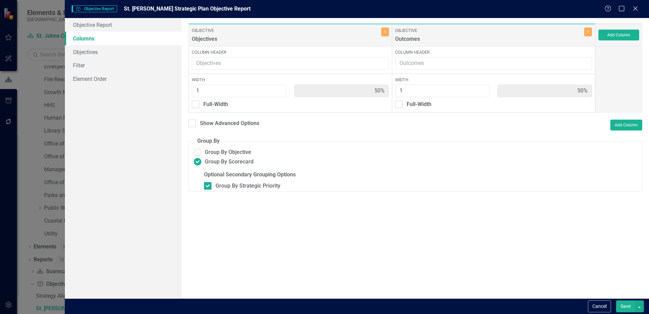
click at [620, 304] on button "Save" at bounding box center [625, 306] width 19 height 12
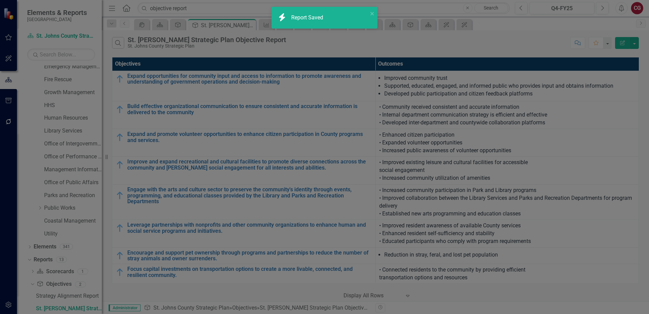
radio input "false"
checkbox input "false"
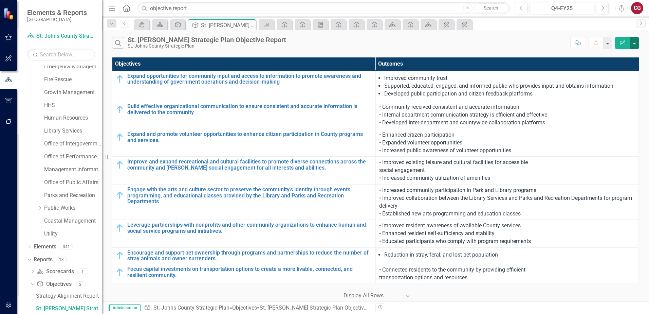
click at [633, 45] on button "button" at bounding box center [634, 43] width 9 height 12
click at [600, 57] on link "Edit Report Edit Report" at bounding box center [612, 55] width 54 height 13
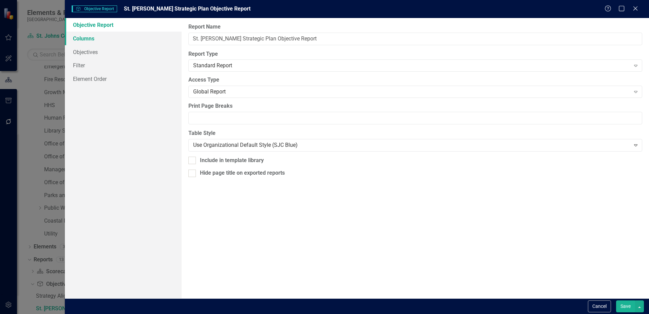
click at [99, 43] on link "Columns" at bounding box center [123, 39] width 117 height 14
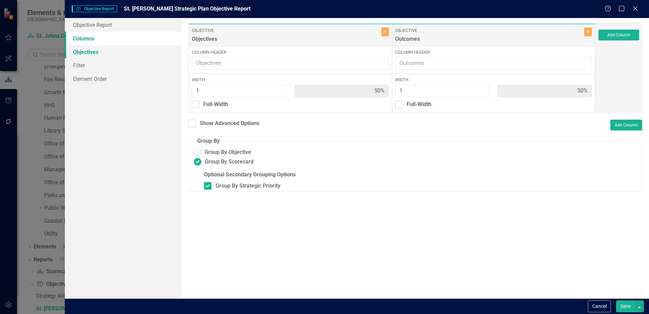
click at [94, 52] on link "Objectives" at bounding box center [123, 52] width 117 height 14
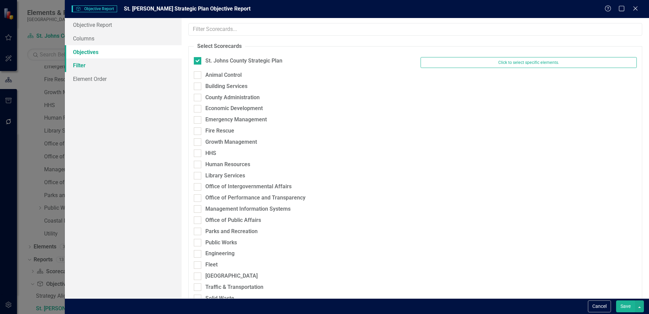
click at [91, 61] on link "Filter" at bounding box center [123, 65] width 117 height 14
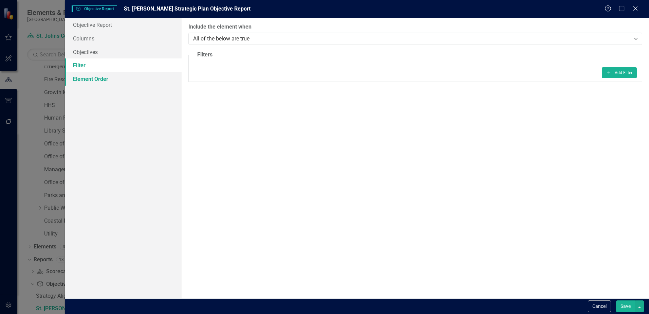
click at [85, 76] on link "Element Order" at bounding box center [123, 79] width 117 height 14
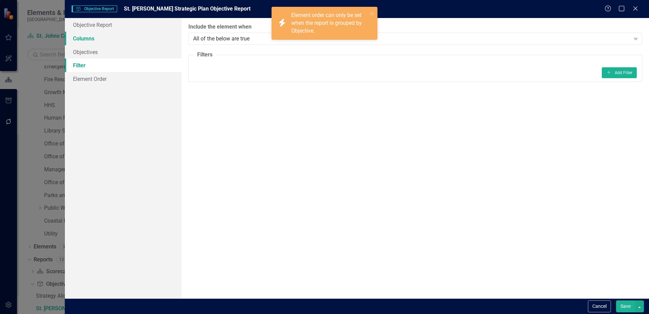
click at [83, 41] on link "Columns" at bounding box center [123, 39] width 117 height 14
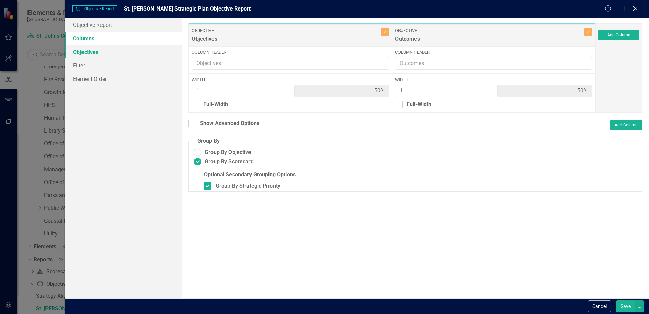
click at [82, 46] on link "Objectives" at bounding box center [123, 52] width 117 height 14
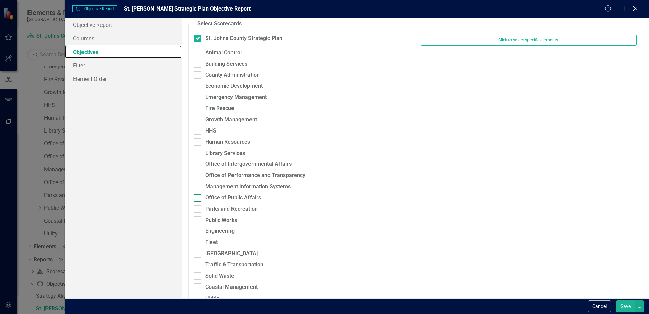
scroll to position [35, 0]
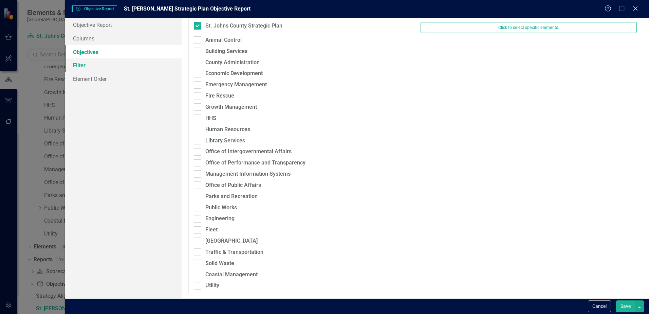
click at [77, 69] on link "Filter" at bounding box center [123, 65] width 117 height 14
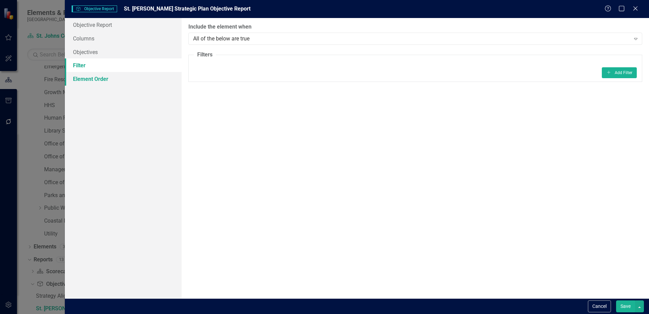
click at [122, 76] on link "Element Order" at bounding box center [123, 79] width 117 height 14
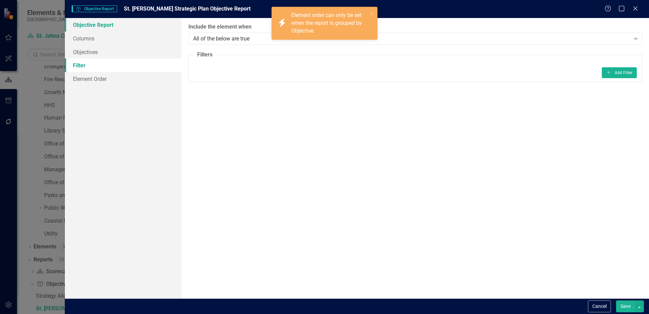
click at [106, 30] on link "Objective Report" at bounding box center [123, 25] width 117 height 14
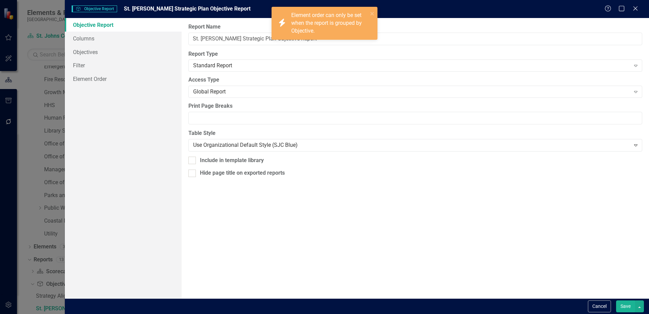
click at [626, 305] on button "Save" at bounding box center [625, 306] width 19 height 12
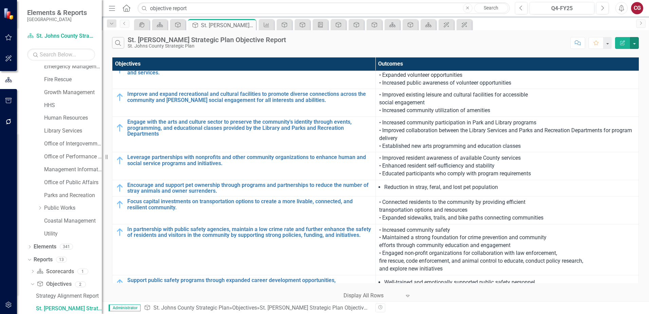
scroll to position [68, 0]
click at [70, 306] on div "St. Johns Strategic Plan Objective Report" at bounding box center [69, 308] width 66 height 6
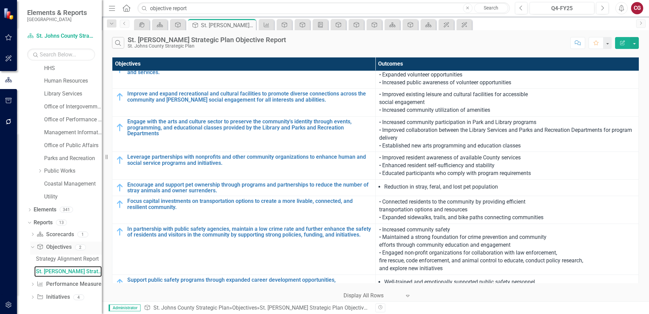
scroll to position [119, 0]
click at [49, 221] on link "Reports" at bounding box center [43, 222] width 19 height 8
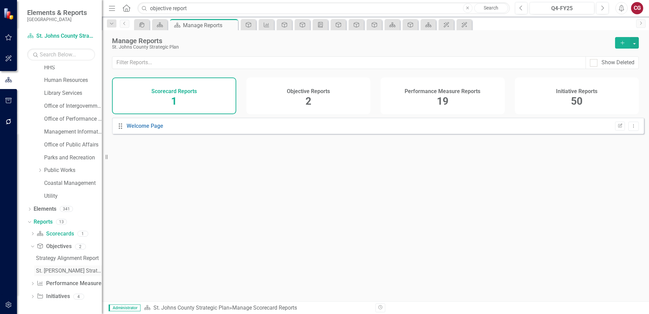
click at [56, 269] on div "St. Johns Strategic Plan Objective Report" at bounding box center [69, 270] width 66 height 6
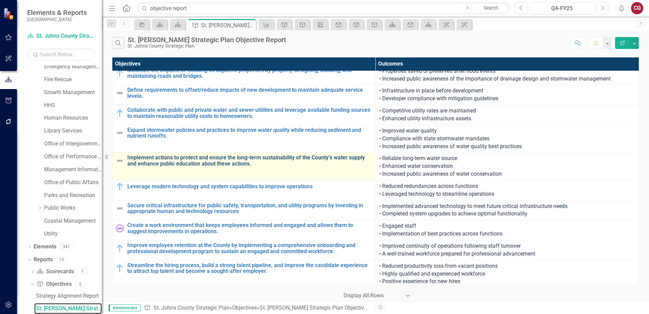
scroll to position [694, 0]
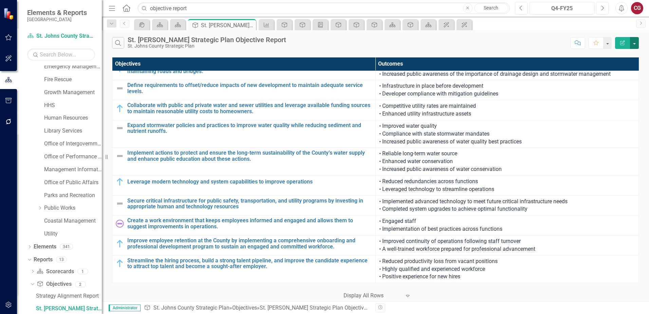
click at [634, 48] on button "button" at bounding box center [634, 43] width 9 height 12
click at [614, 58] on link "Edit Report Edit Report" at bounding box center [612, 55] width 54 height 13
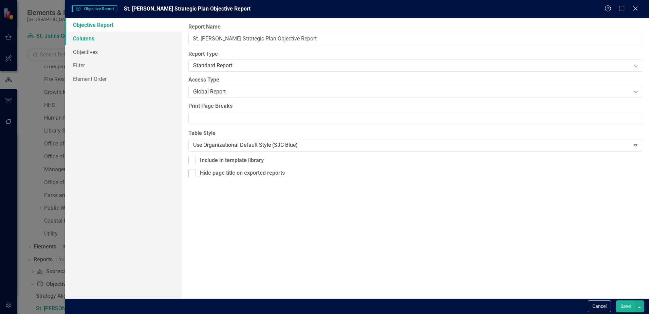
click at [100, 37] on link "Columns" at bounding box center [123, 39] width 117 height 14
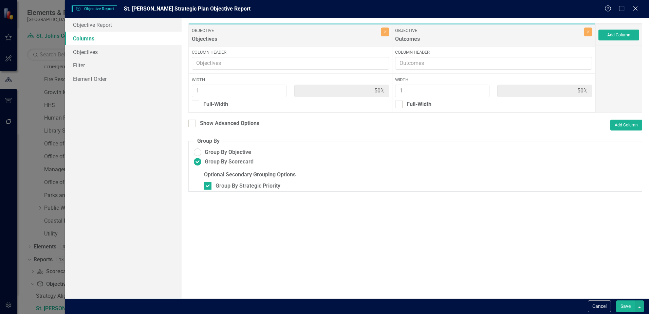
click at [322, 36] on div "Objectives" at bounding box center [285, 40] width 187 height 11
click at [243, 36] on div "Objectives" at bounding box center [285, 40] width 187 height 11
click at [198, 150] on ins at bounding box center [197, 152] width 11 height 11
click at [198, 150] on input "Group By Objective" at bounding box center [197, 152] width 11 height 11
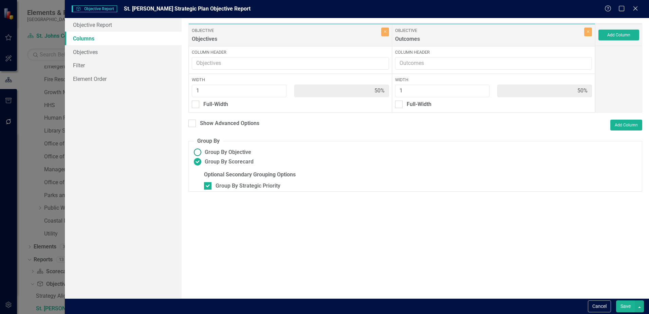
radio input "true"
click at [198, 159] on ins at bounding box center [197, 161] width 11 height 11
click at [198, 159] on input "Group By Scorecard" at bounding box center [197, 161] width 11 height 11
radio input "true"
click at [207, 187] on div at bounding box center [207, 185] width 7 height 7
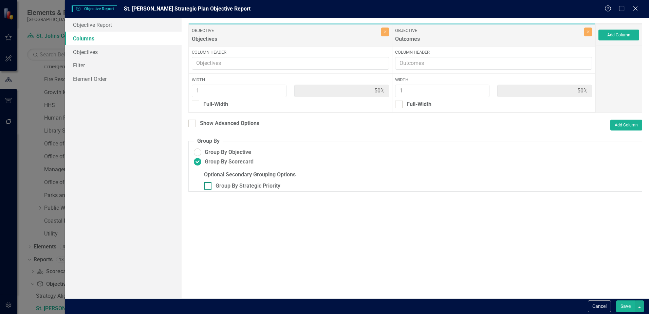
click at [207, 186] on input "Group By Strategic Priority" at bounding box center [206, 184] width 4 height 4
checkbox input "true"
click at [621, 127] on button "Add Column" at bounding box center [626, 124] width 32 height 11
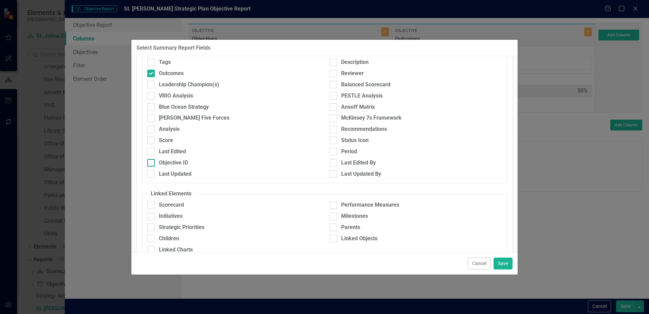
scroll to position [105, 0]
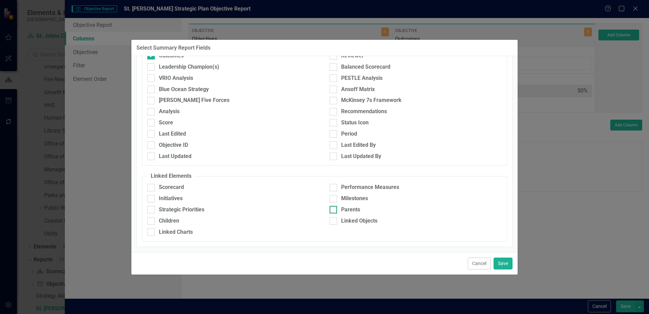
click at [338, 212] on div "Parents" at bounding box center [416, 210] width 172 height 8
click at [334, 210] on input "Parents" at bounding box center [332, 208] width 4 height 4
checkbox input "true"
click at [509, 264] on button "Save" at bounding box center [503, 263] width 19 height 12
type input "33%"
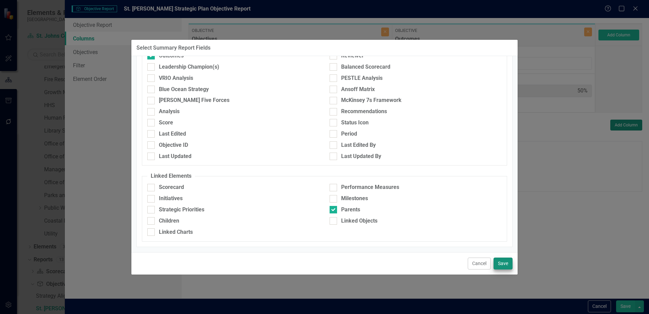
type input "33%"
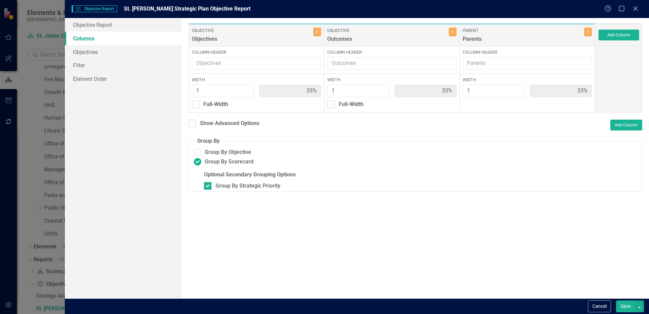
click at [622, 308] on button "Save" at bounding box center [625, 306] width 19 height 12
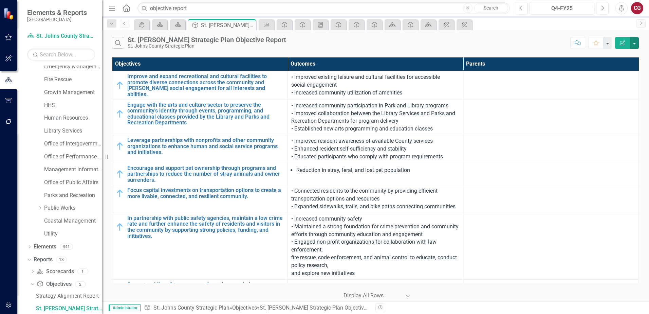
scroll to position [102, 0]
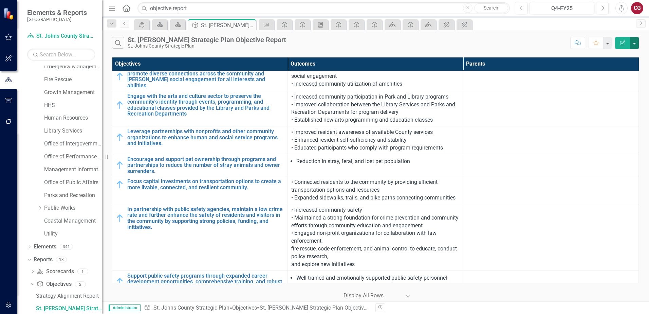
click at [635, 44] on button "button" at bounding box center [634, 43] width 9 height 12
click at [618, 59] on link "Edit Report Edit Report" at bounding box center [612, 55] width 54 height 13
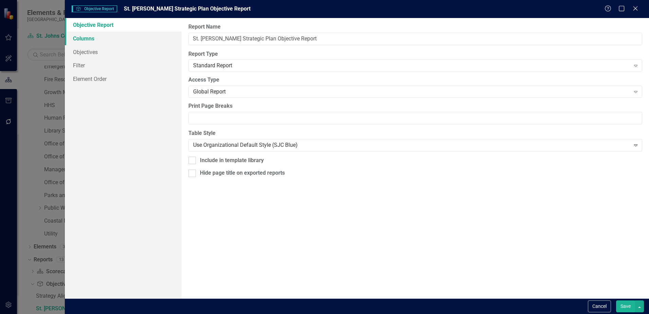
click at [76, 41] on link "Columns" at bounding box center [123, 39] width 117 height 14
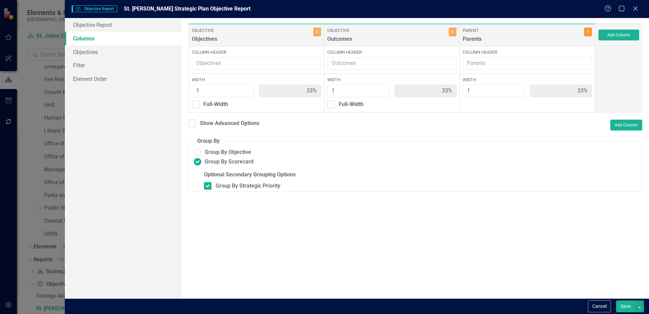
click at [587, 31] on icon "button" at bounding box center [588, 32] width 3 height 3
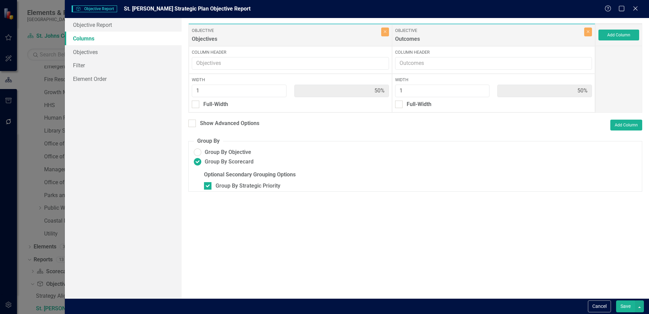
type input "50%"
click at [209, 123] on div "Show Advanced Options" at bounding box center [229, 123] width 59 height 8
click at [193, 123] on input "Show Advanced Options" at bounding box center [190, 121] width 4 height 4
checkbox input "true"
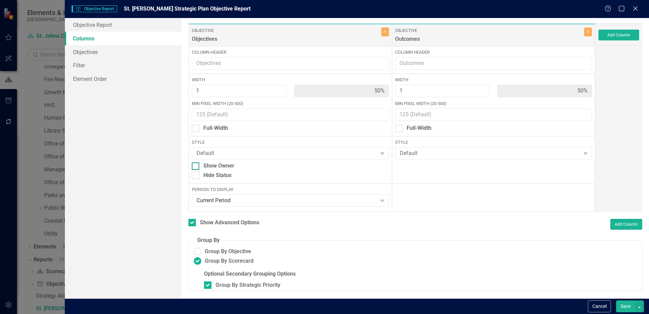
click at [214, 166] on div "Show Owner" at bounding box center [218, 166] width 31 height 8
click at [196, 166] on input "Show Owner" at bounding box center [194, 164] width 4 height 4
checkbox input "true"
click at [237, 198] on div "Current Period" at bounding box center [287, 201] width 180 height 8
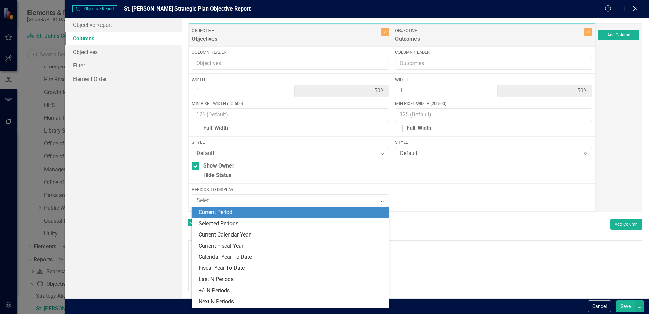
click at [236, 214] on div "Current Period" at bounding box center [292, 212] width 186 height 8
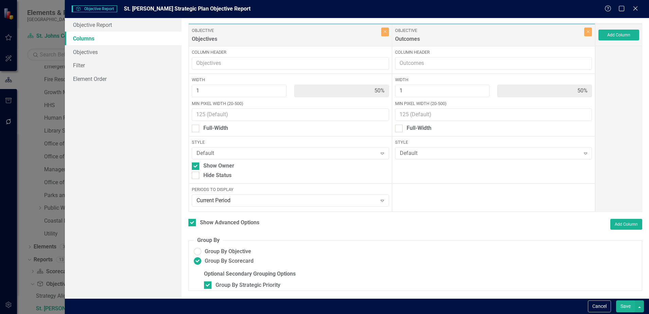
click at [626, 310] on button "Save" at bounding box center [625, 306] width 19 height 12
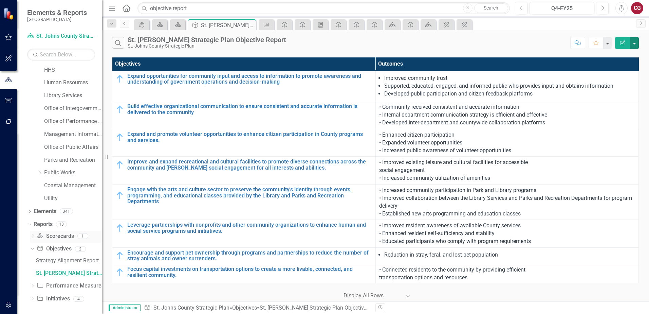
scroll to position [119, 0]
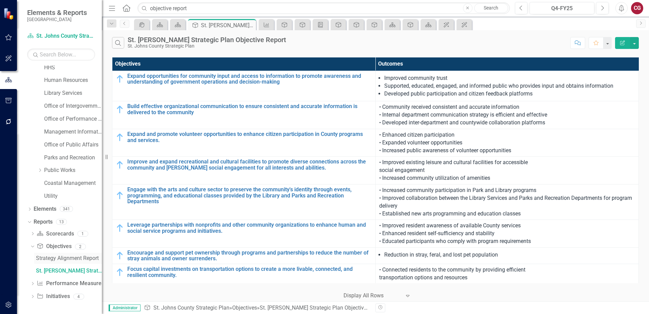
click at [53, 255] on div "Strategy Alignment Report" at bounding box center [69, 258] width 66 height 6
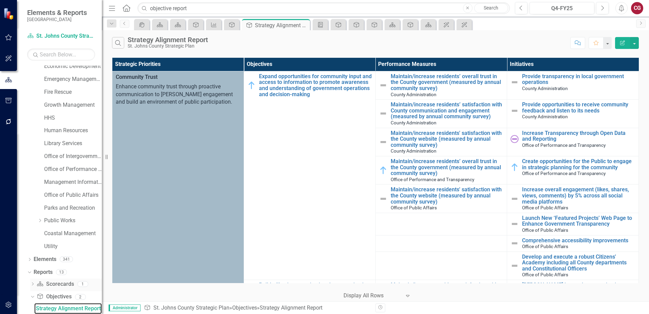
scroll to position [119, 0]
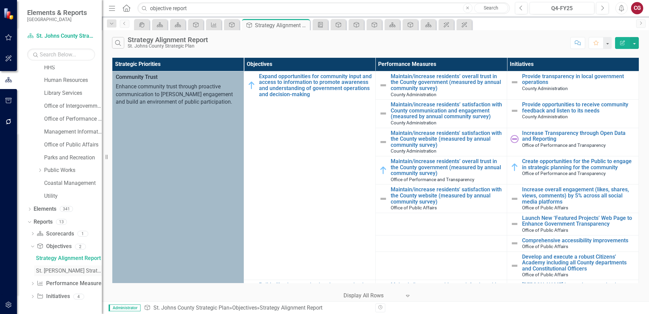
click at [58, 270] on div "St. Johns Strategic Plan Objective Report" at bounding box center [69, 270] width 66 height 6
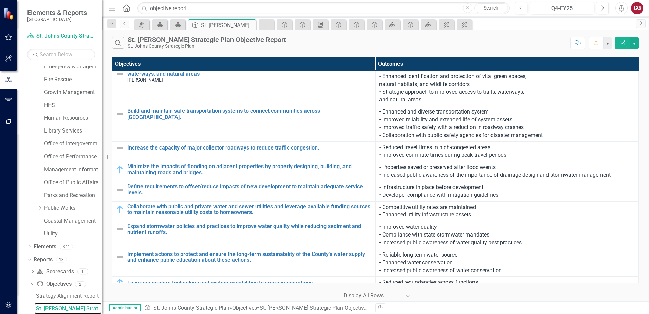
scroll to position [611, 0]
click at [635, 44] on button "button" at bounding box center [634, 43] width 9 height 12
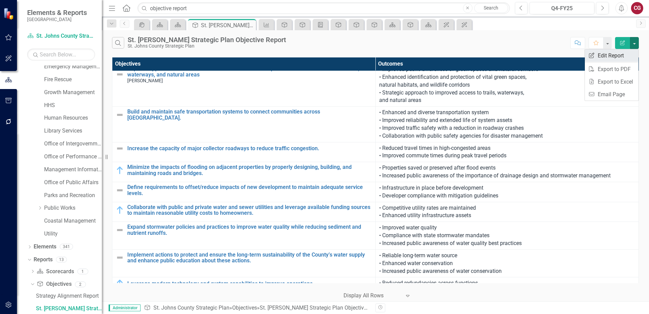
click at [608, 61] on link "Edit Report Edit Report" at bounding box center [612, 55] width 54 height 13
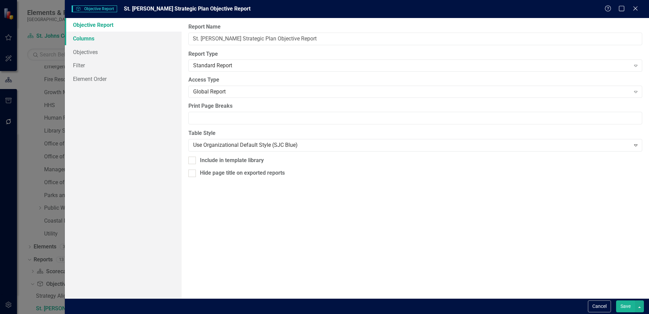
click at [108, 35] on link "Columns" at bounding box center [123, 39] width 117 height 14
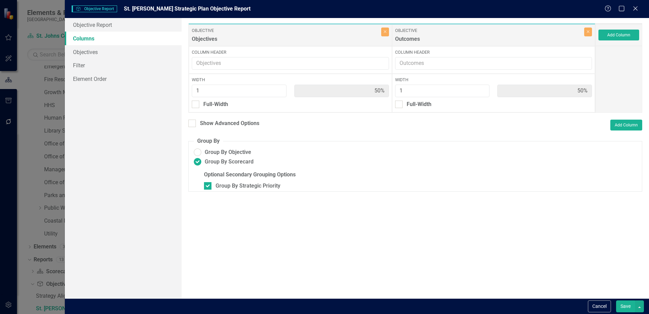
click at [279, 33] on label "Objective" at bounding box center [285, 30] width 187 height 6
drag, startPoint x: 279, startPoint y: 33, endPoint x: 284, endPoint y: 34, distance: 4.8
click at [284, 34] on div "Objective Objectives Close Column Header Width 1 50% Full-Width Objective Outco…" at bounding box center [391, 68] width 407 height 90
click at [244, 62] on input "Column Header" at bounding box center [290, 63] width 197 height 13
click at [214, 102] on div "Full-Width" at bounding box center [215, 104] width 25 height 8
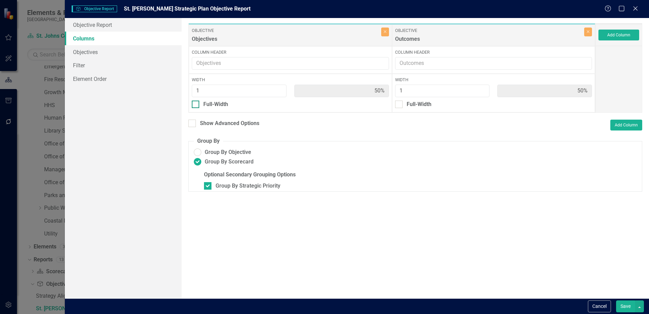
click at [196, 102] on input "Full-Width" at bounding box center [194, 102] width 4 height 4
checkbox input "true"
type input "100%"
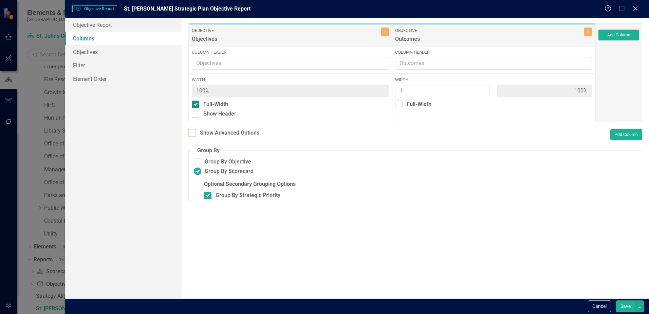
click at [214, 102] on div "Full-Width" at bounding box center [215, 104] width 25 height 8
click at [196, 102] on input "Full-Width" at bounding box center [194, 102] width 4 height 4
checkbox input "false"
type input "50%"
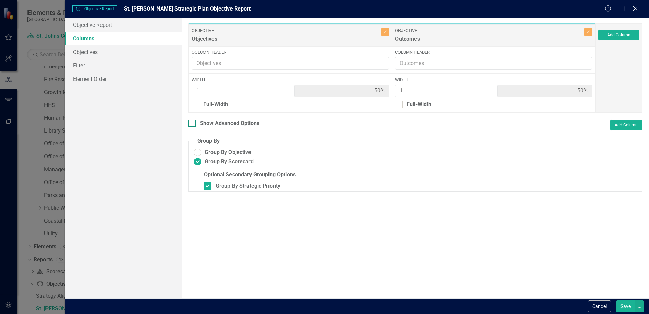
click at [210, 124] on div "Show Advanced Options" at bounding box center [229, 123] width 59 height 8
click at [193, 124] on input "Show Advanced Options" at bounding box center [190, 121] width 4 height 4
checkbox input "true"
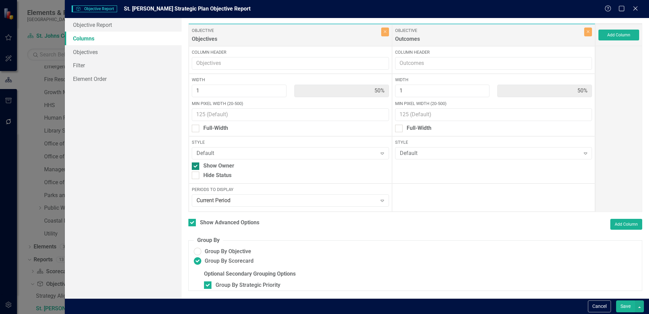
click at [199, 166] on div at bounding box center [195, 165] width 7 height 7
click at [196, 166] on input "Show Owner" at bounding box center [194, 164] width 4 height 4
click at [195, 166] on input "Show Owner" at bounding box center [194, 164] width 4 height 4
checkbox input "true"
click at [210, 152] on div "Default" at bounding box center [287, 153] width 180 height 8
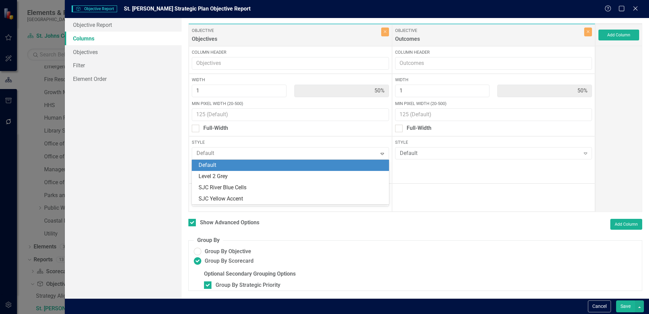
click at [239, 162] on div "Default" at bounding box center [292, 165] width 186 height 8
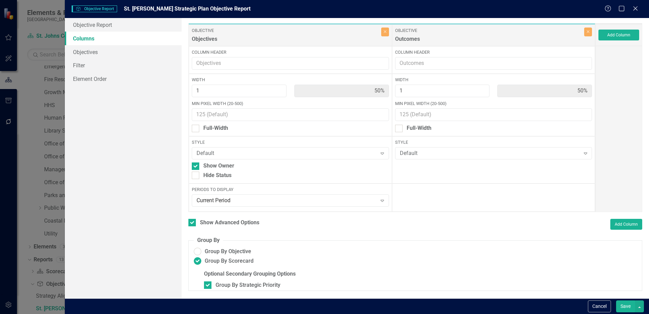
click at [631, 310] on button "Save" at bounding box center [625, 306] width 19 height 12
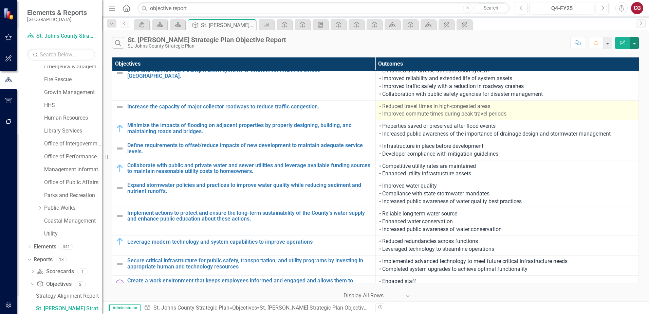
scroll to position [679, 0]
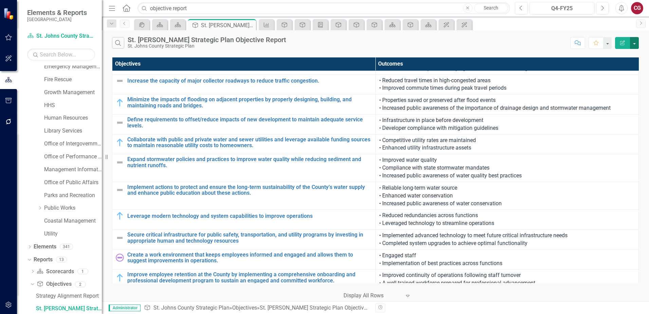
click at [639, 42] on button "button" at bounding box center [634, 43] width 9 height 12
click at [623, 55] on link "Edit Report Edit Report" at bounding box center [612, 55] width 54 height 13
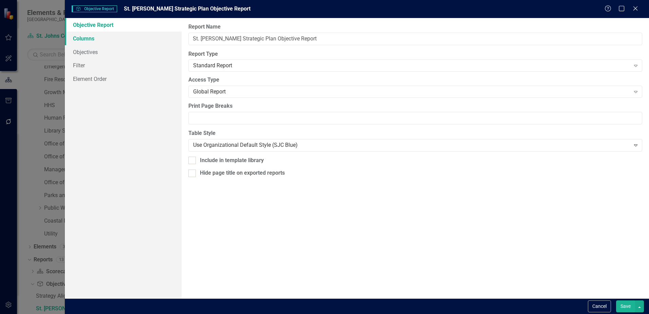
click at [96, 44] on link "Columns" at bounding box center [123, 39] width 117 height 14
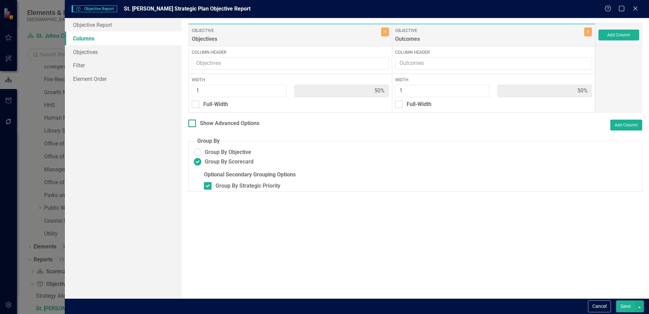
click at [195, 123] on div at bounding box center [191, 122] width 7 height 7
click at [193, 123] on input "Show Advanced Options" at bounding box center [190, 121] width 4 height 4
checkbox input "true"
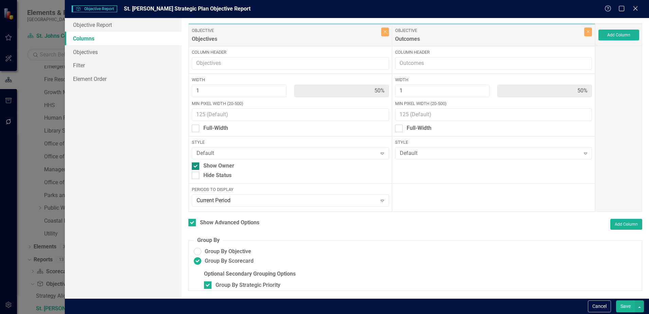
click at [199, 167] on div at bounding box center [195, 165] width 7 height 7
click at [196, 167] on input "Show Owner" at bounding box center [194, 164] width 4 height 4
checkbox input "false"
click at [629, 306] on button "Save" at bounding box center [625, 306] width 19 height 12
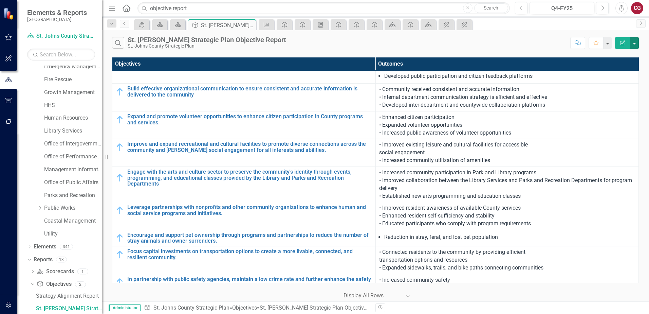
scroll to position [0, 0]
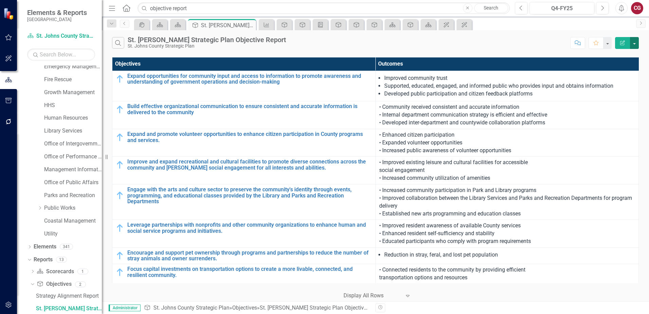
click at [633, 44] on button "button" at bounding box center [634, 43] width 9 height 12
click at [612, 53] on link "Edit Report Edit Report" at bounding box center [612, 55] width 54 height 13
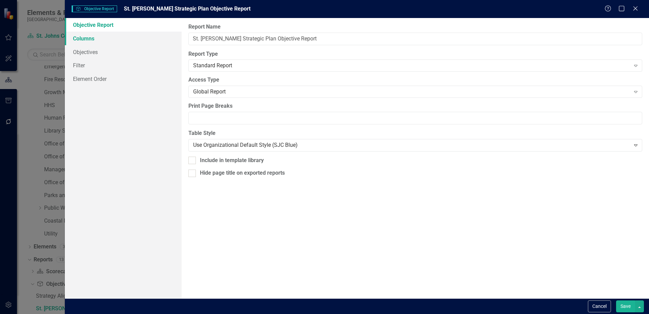
click at [88, 39] on link "Columns" at bounding box center [123, 39] width 117 height 14
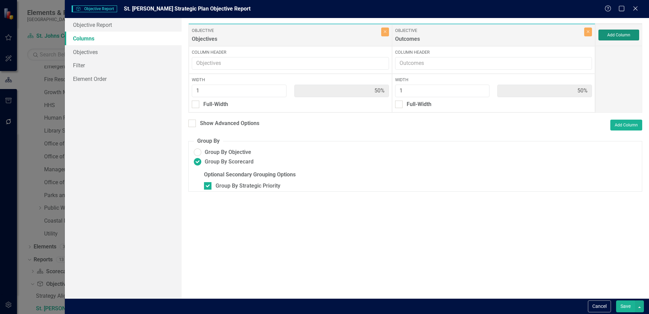
click at [626, 34] on button "Add Column" at bounding box center [618, 35] width 41 height 11
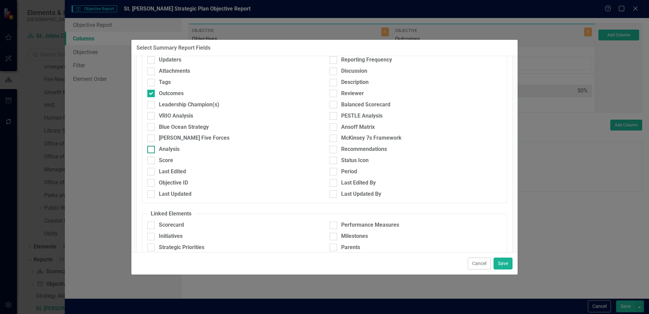
scroll to position [68, 0]
click at [163, 148] on div "Analysis" at bounding box center [169, 149] width 21 height 8
click at [152, 148] on input "Analysis" at bounding box center [149, 147] width 4 height 4
checkbox input "true"
click at [338, 169] on div "Period" at bounding box center [416, 171] width 172 height 8
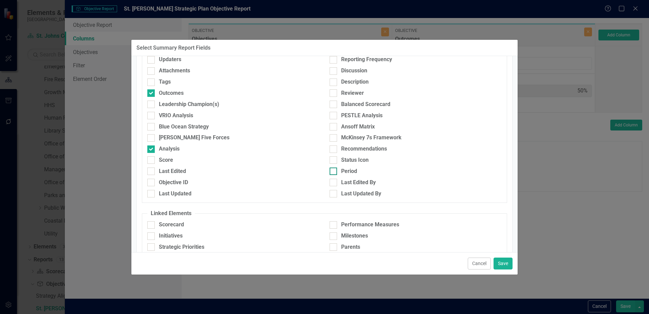
click at [334, 169] on input "Period" at bounding box center [332, 169] width 4 height 4
checkbox input "true"
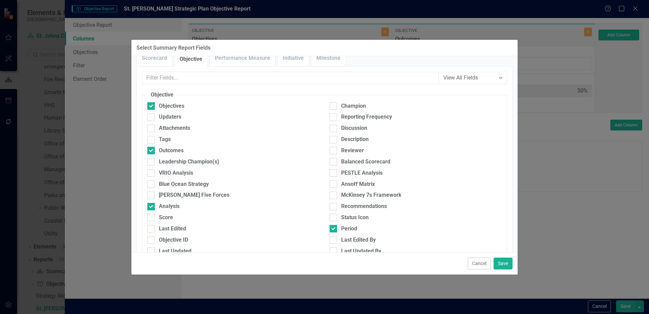
scroll to position [0, 0]
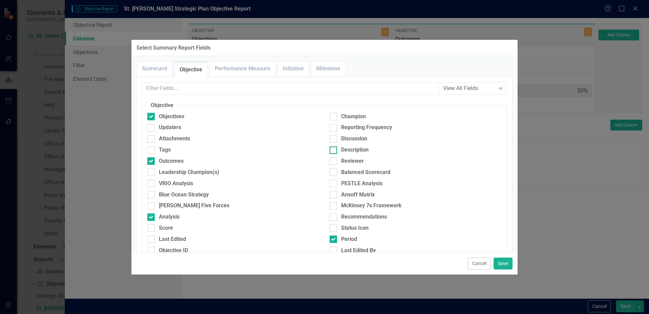
click at [338, 148] on div "Description" at bounding box center [416, 150] width 172 height 8
click at [334, 148] on input "Description" at bounding box center [332, 148] width 4 height 4
checkbox input "true"
click at [182, 126] on div "Updaters" at bounding box center [233, 128] width 172 height 8
click at [152, 126] on input "Updaters" at bounding box center [149, 126] width 4 height 4
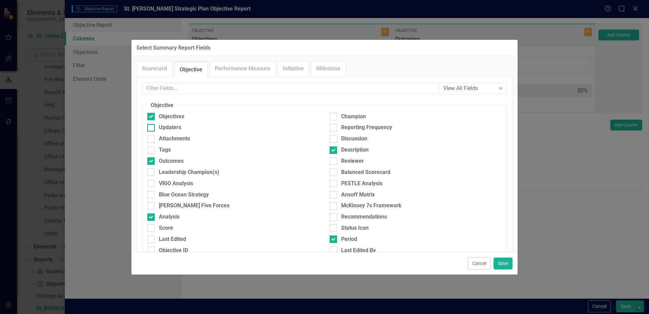
checkbox input "true"
click at [505, 261] on button "Save" at bounding box center [503, 263] width 19 height 12
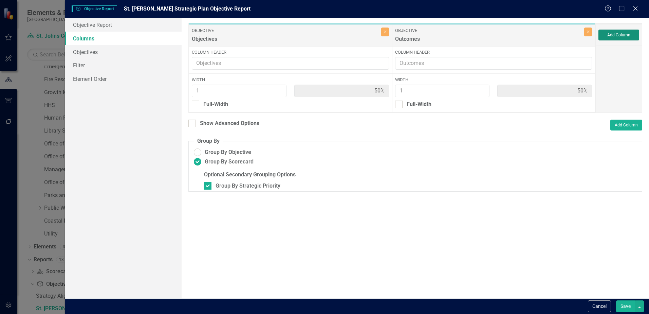
type input "17%"
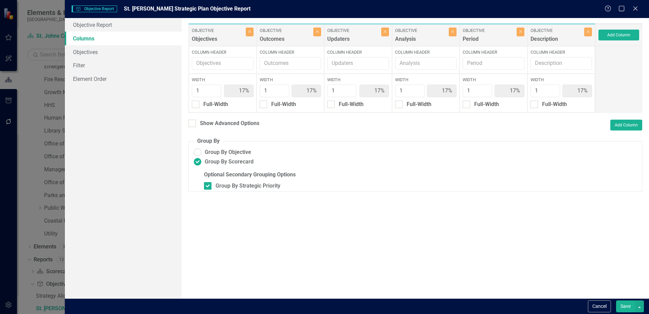
click at [623, 310] on button "Save" at bounding box center [625, 306] width 19 height 12
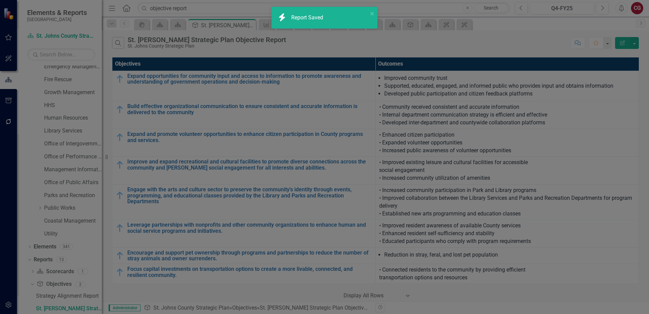
radio input "false"
checkbox input "false"
radio input "true"
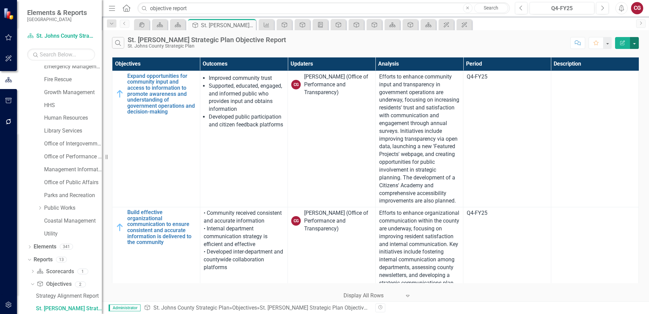
click at [637, 42] on button "button" at bounding box center [634, 43] width 9 height 12
click at [622, 55] on link "Edit Report Edit Report" at bounding box center [612, 55] width 54 height 13
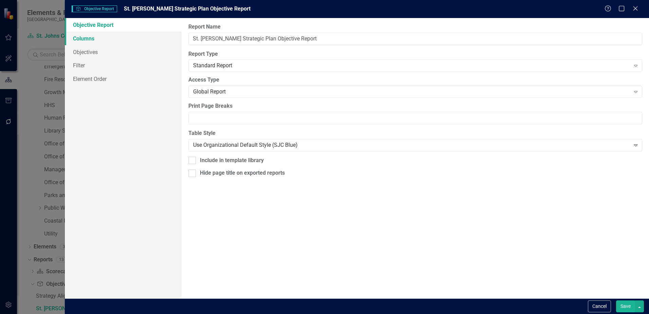
click at [94, 38] on link "Columns" at bounding box center [123, 39] width 117 height 14
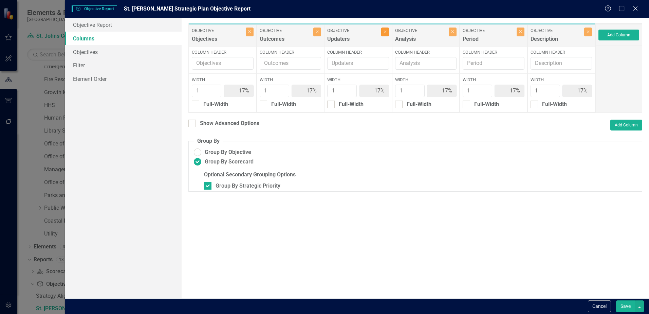
click at [386, 33] on icon "Close" at bounding box center [385, 32] width 3 height 4
type input "20%"
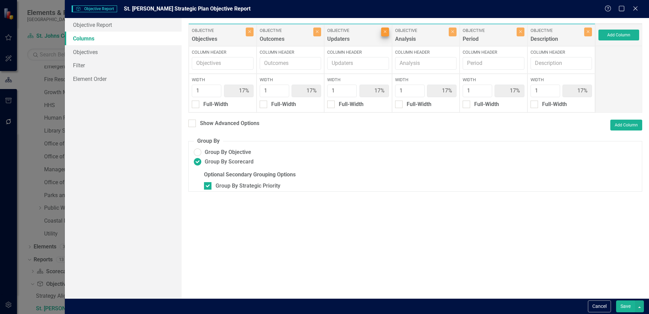
type input "20%"
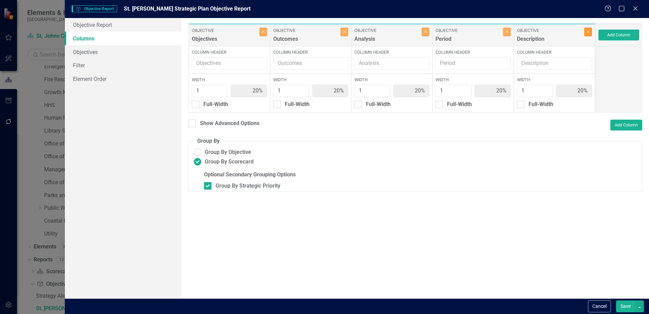
click at [589, 33] on icon "Close" at bounding box center [588, 32] width 3 height 4
type input "25%"
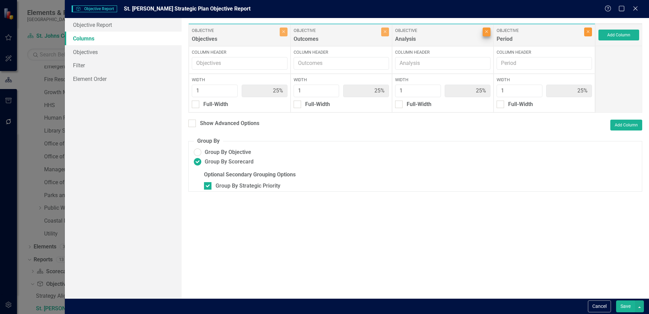
click at [588, 33] on icon "Close" at bounding box center [588, 32] width 3 height 4
type input "33%"
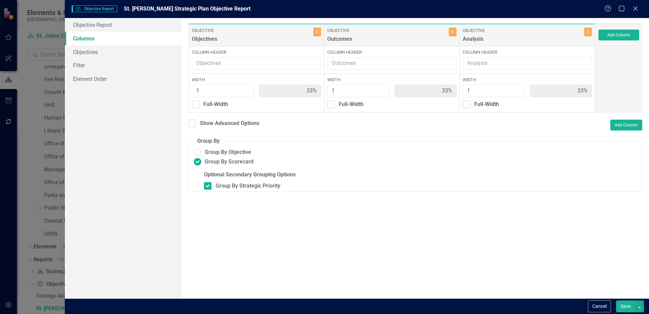
click at [633, 309] on button "Save" at bounding box center [625, 306] width 19 height 12
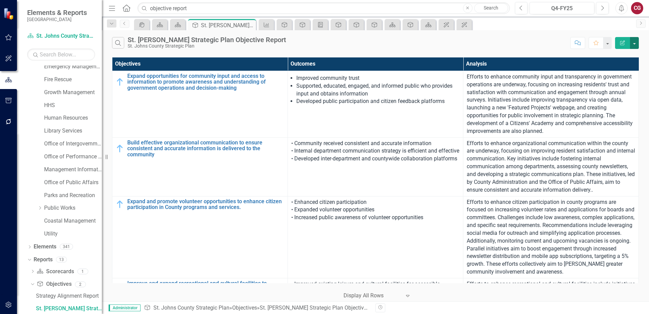
click at [632, 40] on button "button" at bounding box center [634, 43] width 9 height 12
click at [625, 53] on link "Edit Report Edit Report" at bounding box center [612, 55] width 54 height 13
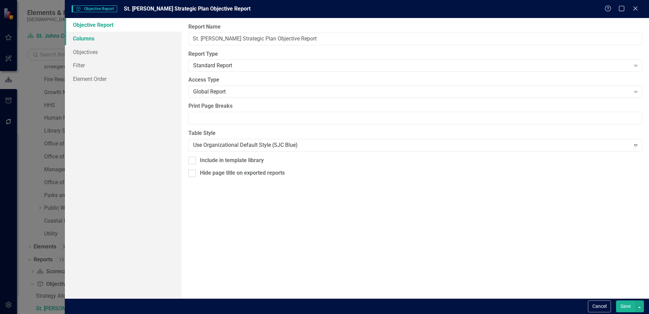
click at [95, 35] on link "Columns" at bounding box center [123, 39] width 117 height 14
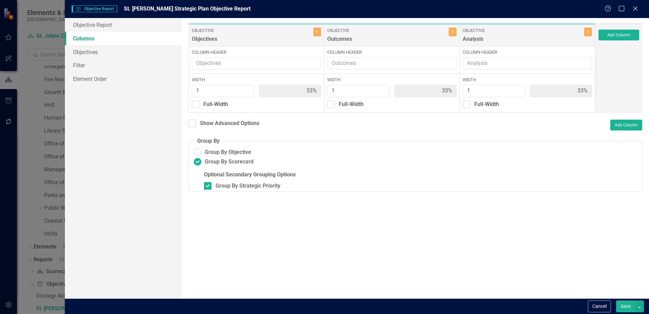
click at [254, 34] on div "Objective Objectives" at bounding box center [253, 35] width 122 height 16
click at [619, 128] on button "Add Column" at bounding box center [626, 124] width 32 height 11
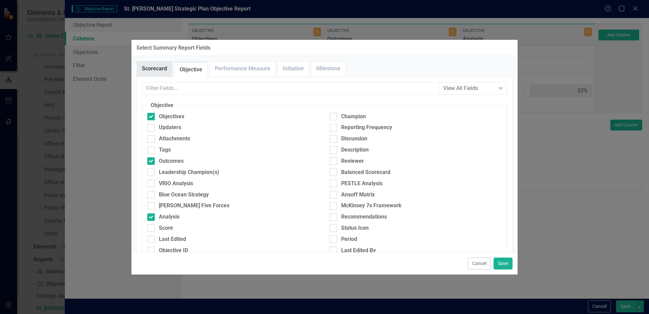
click at [159, 67] on link "Scorecard" at bounding box center [154, 68] width 35 height 15
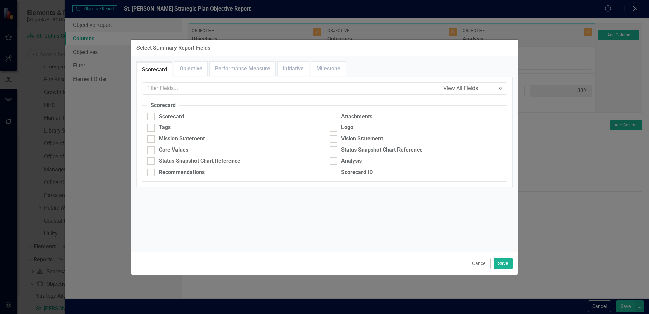
click at [160, 71] on link "Scorecard" at bounding box center [154, 69] width 35 height 15
click at [151, 116] on input "Scorecard" at bounding box center [149, 115] width 4 height 4
checkbox input "true"
click at [503, 264] on button "Save" at bounding box center [503, 263] width 19 height 12
type input "25%"
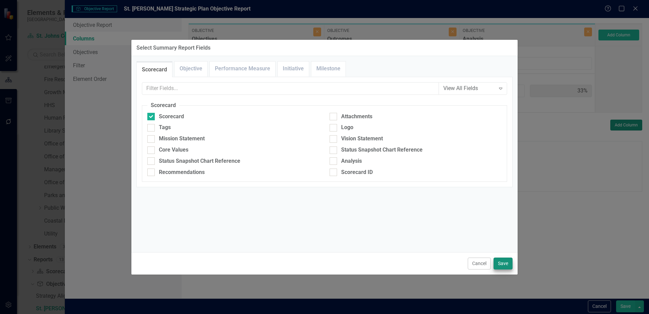
type input "25%"
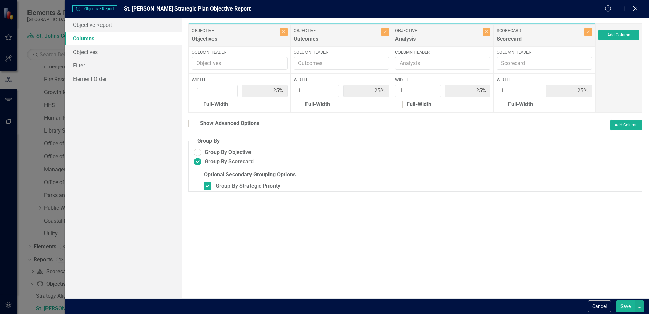
click at [630, 304] on button "Save" at bounding box center [625, 306] width 19 height 12
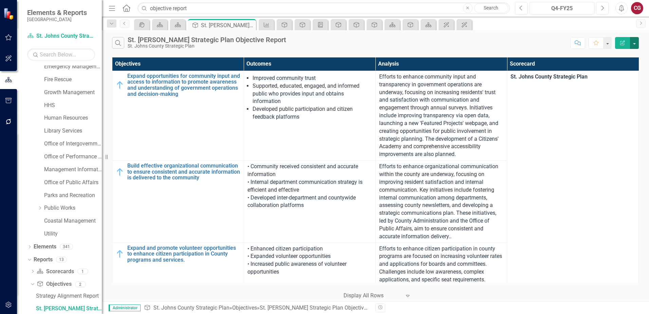
click at [636, 44] on button "button" at bounding box center [634, 43] width 9 height 12
click at [606, 58] on link "Edit Report Edit Report" at bounding box center [612, 55] width 54 height 13
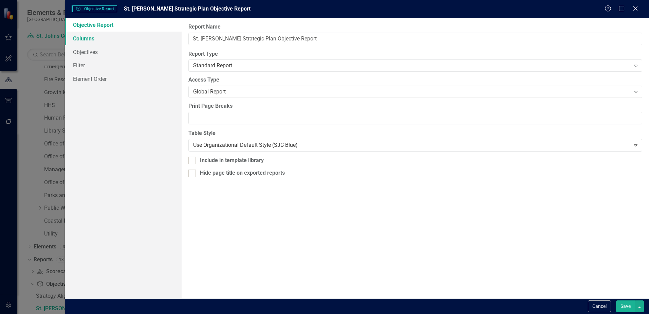
click at [112, 40] on link "Columns" at bounding box center [123, 39] width 117 height 14
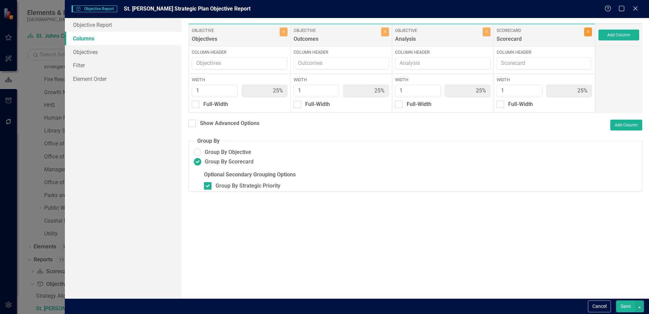
click at [591, 33] on button "Close" at bounding box center [588, 31] width 8 height 9
type input "33%"
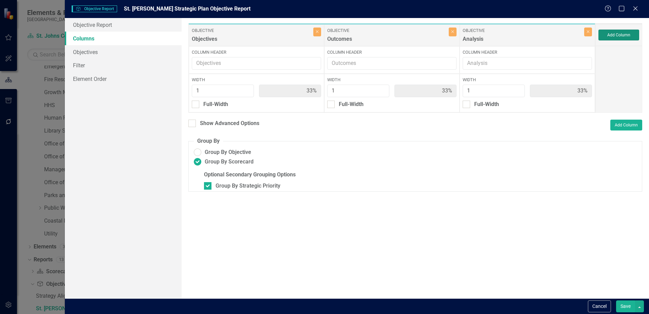
click at [623, 35] on button "Add Column" at bounding box center [618, 35] width 41 height 11
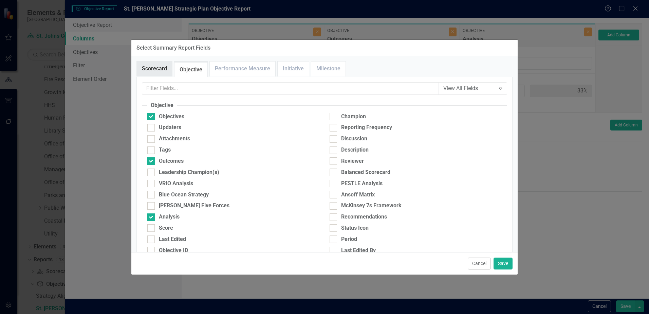
click at [158, 68] on link "Scorecard" at bounding box center [154, 68] width 35 height 15
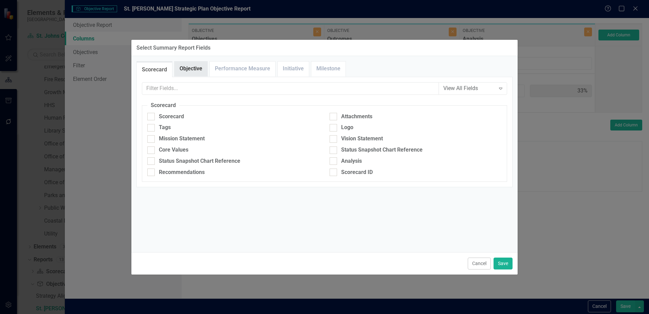
click at [189, 67] on link "Objective" at bounding box center [190, 68] width 33 height 15
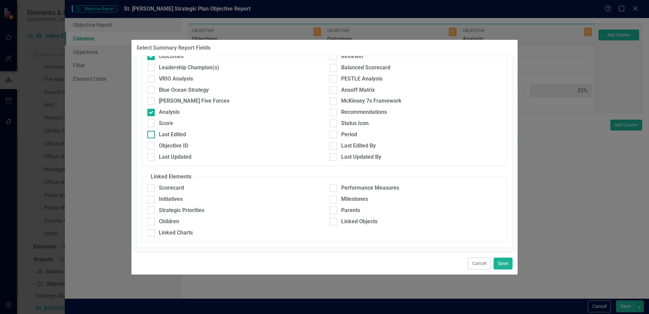
scroll to position [105, 0]
click at [151, 189] on div at bounding box center [150, 187] width 7 height 7
click at [151, 188] on input "Scorecard" at bounding box center [149, 186] width 4 height 4
checkbox input "true"
click at [163, 208] on div "Strategic Priorities" at bounding box center [181, 210] width 45 height 8
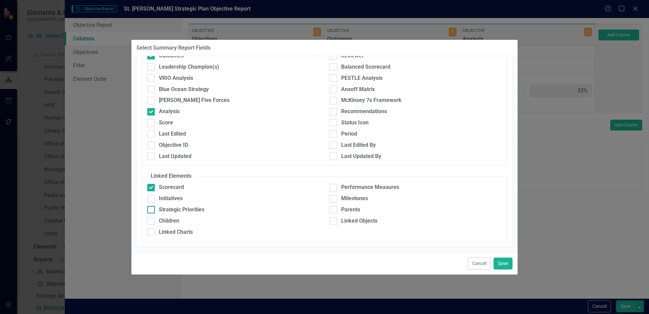
click at [152, 208] on input "Strategic Priorities" at bounding box center [149, 208] width 4 height 4
checkbox input "true"
click at [500, 263] on button "Save" at bounding box center [503, 263] width 19 height 12
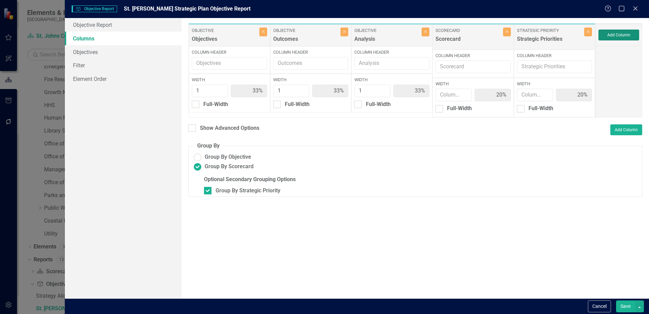
type input "20%"
type input "1"
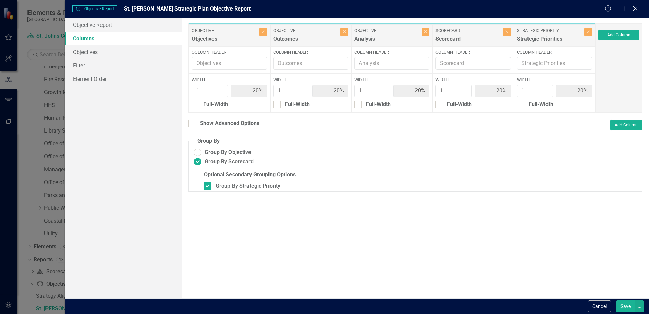
click at [630, 303] on button "Save" at bounding box center [625, 306] width 19 height 12
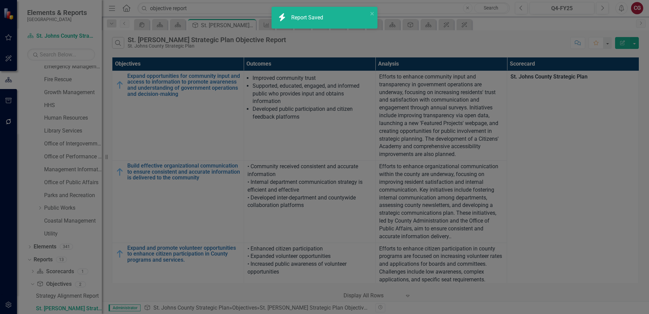
radio input "false"
checkbox input "false"
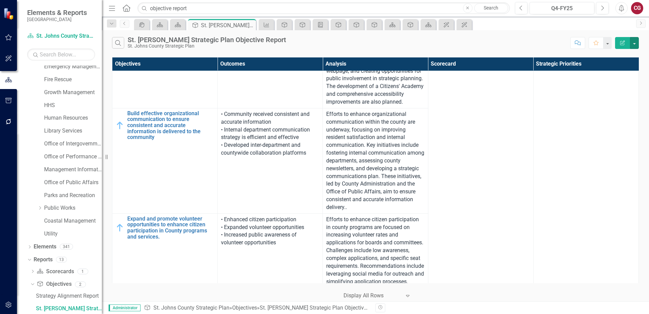
scroll to position [0, 0]
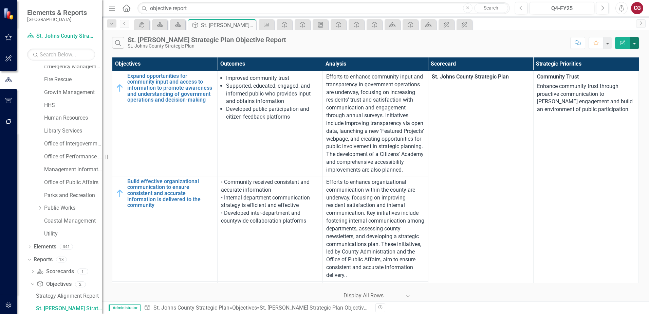
click at [635, 43] on button "button" at bounding box center [634, 43] width 9 height 12
click at [620, 54] on link "Edit Report Edit Report" at bounding box center [612, 55] width 54 height 13
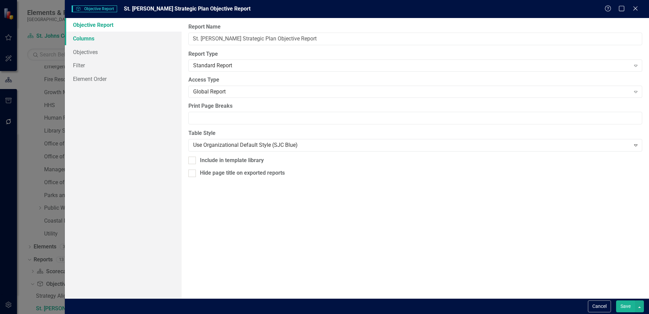
click at [92, 38] on link "Columns" at bounding box center [123, 39] width 117 height 14
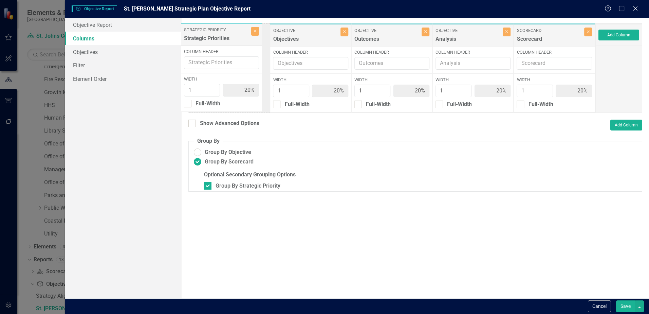
drag, startPoint x: 542, startPoint y: 37, endPoint x: 210, endPoint y: 37, distance: 331.6
click at [210, 37] on div "Objective Objectives Close Column Header Width 1 20% Full-Width Objective Outco…" at bounding box center [391, 68] width 407 height 90
click at [633, 306] on button "Save" at bounding box center [625, 306] width 19 height 12
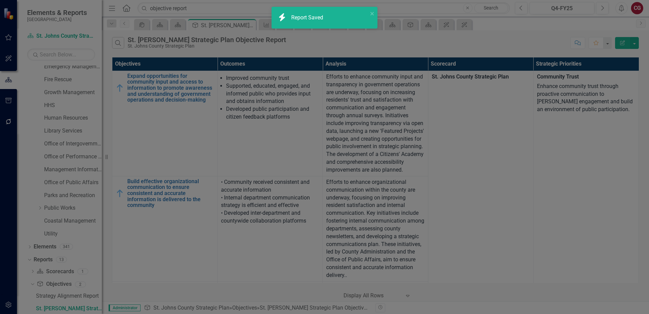
radio input "false"
checkbox input "false"
radio input "true"
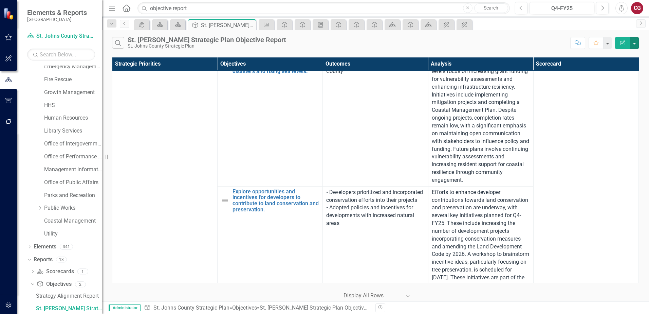
scroll to position [2851, 0]
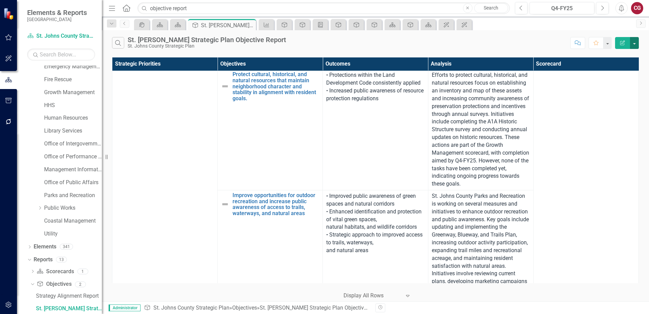
click at [633, 44] on button "button" at bounding box center [634, 43] width 9 height 12
click at [622, 56] on link "Edit Report Edit Report" at bounding box center [612, 55] width 54 height 13
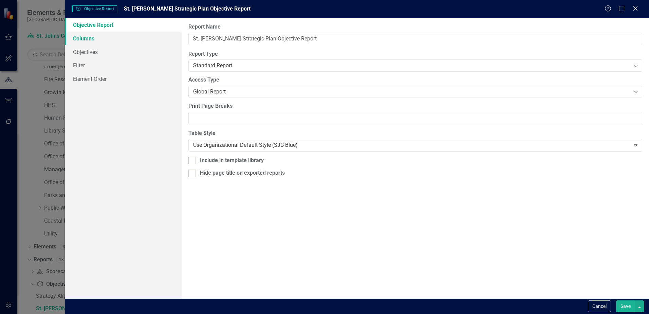
click at [123, 37] on link "Columns" at bounding box center [123, 39] width 117 height 14
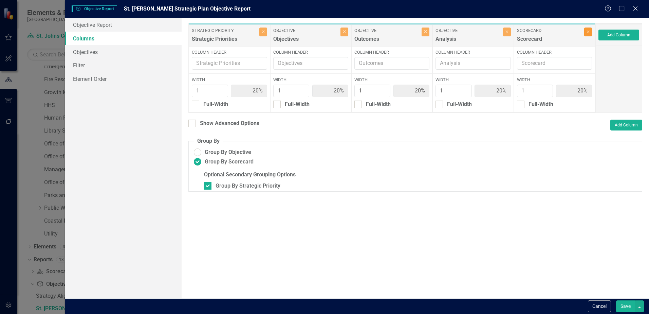
click at [588, 34] on icon "Close" at bounding box center [588, 32] width 3 height 4
type input "25%"
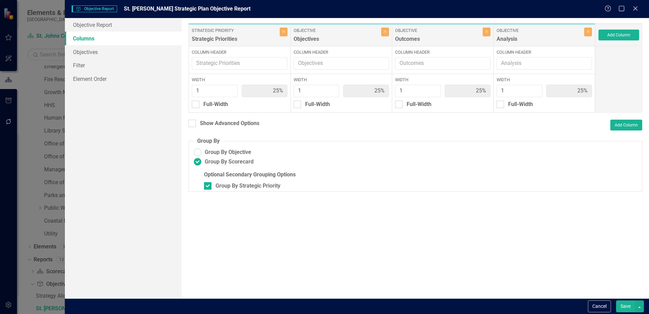
click at [624, 303] on button "Save" at bounding box center [625, 306] width 19 height 12
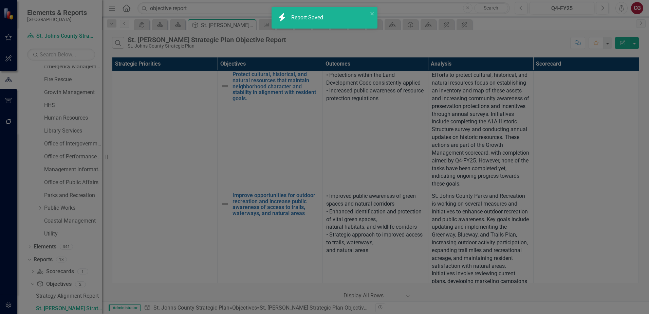
radio input "false"
checkbox input "false"
radio input "true"
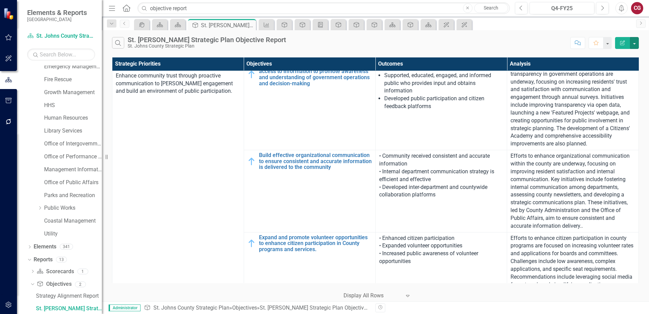
scroll to position [0, 0]
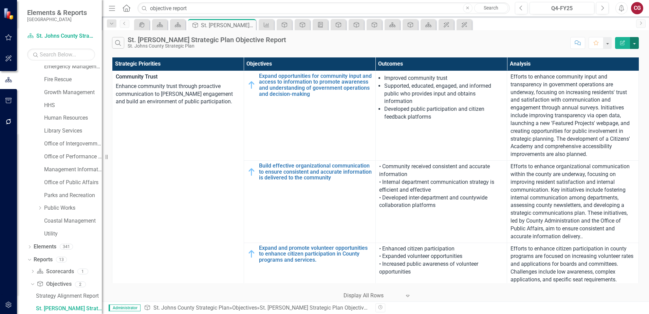
click at [635, 44] on button "button" at bounding box center [634, 43] width 9 height 12
click at [619, 54] on link "Edit Report Edit Report" at bounding box center [612, 55] width 54 height 13
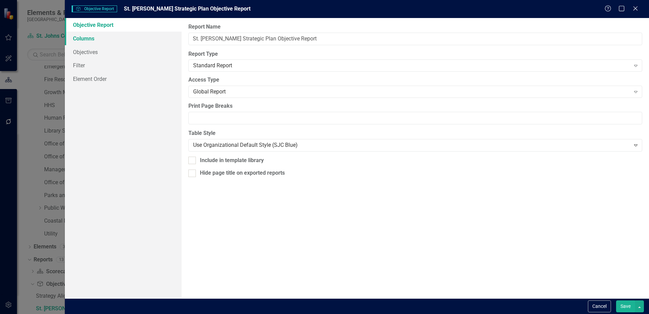
click at [101, 38] on link "Columns" at bounding box center [123, 39] width 117 height 14
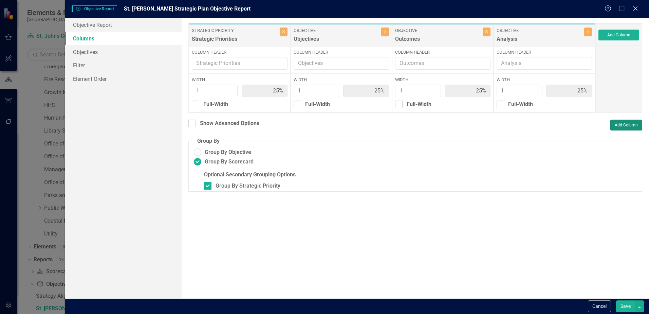
click at [622, 122] on button "Add Column" at bounding box center [626, 124] width 32 height 11
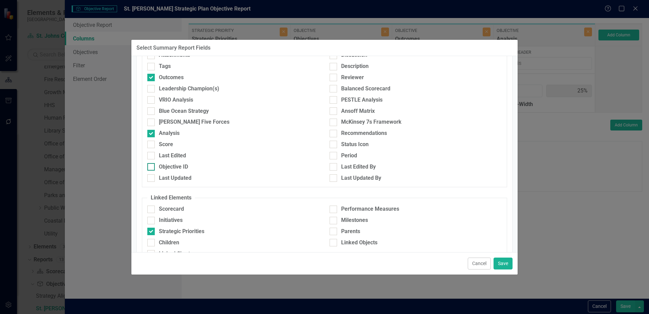
scroll to position [105, 0]
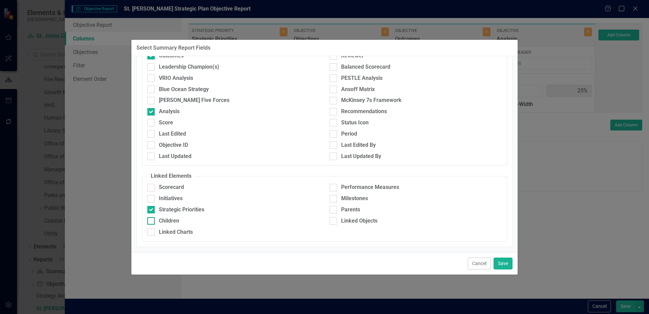
click at [159, 222] on div "Children" at bounding box center [169, 221] width 20 height 8
click at [152, 221] on input "Children" at bounding box center [149, 219] width 4 height 4
checkbox input "true"
click at [505, 261] on button "Save" at bounding box center [503, 263] width 19 height 12
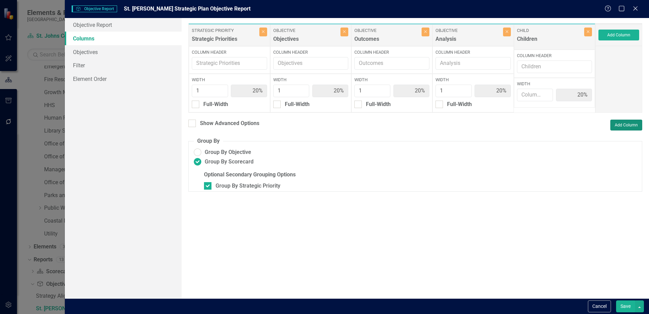
type input "20%"
type input "1"
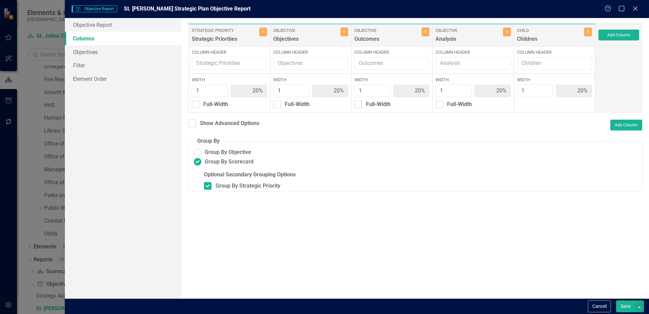
click at [629, 303] on button "Save" at bounding box center [625, 306] width 19 height 12
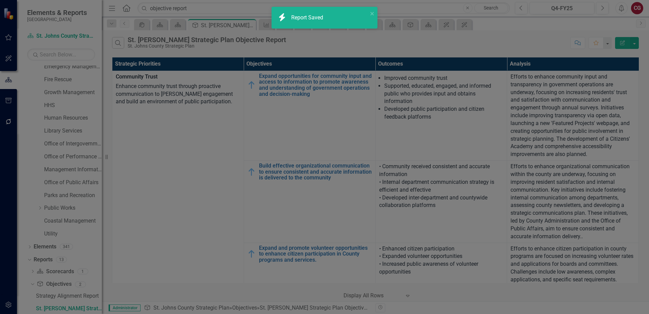
radio input "false"
checkbox input "false"
radio input "true"
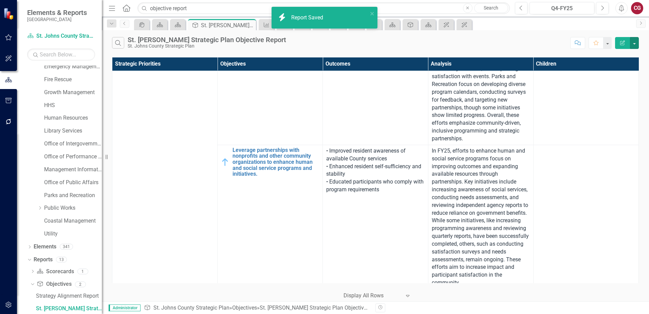
scroll to position [679, 0]
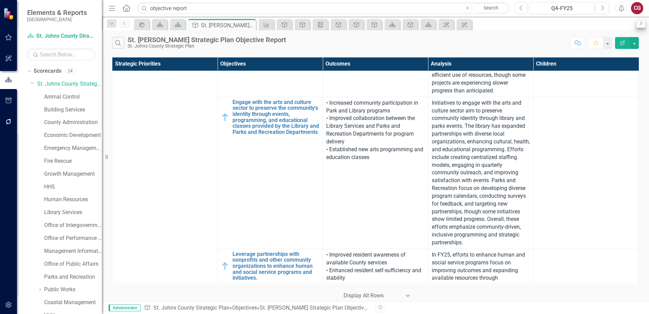
scroll to position [81, 0]
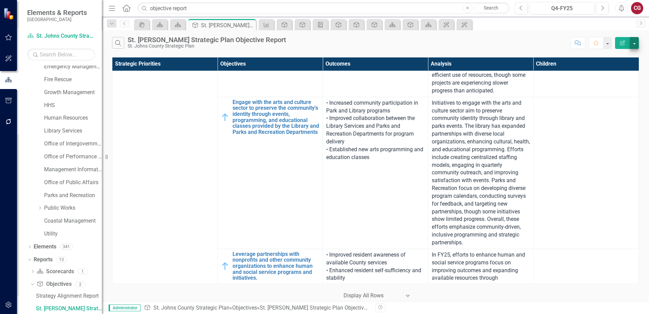
click at [635, 43] on button "button" at bounding box center [634, 43] width 9 height 12
click at [616, 55] on link "Edit Report Edit Report" at bounding box center [612, 55] width 54 height 13
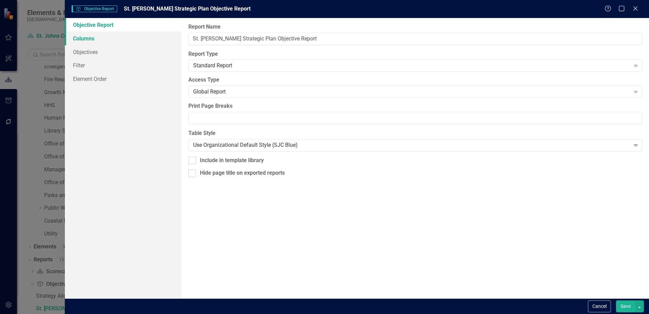
click at [105, 40] on link "Columns" at bounding box center [123, 39] width 117 height 14
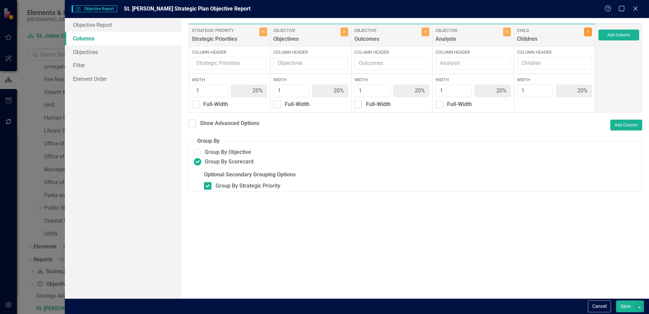
click at [588, 33] on icon "Close" at bounding box center [588, 32] width 3 height 4
type input "25%"
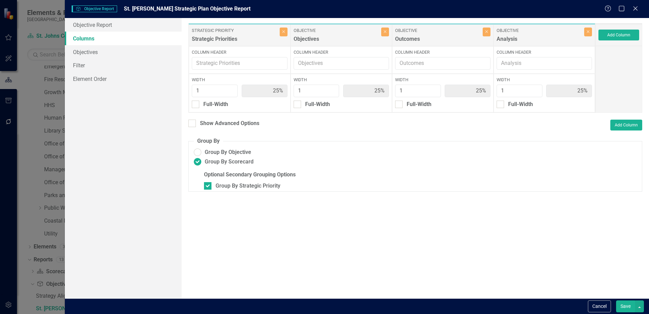
click at [630, 119] on div "To add columns to your report, click on the "Select Columns" button below. All …" at bounding box center [415, 158] width 467 height 280
click at [628, 124] on button "Add Column" at bounding box center [626, 124] width 32 height 11
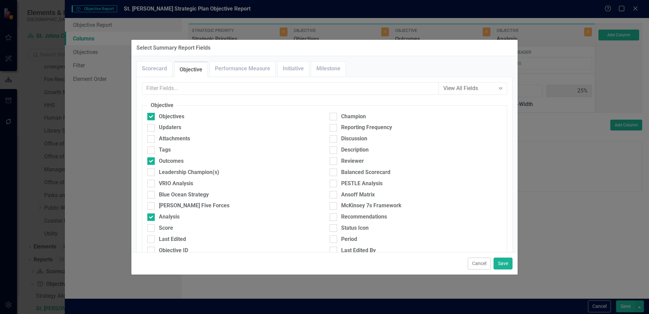
scroll to position [105, 0]
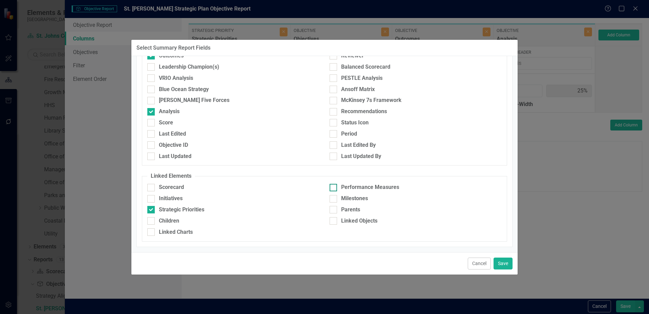
click at [351, 189] on div "Performance Measures" at bounding box center [370, 187] width 58 height 8
click at [334, 188] on input "Performance Measures" at bounding box center [332, 186] width 4 height 4
checkbox input "true"
click at [497, 262] on button "Save" at bounding box center [503, 263] width 19 height 12
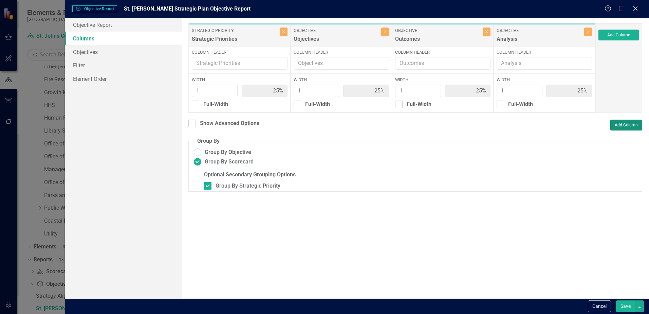
type input "20%"
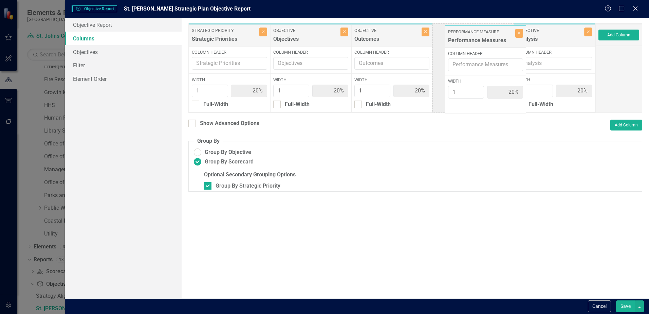
drag, startPoint x: 555, startPoint y: 38, endPoint x: 486, endPoint y: 39, distance: 68.9
click at [486, 39] on div "Strategic Priority Strategic Priorities Close Column Header Width 1 20% Full-Wi…" at bounding box center [391, 68] width 407 height 90
click at [622, 306] on button "Save" at bounding box center [625, 306] width 19 height 12
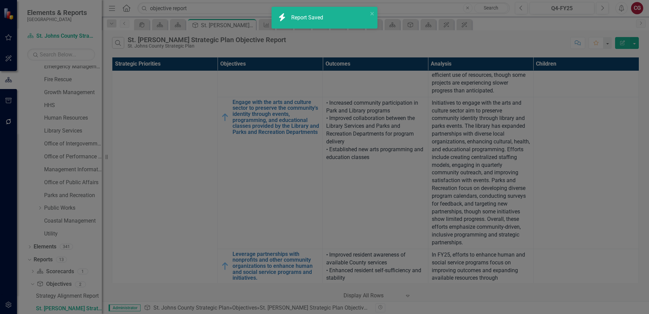
radio input "false"
checkbox input "false"
radio input "true"
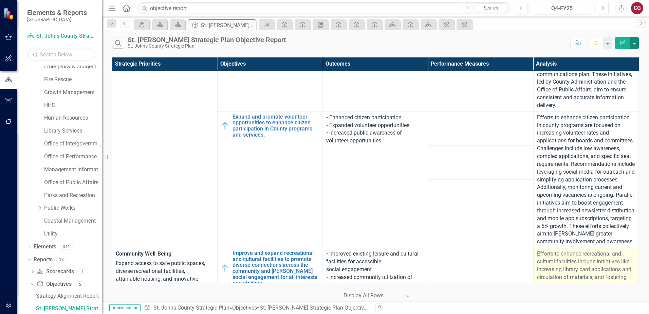
scroll to position [407, 0]
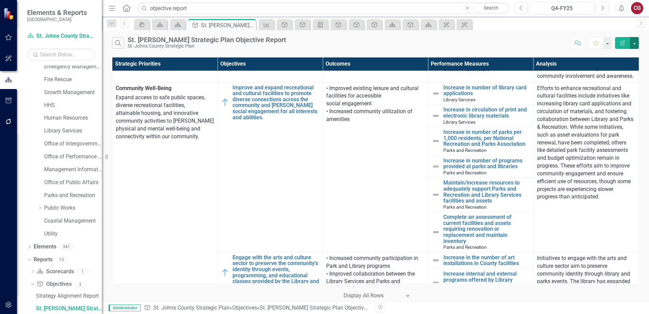
click at [636, 43] on button "button" at bounding box center [634, 43] width 9 height 12
click at [610, 59] on link "Edit Report Edit Report" at bounding box center [612, 55] width 54 height 13
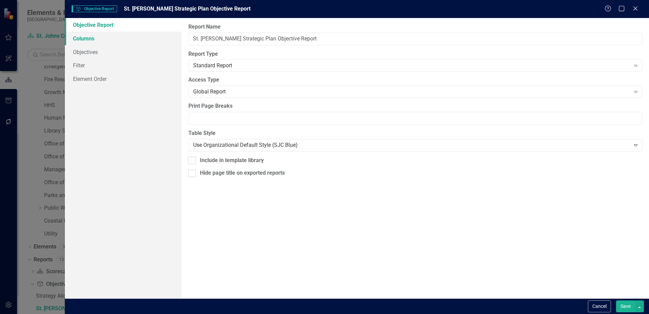
click at [102, 38] on link "Columns" at bounding box center [123, 39] width 117 height 14
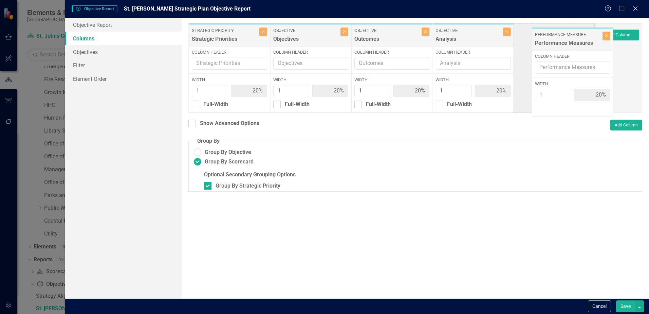
drag, startPoint x: 456, startPoint y: 34, endPoint x: 554, endPoint y: 37, distance: 98.2
click at [555, 38] on div "Strategic Priority Strategic Priorities Close Column Header Width 1 20% Full-Wi…" at bounding box center [391, 68] width 407 height 90
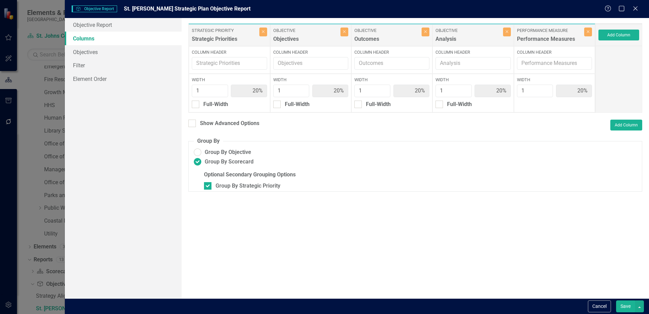
click at [635, 306] on button "Save" at bounding box center [625, 306] width 19 height 12
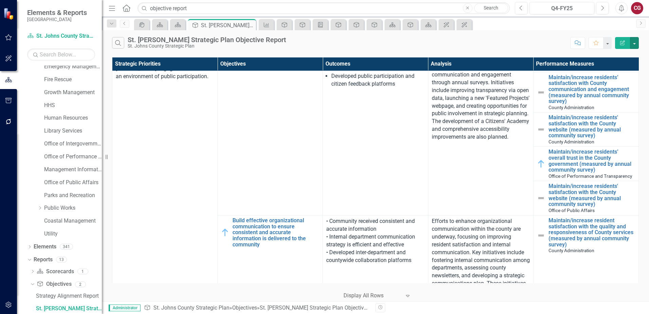
scroll to position [0, 0]
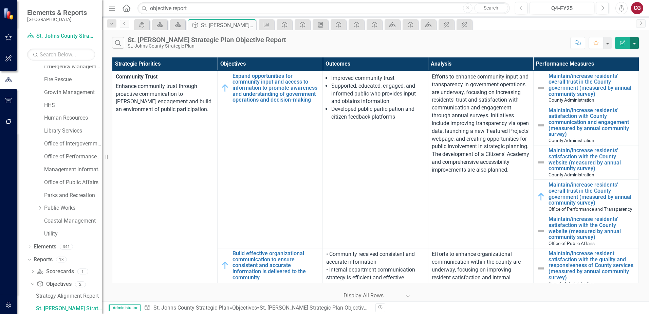
click at [636, 44] on button "button" at bounding box center [634, 43] width 9 height 12
click at [622, 71] on link "PDF Export to PDF" at bounding box center [612, 69] width 54 height 13
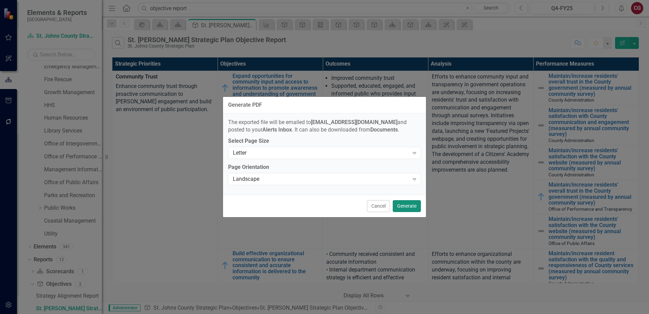
click at [407, 207] on button "Generate" at bounding box center [407, 206] width 28 height 12
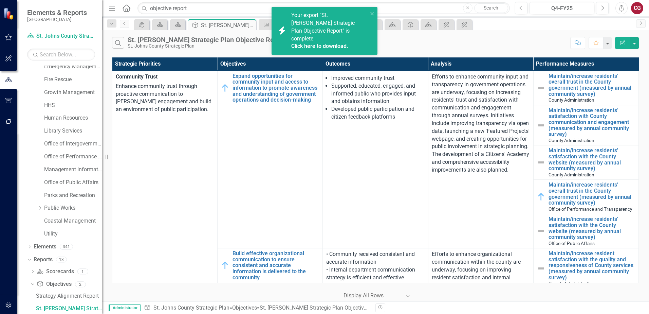
click at [336, 43] on link "Click here to download." at bounding box center [319, 46] width 57 height 6
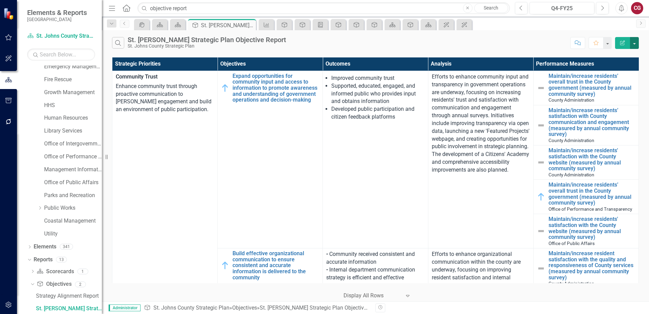
click at [635, 41] on button "button" at bounding box center [634, 43] width 9 height 12
click at [613, 55] on link "Edit Report Edit Report" at bounding box center [612, 55] width 54 height 13
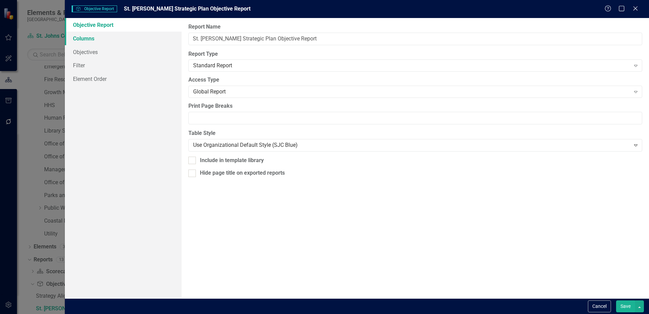
click at [87, 38] on link "Columns" at bounding box center [123, 39] width 117 height 14
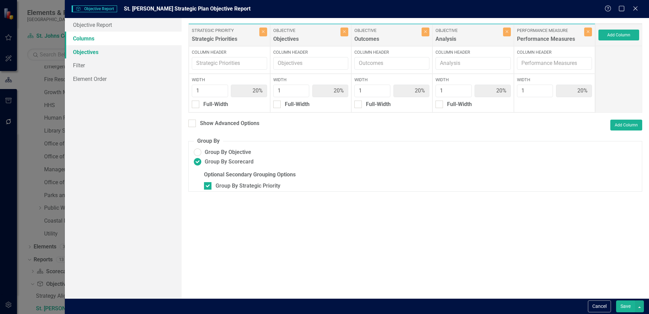
click at [86, 50] on link "Objectives" at bounding box center [123, 52] width 117 height 14
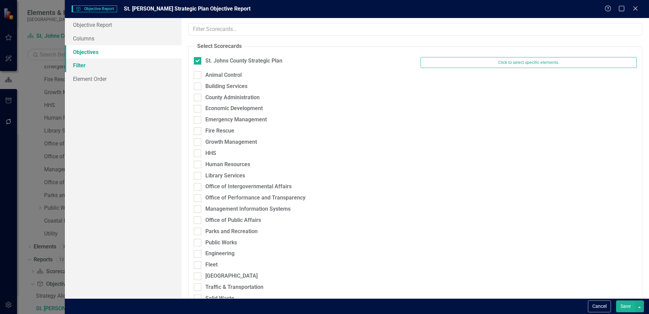
click at [81, 66] on link "Filter" at bounding box center [123, 65] width 117 height 14
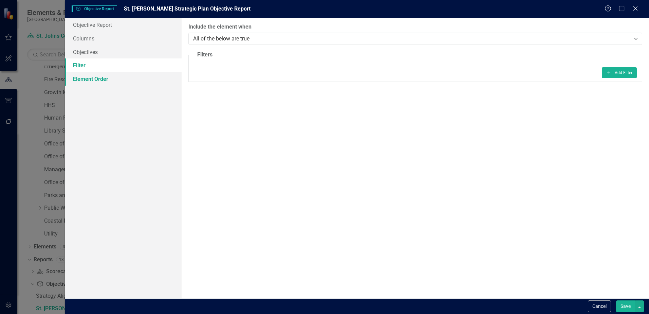
click at [82, 80] on link "Element Order" at bounding box center [123, 79] width 117 height 14
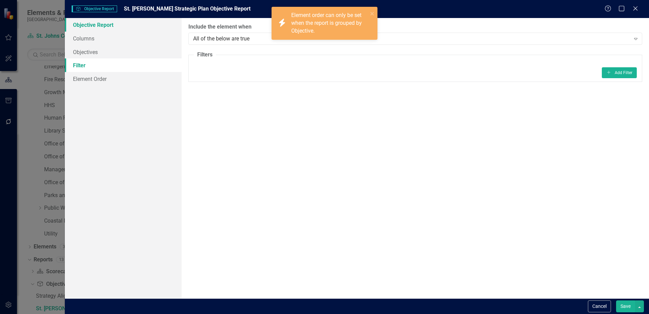
click at [93, 25] on link "Objective Report" at bounding box center [123, 25] width 117 height 14
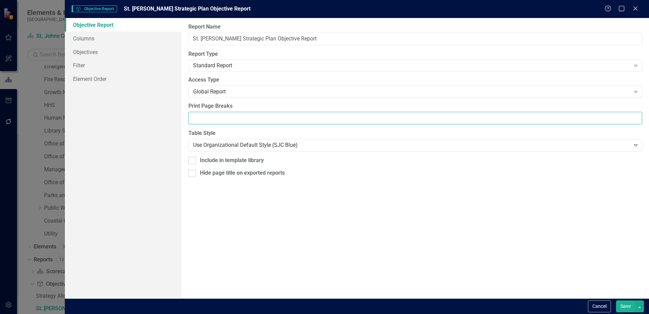
click at [256, 116] on input "Print Page Breaks" at bounding box center [415, 118] width 454 height 13
click at [392, 242] on div "Report Name St. Johns Strategic Plan Objective Report Report Type Standard Repo…" at bounding box center [415, 158] width 467 height 280
click at [85, 39] on link "Columns" at bounding box center [123, 39] width 117 height 14
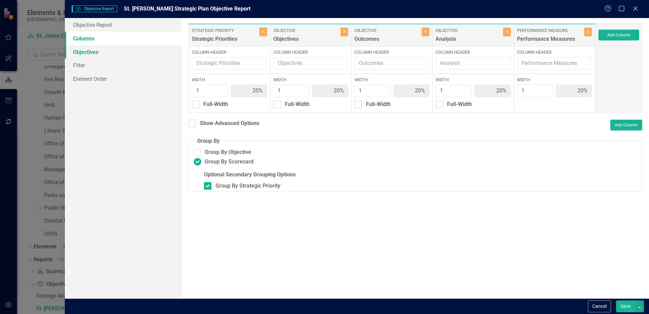
click at [98, 52] on link "Objectives" at bounding box center [123, 52] width 117 height 14
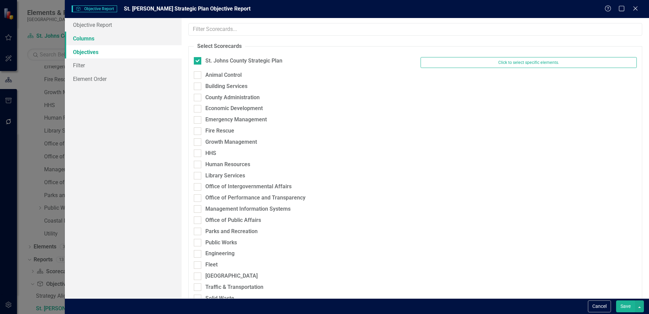
click at [91, 37] on link "Columns" at bounding box center [123, 39] width 117 height 14
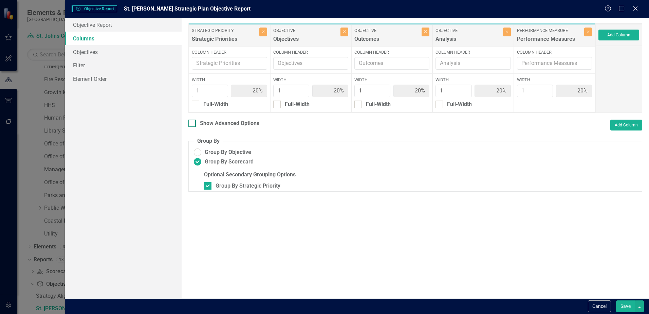
click at [194, 122] on div at bounding box center [191, 122] width 7 height 7
click at [193, 122] on input "Show Advanced Options" at bounding box center [190, 121] width 4 height 4
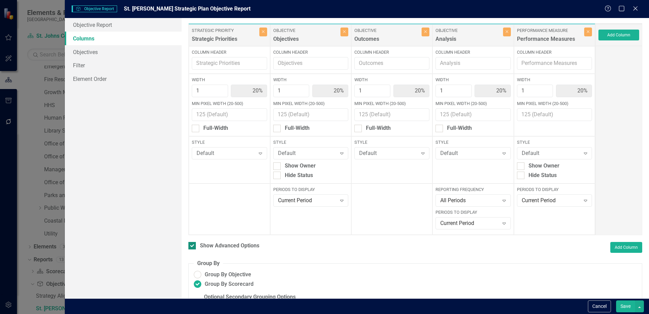
click at [191, 247] on div at bounding box center [191, 245] width 7 height 7
click at [191, 246] on input "Show Advanced Options" at bounding box center [190, 244] width 4 height 4
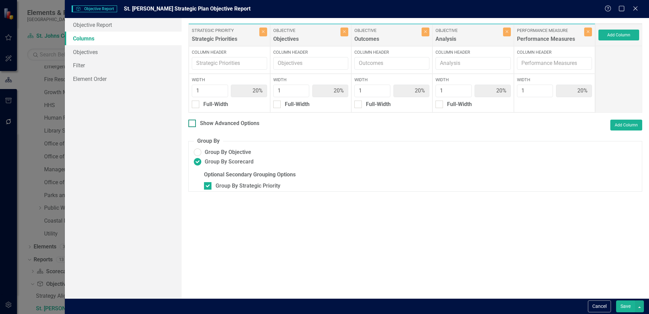
click at [199, 124] on div "Show Advanced Options" at bounding box center [223, 123] width 71 height 8
click at [193, 124] on input "Show Advanced Options" at bounding box center [190, 121] width 4 height 4
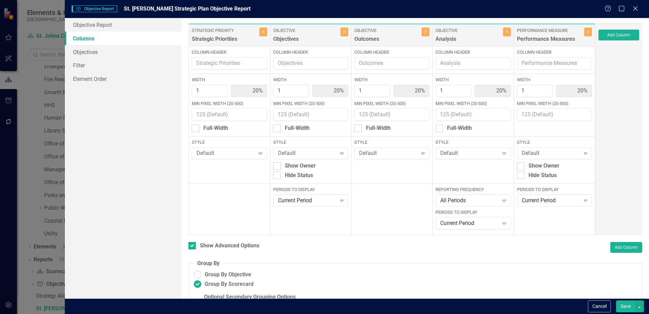
click at [626, 309] on button "Save" at bounding box center [625, 306] width 19 height 12
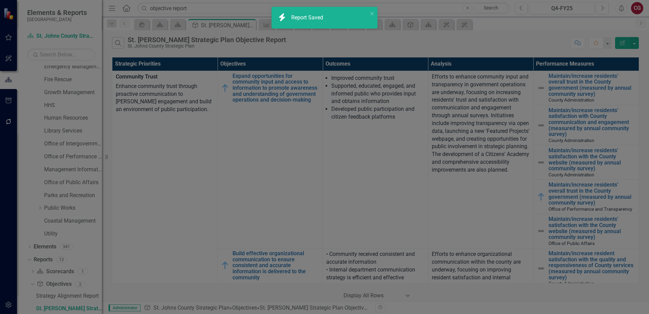
checkbox input "false"
radio input "false"
checkbox input "false"
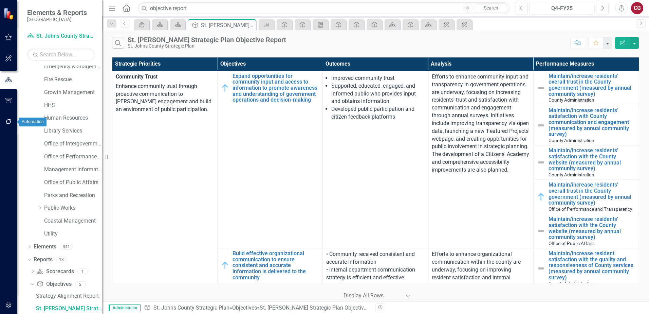
click at [11, 103] on icon "button" at bounding box center [8, 100] width 6 height 5
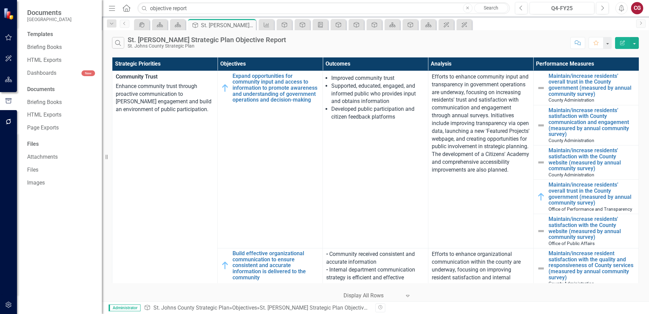
click at [42, 31] on div "Templates" at bounding box center [61, 35] width 68 height 8
click at [42, 115] on link "HTML Exports" at bounding box center [61, 115] width 68 height 8
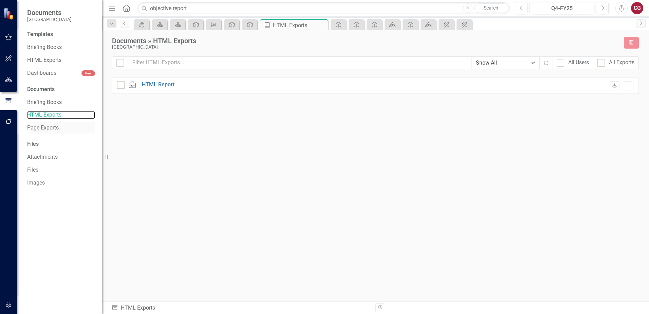
checkbox input "false"
click at [40, 132] on link "Page Exports" at bounding box center [61, 128] width 68 height 8
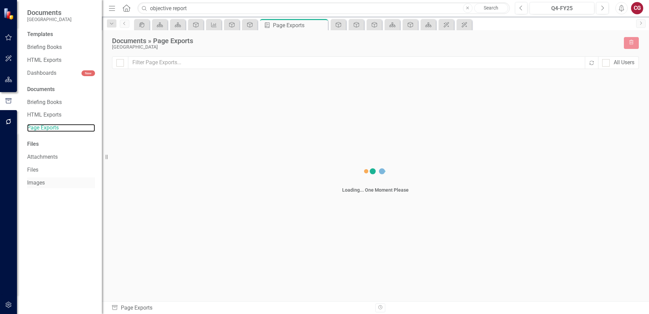
checkbox input "false"
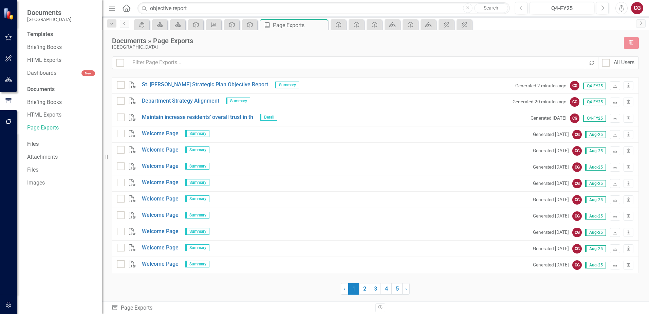
click at [614, 85] on icon at bounding box center [615, 86] width 4 height 4
